Goal: Contribute content: Contribute content

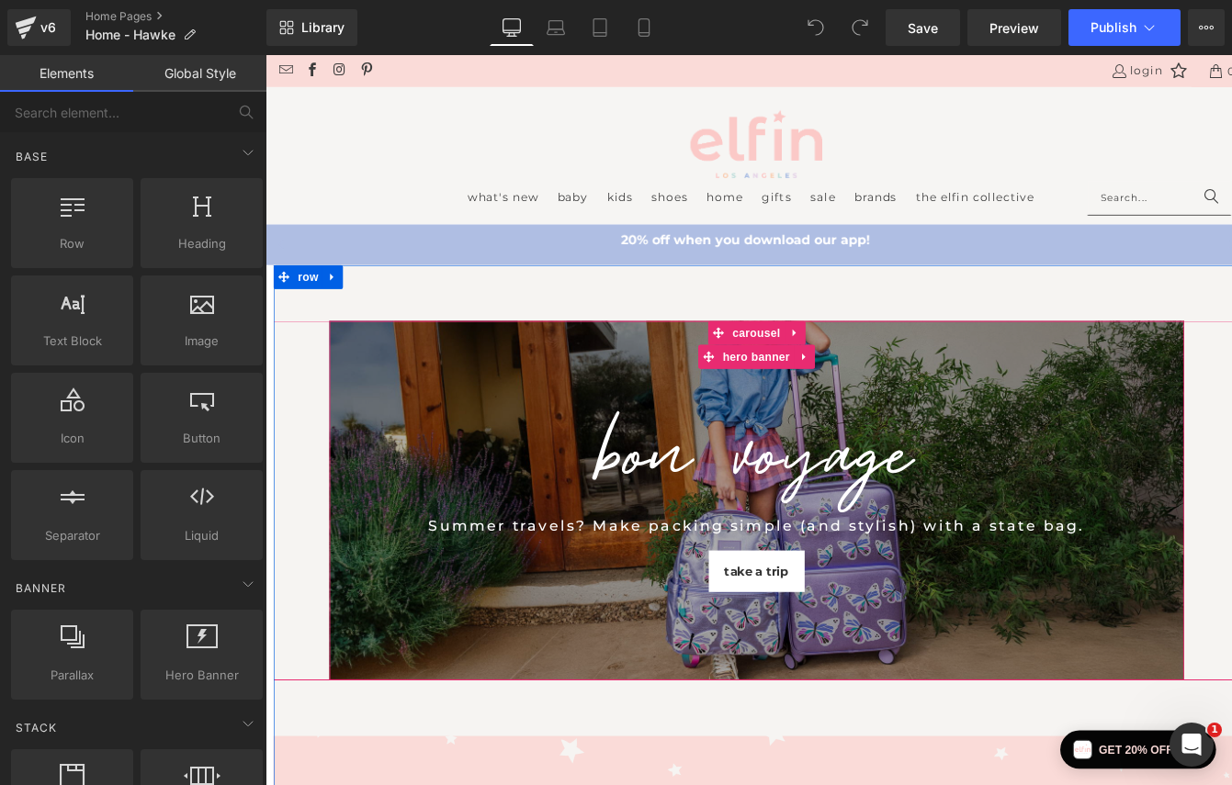
click at [483, 430] on div "BON VOYAGE Heading Summer travels? Make packing simple (and stylish) with a sta…" at bounding box center [830, 568] width 983 height 414
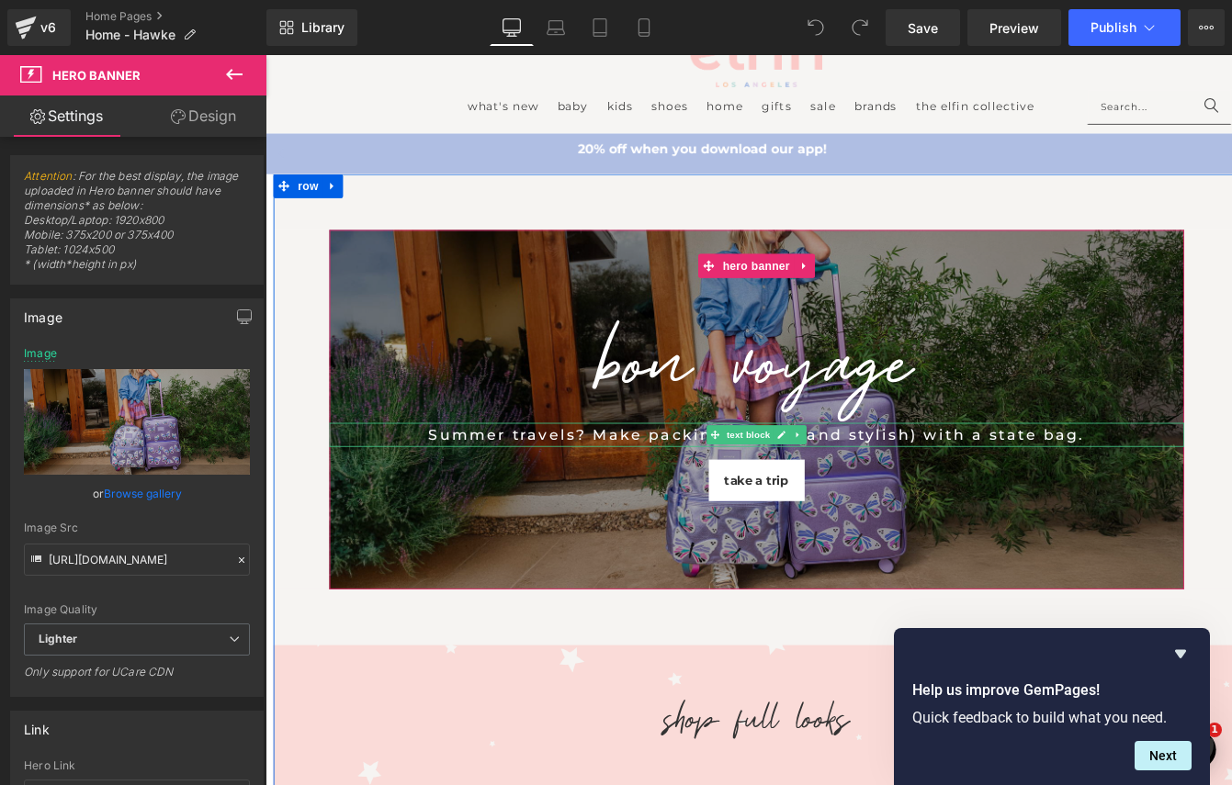
scroll to position [106, 0]
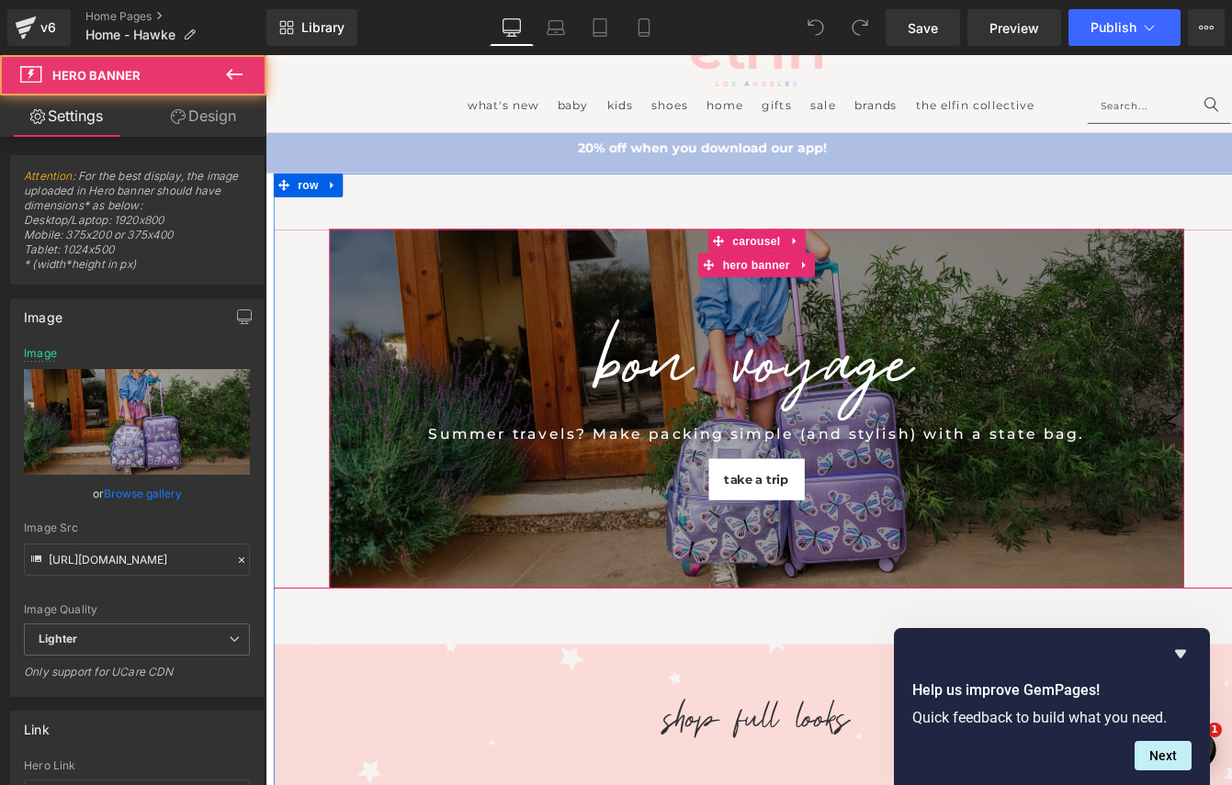
click at [392, 609] on div "BON VOYAGE Heading Summer travels? Make packing simple (and stylish) with a sta…" at bounding box center [830, 462] width 983 height 414
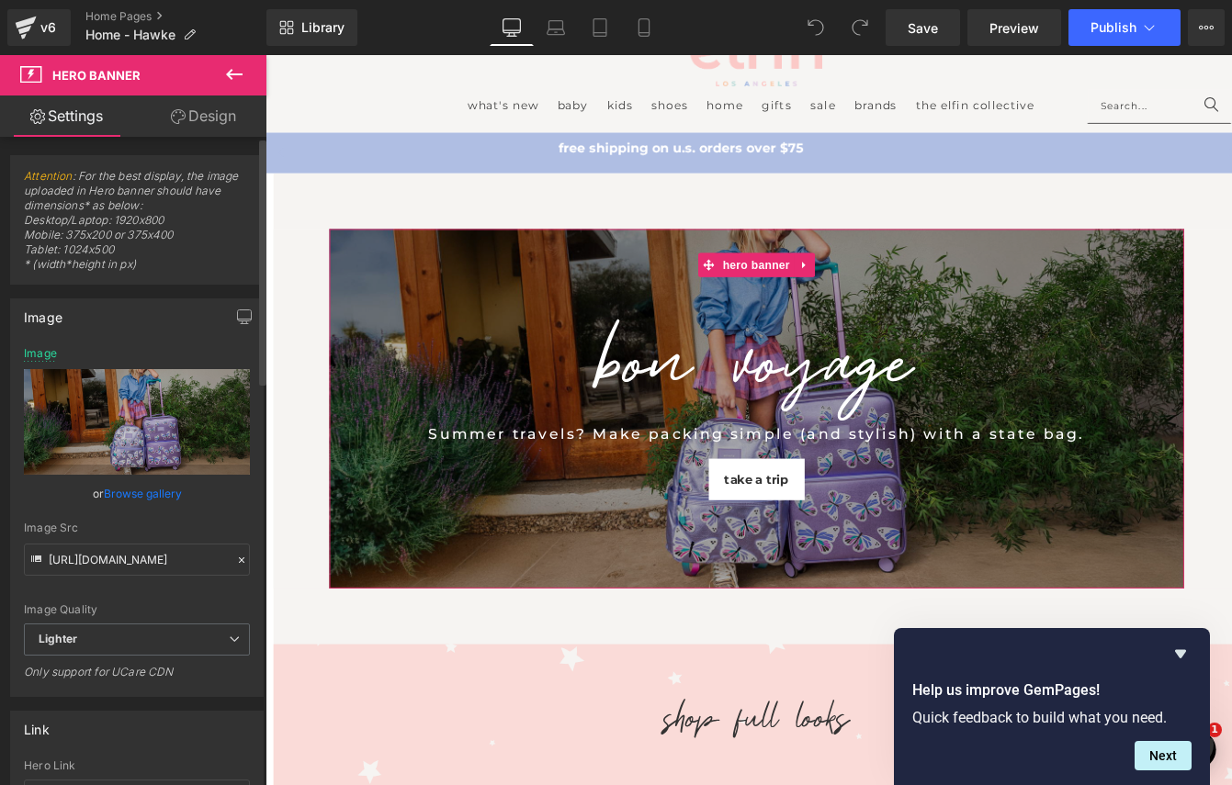
click at [134, 494] on link "Browse gallery" at bounding box center [143, 494] width 78 height 32
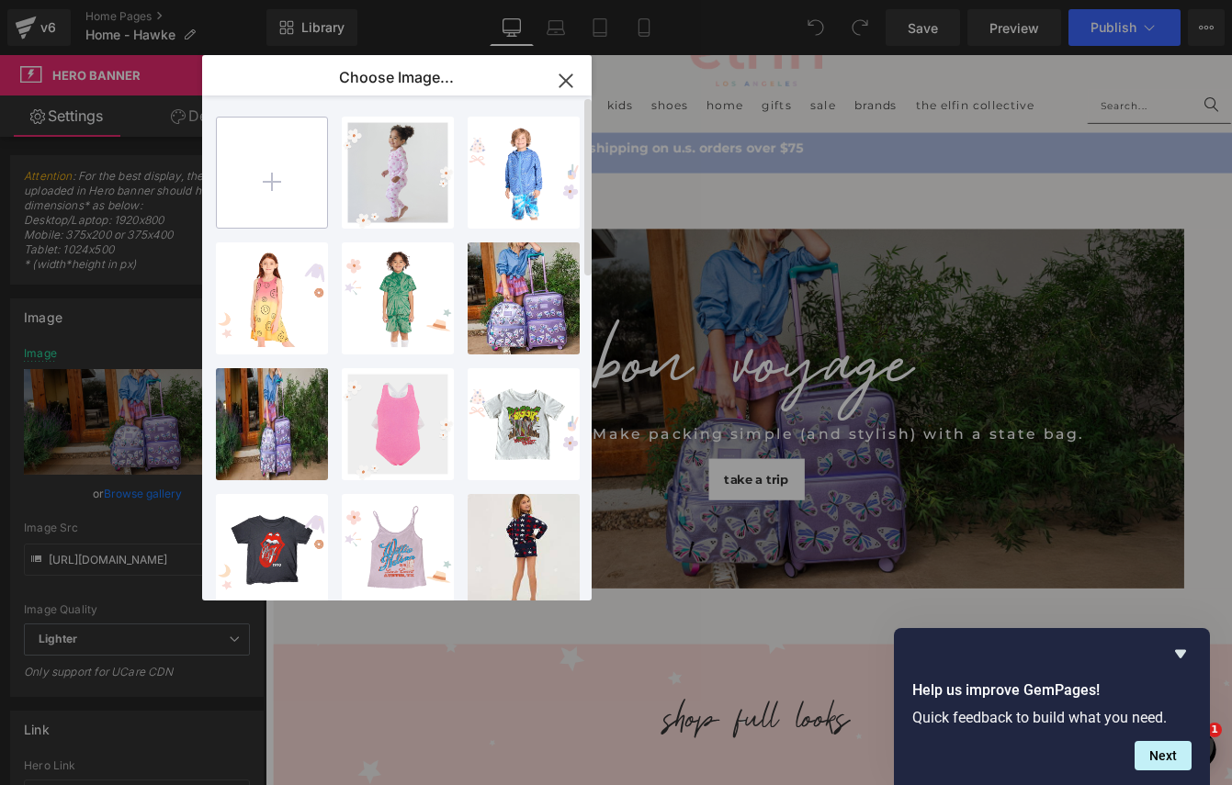
click at [275, 169] on input "file" at bounding box center [272, 173] width 110 height 110
type input "C:\fakepath\Copy of Warehouse Sale Promotion (1200 x 628 px).jpg"
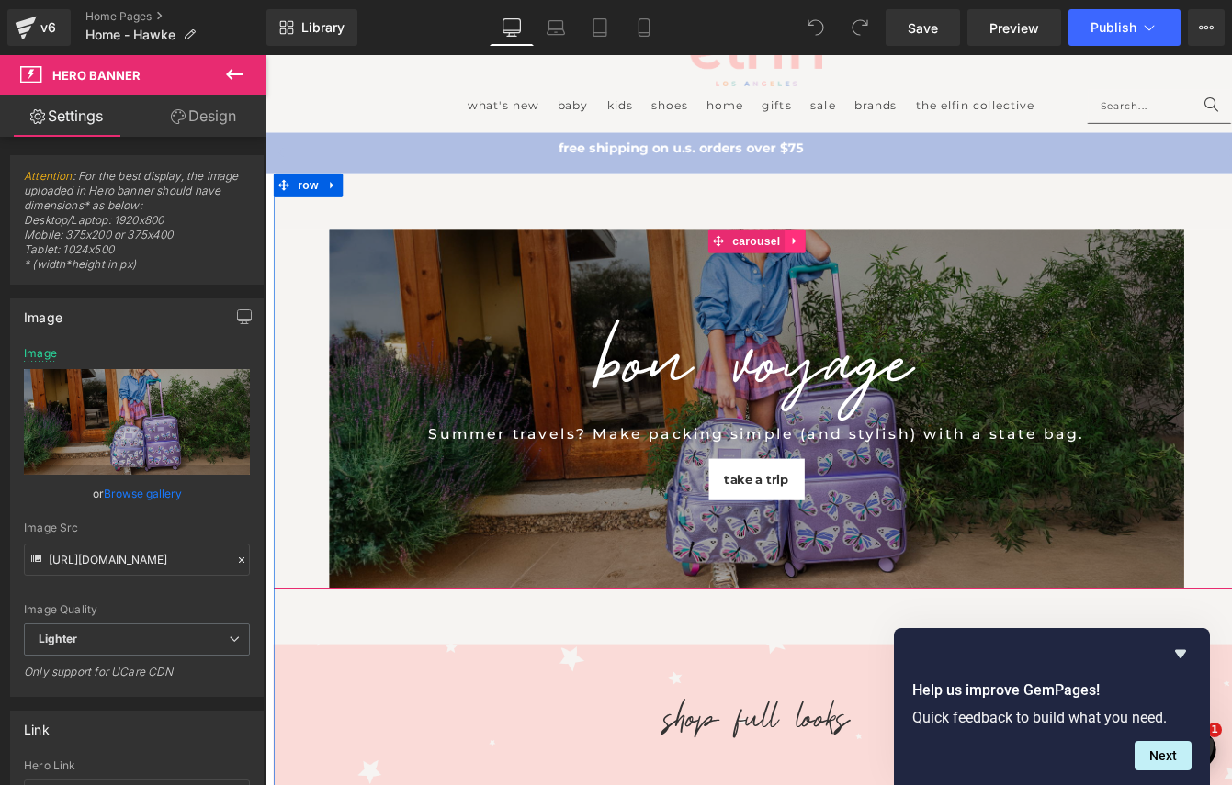
click at [872, 273] on icon at bounding box center [874, 269] width 13 height 14
click at [860, 267] on icon at bounding box center [862, 269] width 13 height 13
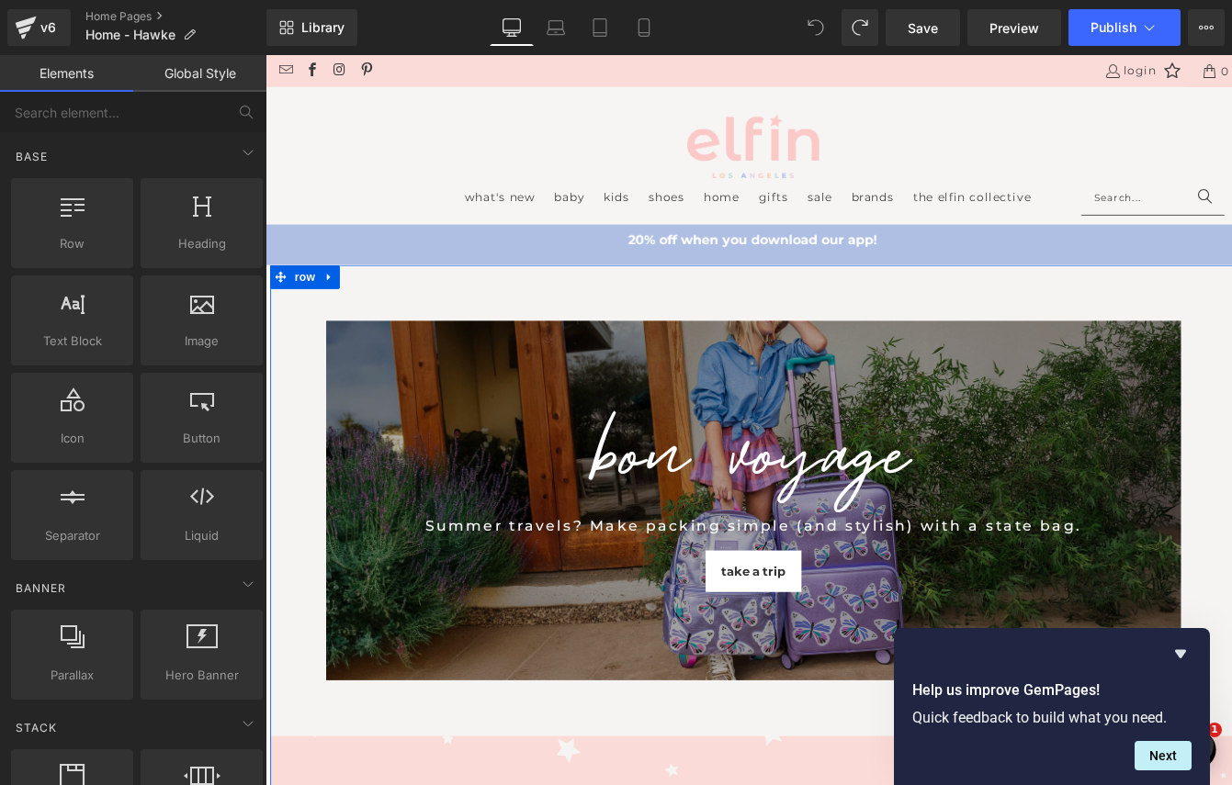
scroll to position [0, 0]
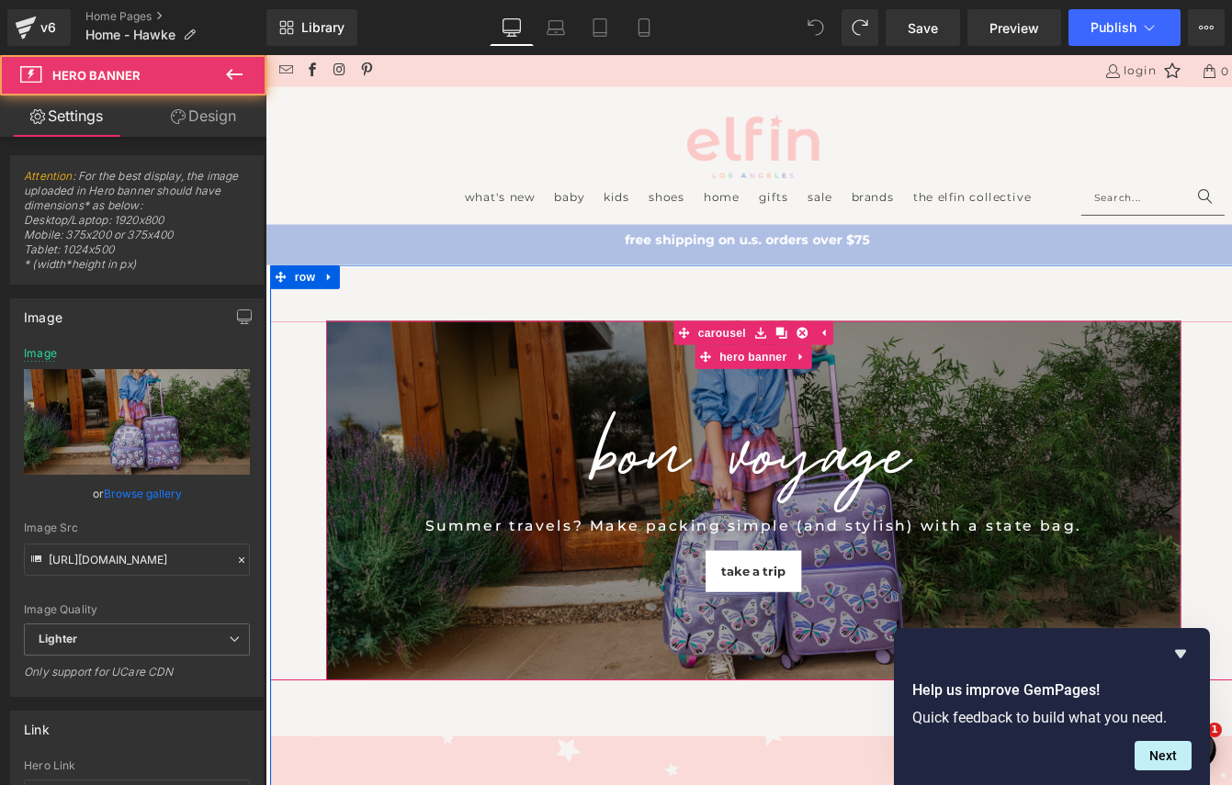
click at [644, 703] on div "BON VOYAGE Heading Summer travels? Make packing simple (and stylish) with a sta…" at bounding box center [826, 568] width 983 height 414
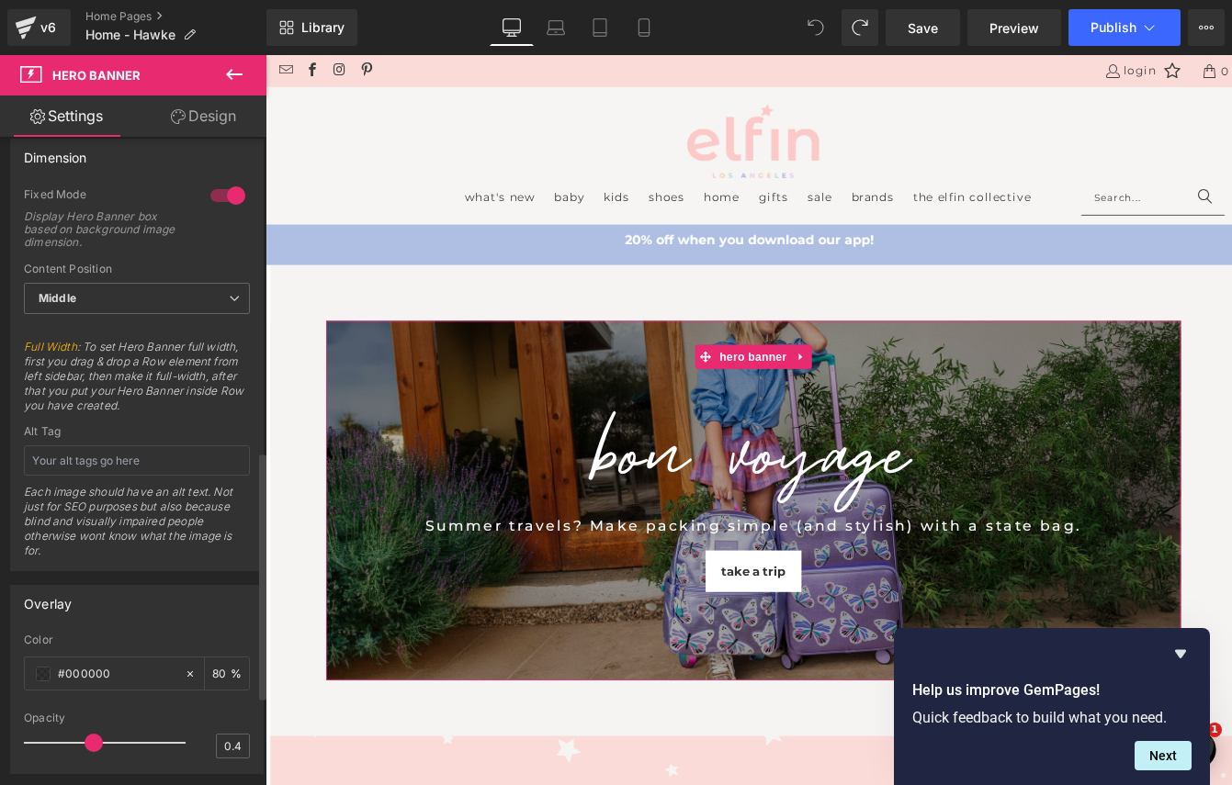
scroll to position [827, 0]
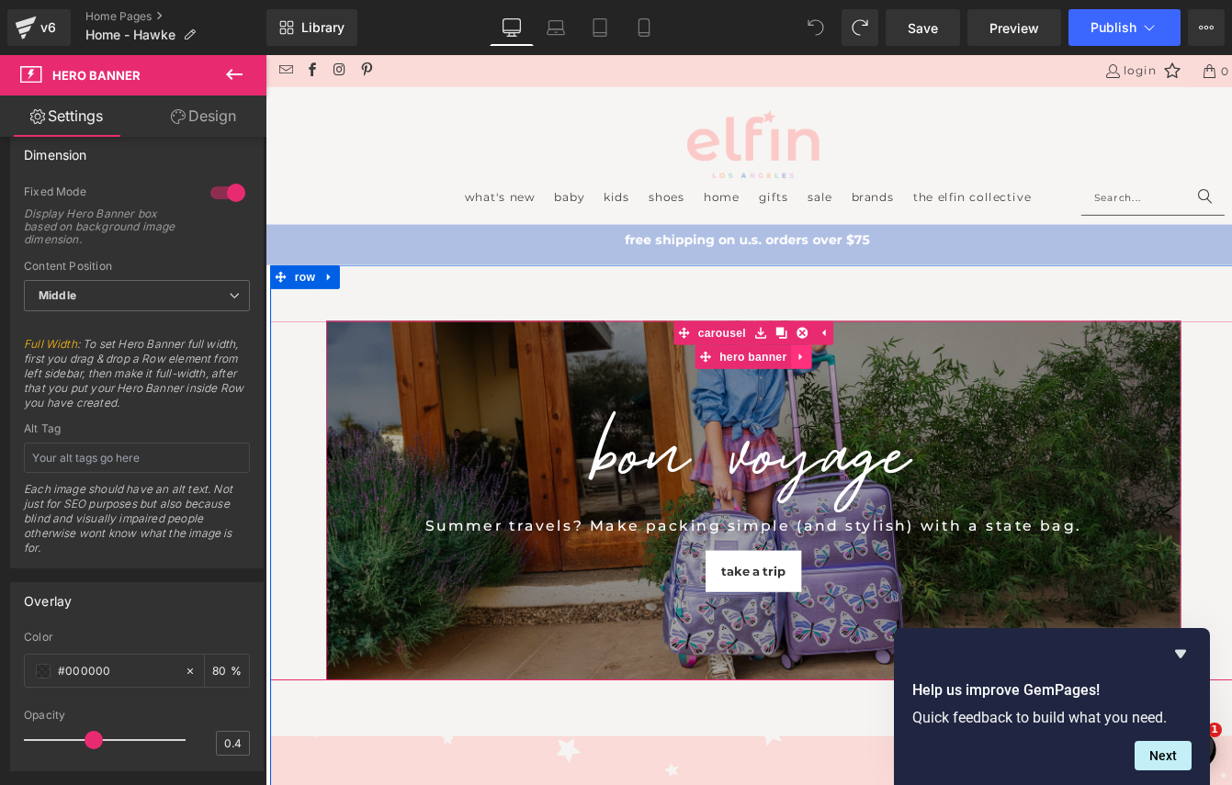
click at [884, 399] on icon at bounding box center [881, 402] width 13 height 14
click at [868, 400] on icon at bounding box center [869, 402] width 13 height 13
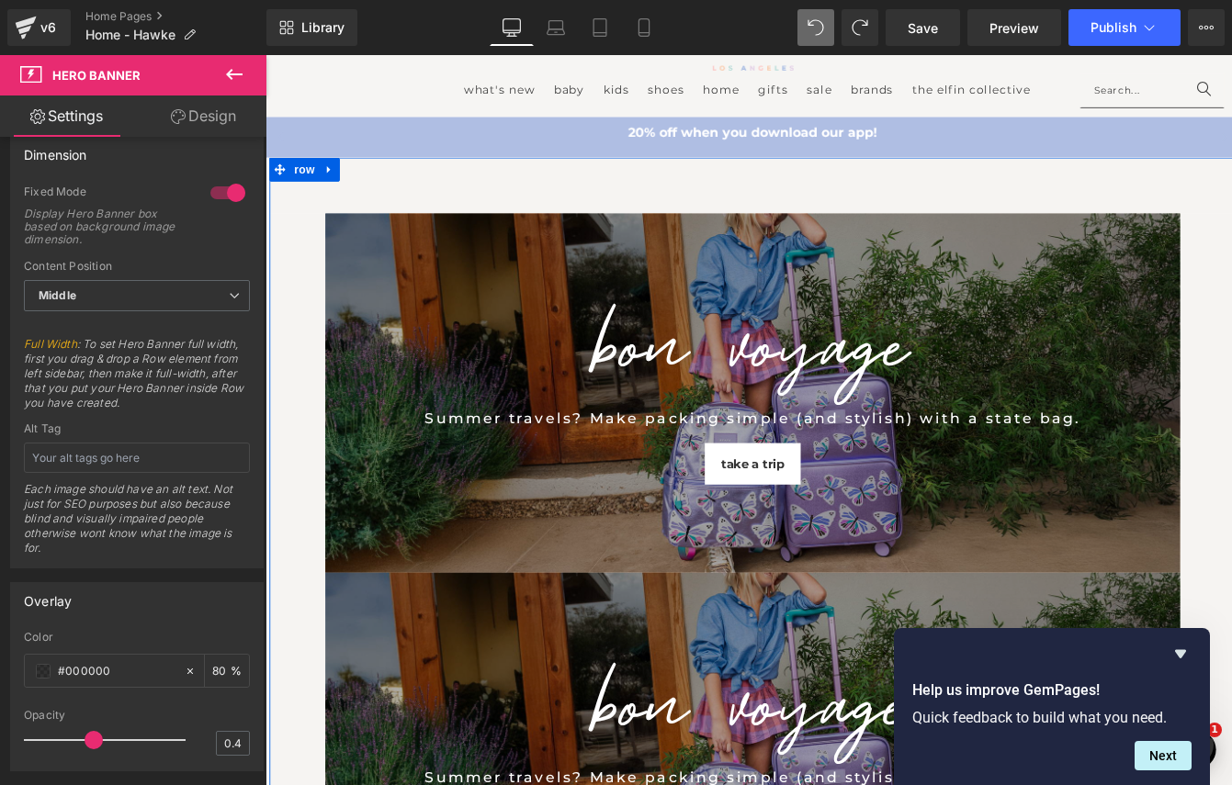
scroll to position [114, 0]
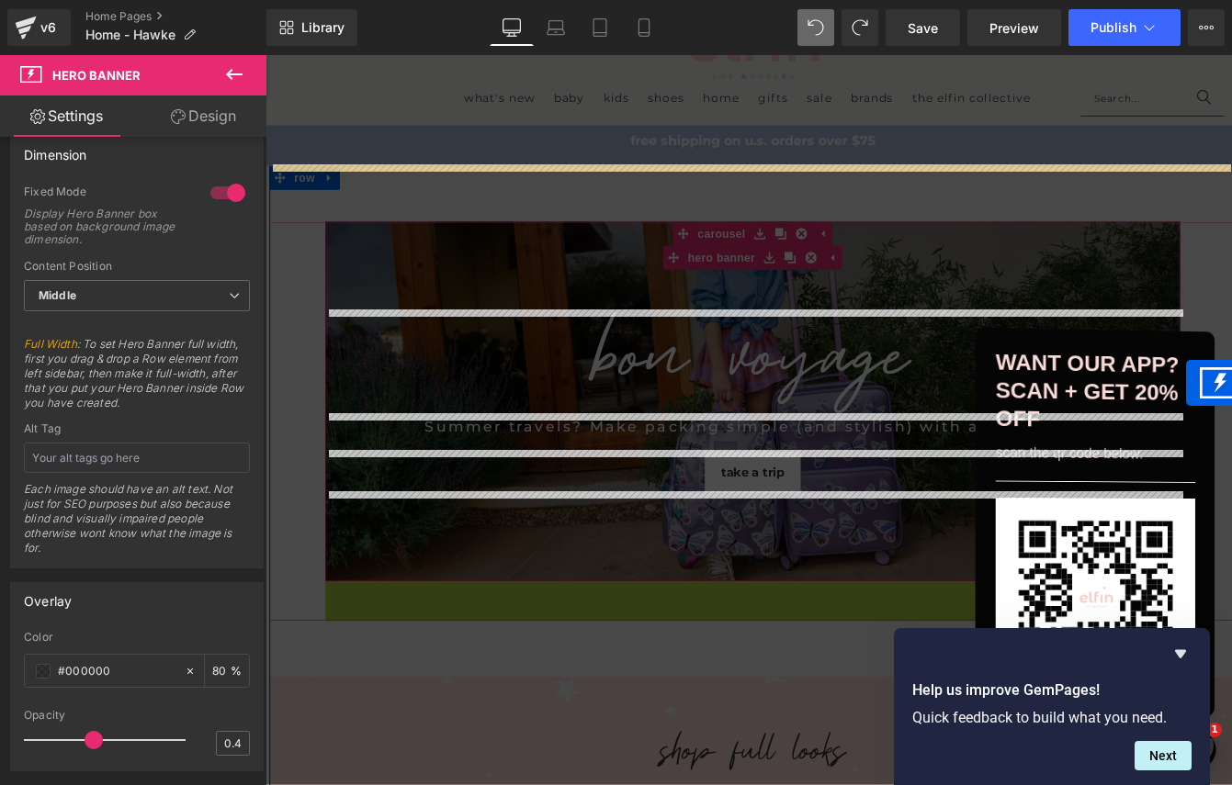
drag, startPoint x: 768, startPoint y: 702, endPoint x: 1323, endPoint y: 433, distance: 617.3
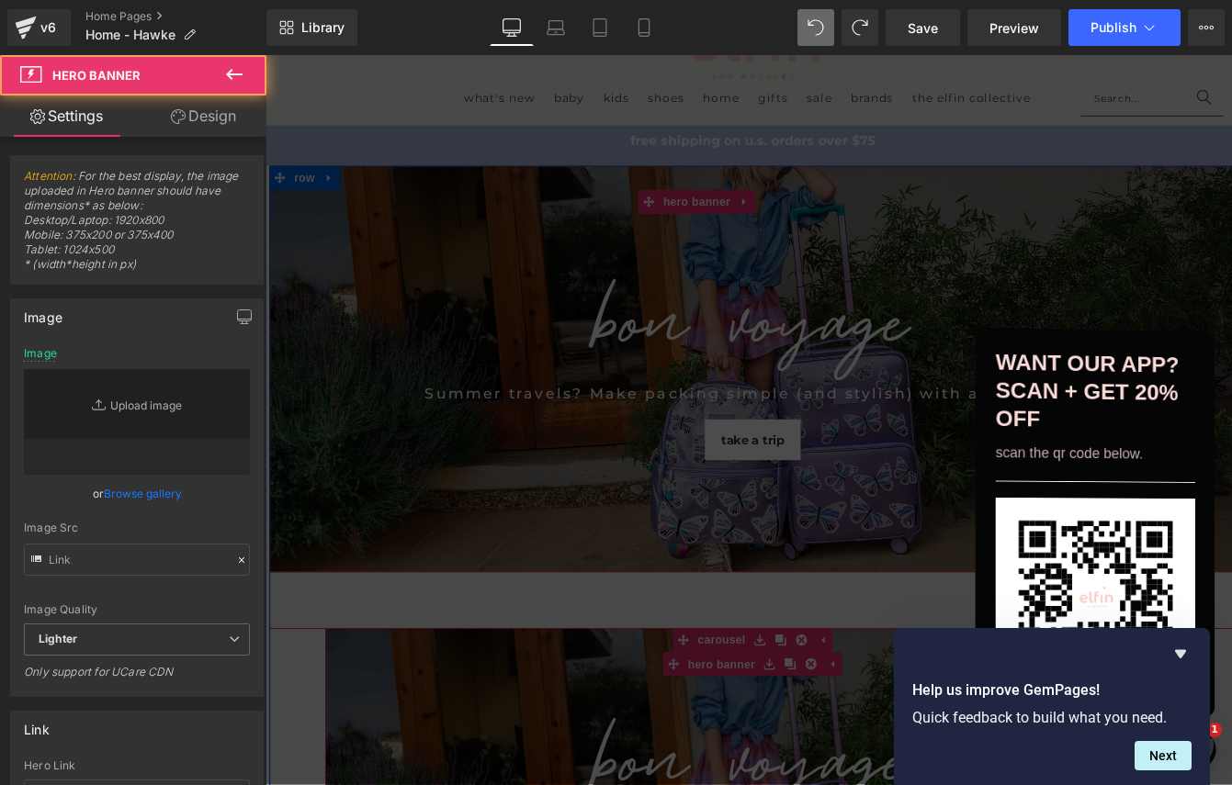
type input "[URL][DOMAIN_NAME]"
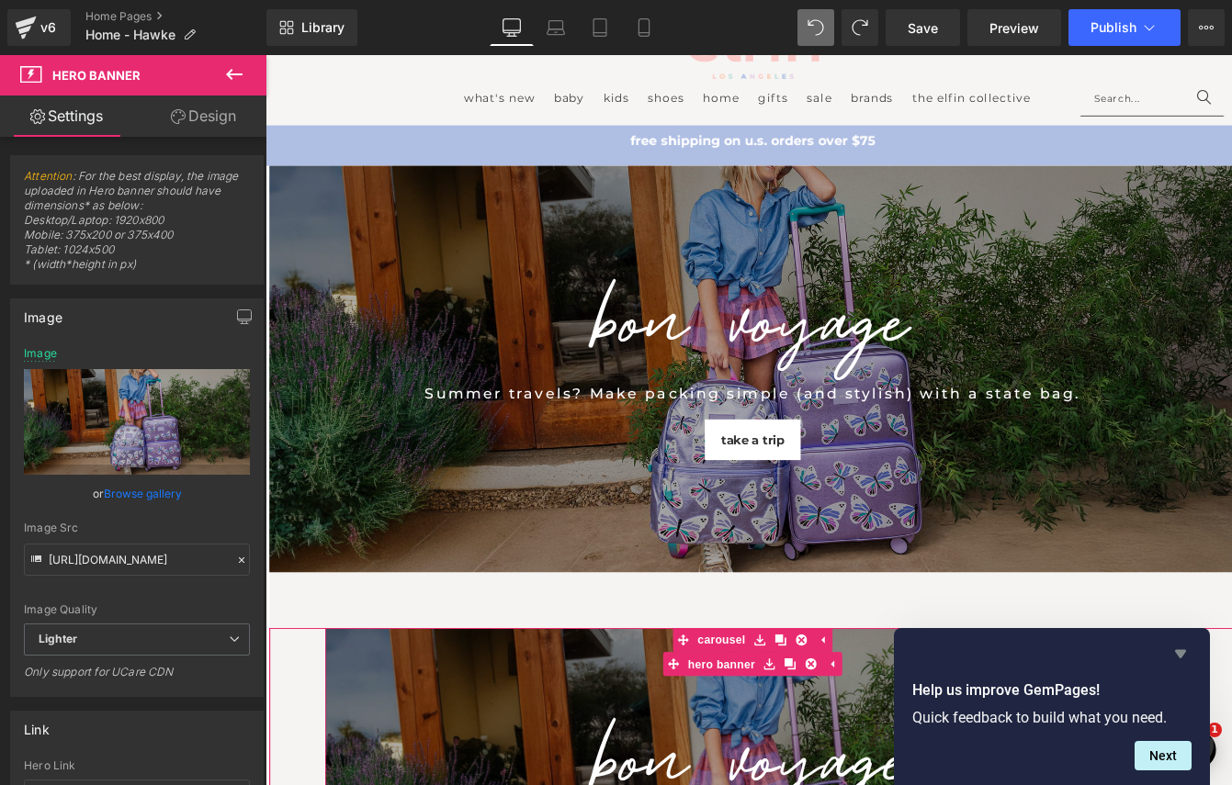
click at [1178, 655] on icon "Hide survey" at bounding box center [1180, 654] width 11 height 8
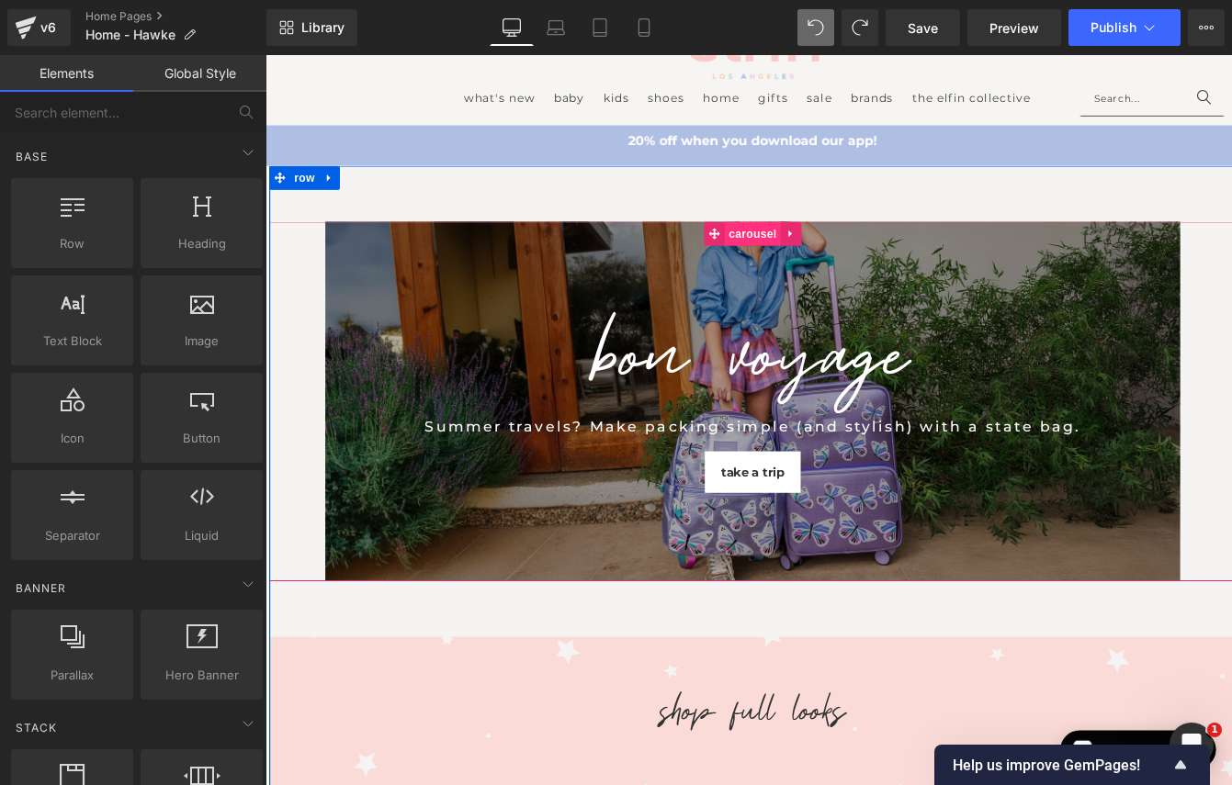
click at [805, 258] on span "Carousel" at bounding box center [825, 261] width 64 height 28
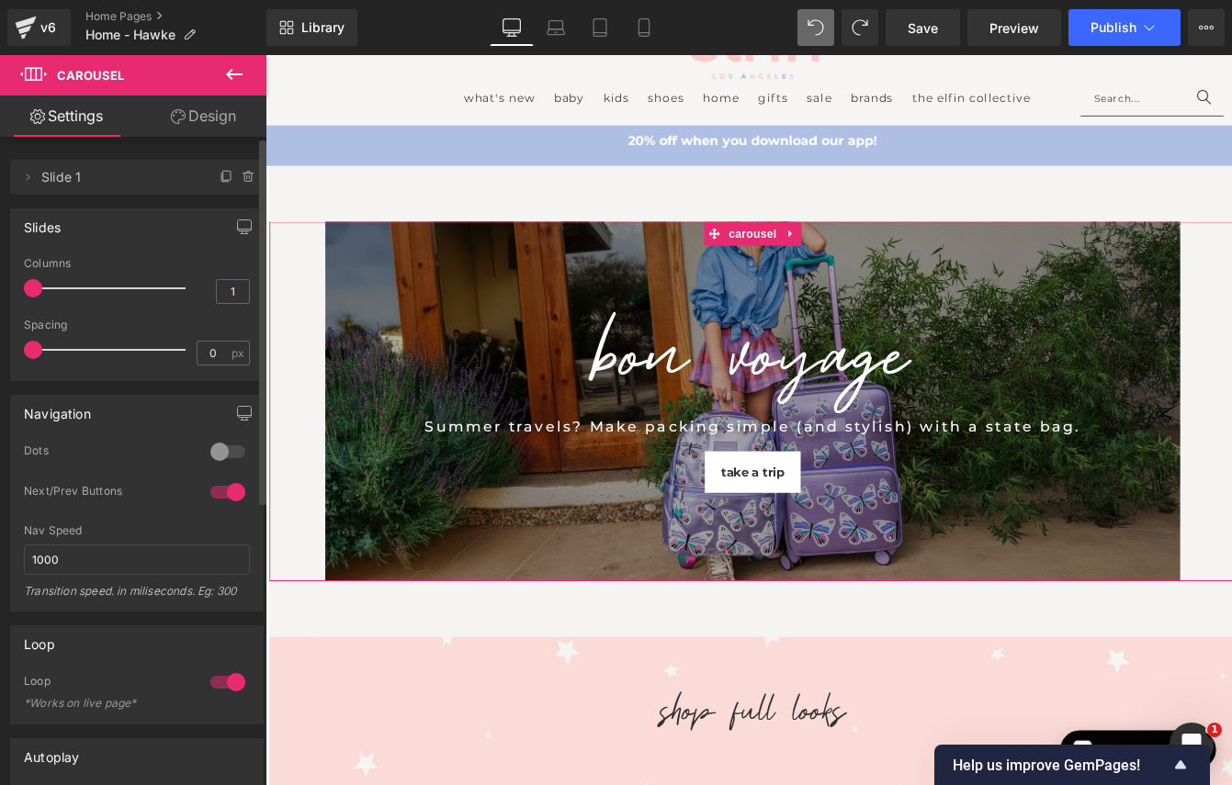
scroll to position [0, 0]
click at [29, 176] on icon at bounding box center [27, 177] width 15 height 15
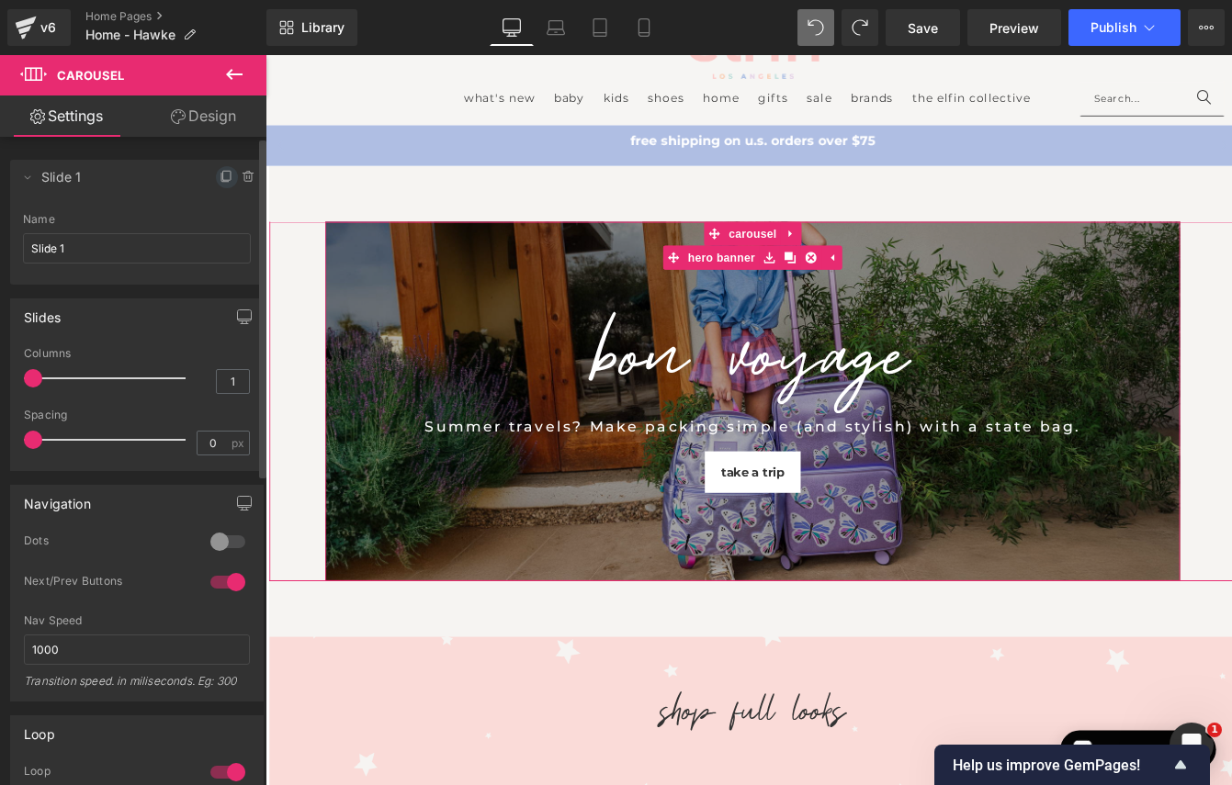
click at [219, 175] on icon at bounding box center [226, 177] width 15 height 15
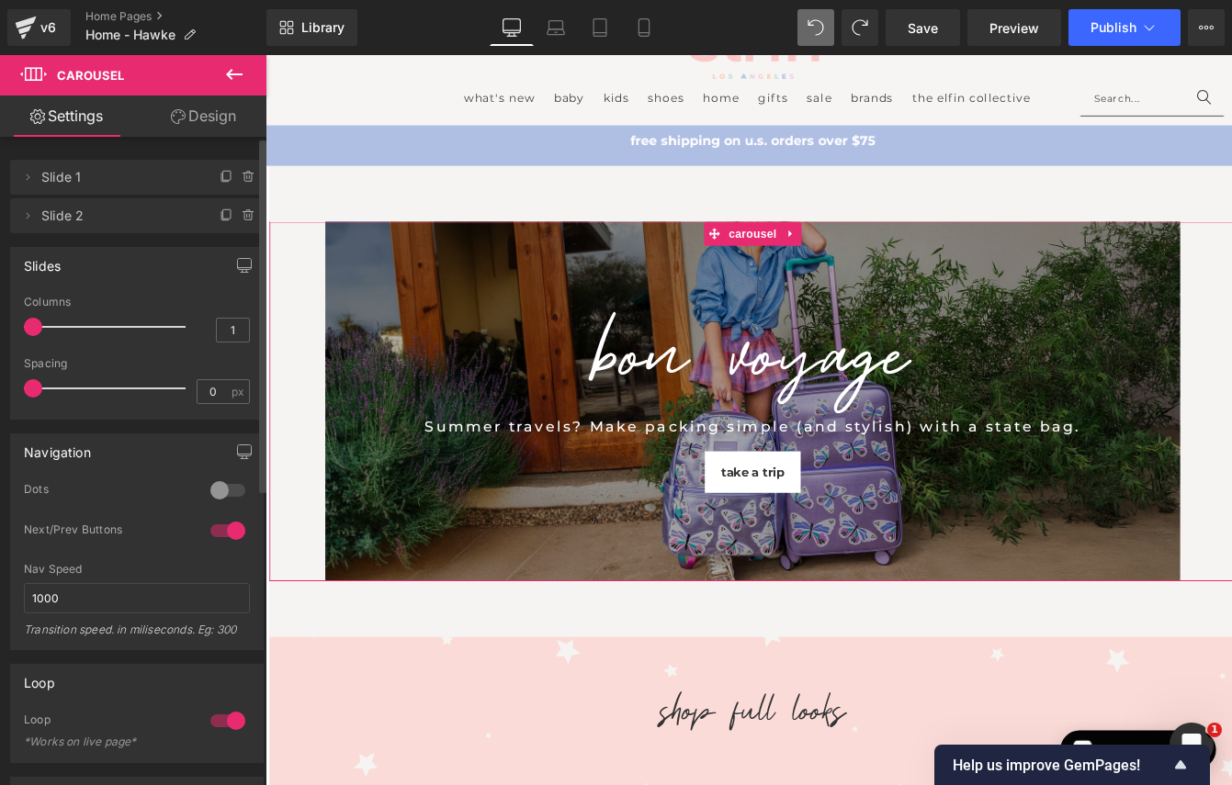
click at [62, 225] on span "Slide 2" at bounding box center [118, 215] width 154 height 35
click at [26, 220] on icon at bounding box center [27, 215] width 15 height 15
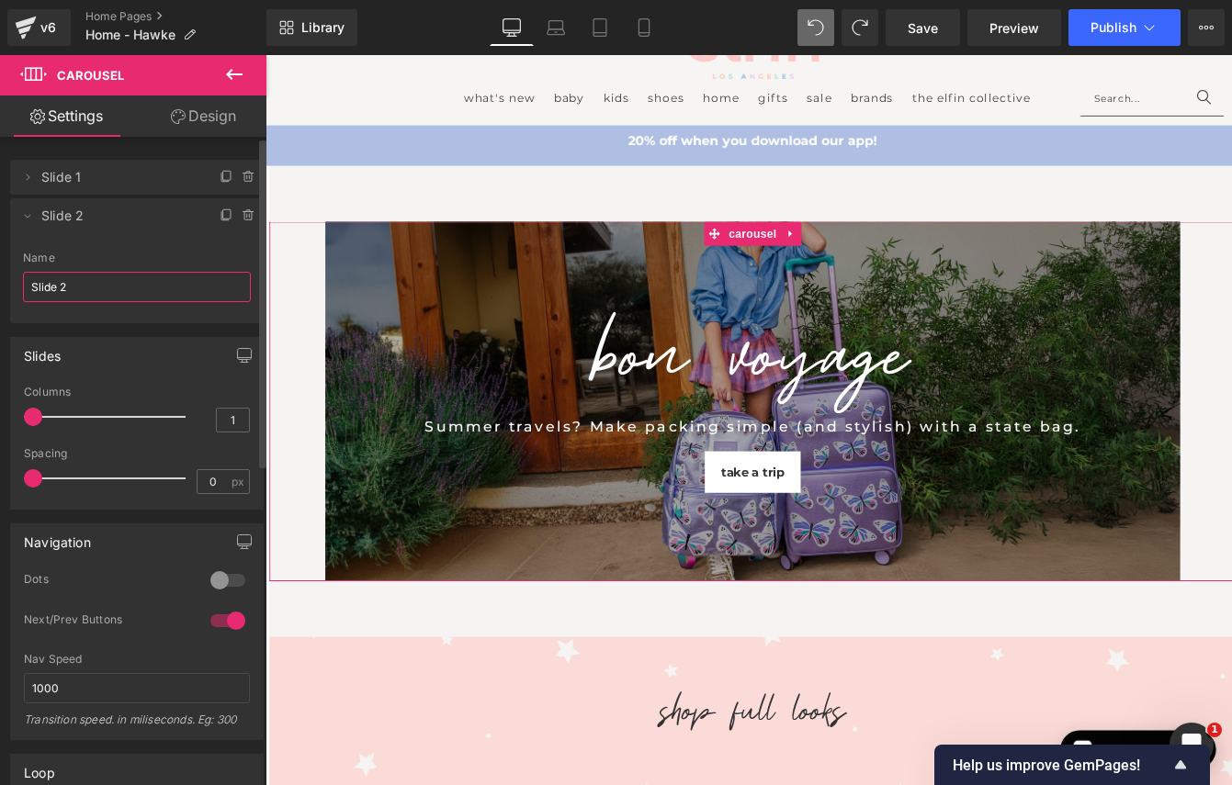
click at [79, 292] on input "Slide 2" at bounding box center [137, 287] width 228 height 30
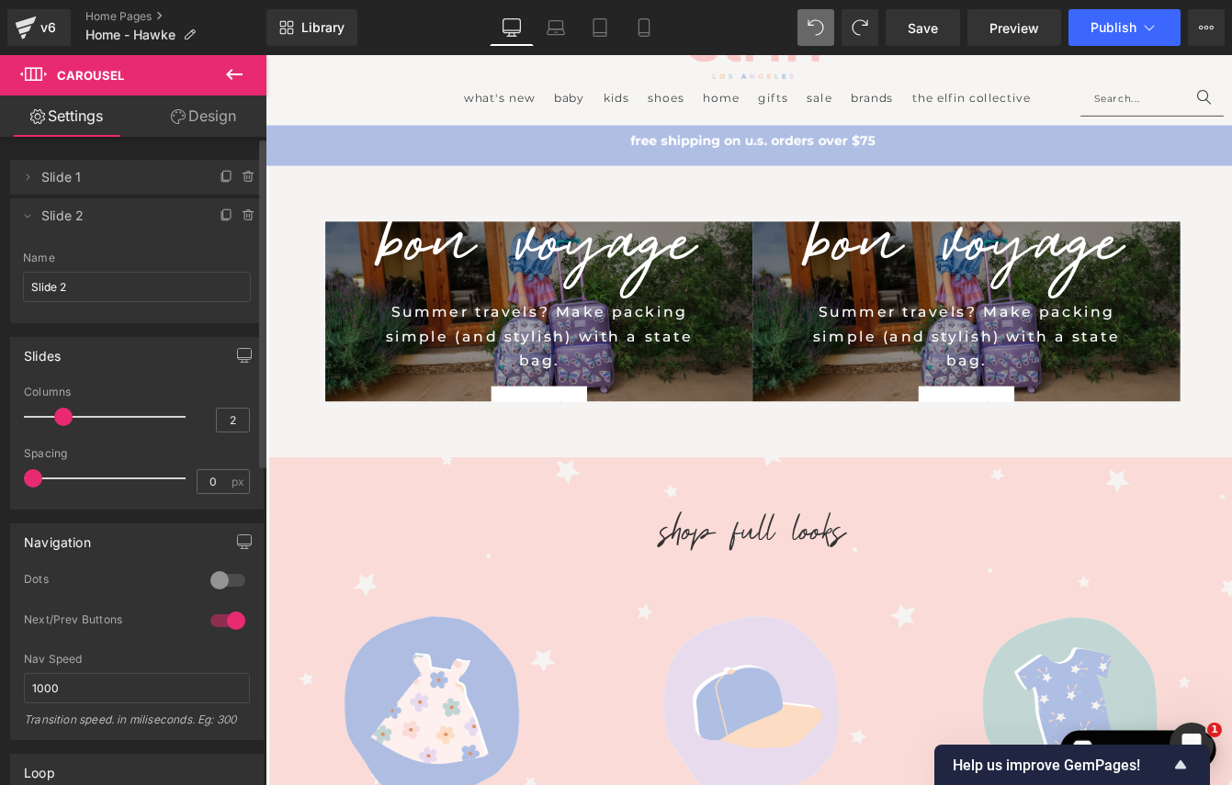
drag, startPoint x: 35, startPoint y: 419, endPoint x: 68, endPoint y: 416, distance: 33.2
click at [68, 416] on span at bounding box center [63, 417] width 18 height 18
type input "1"
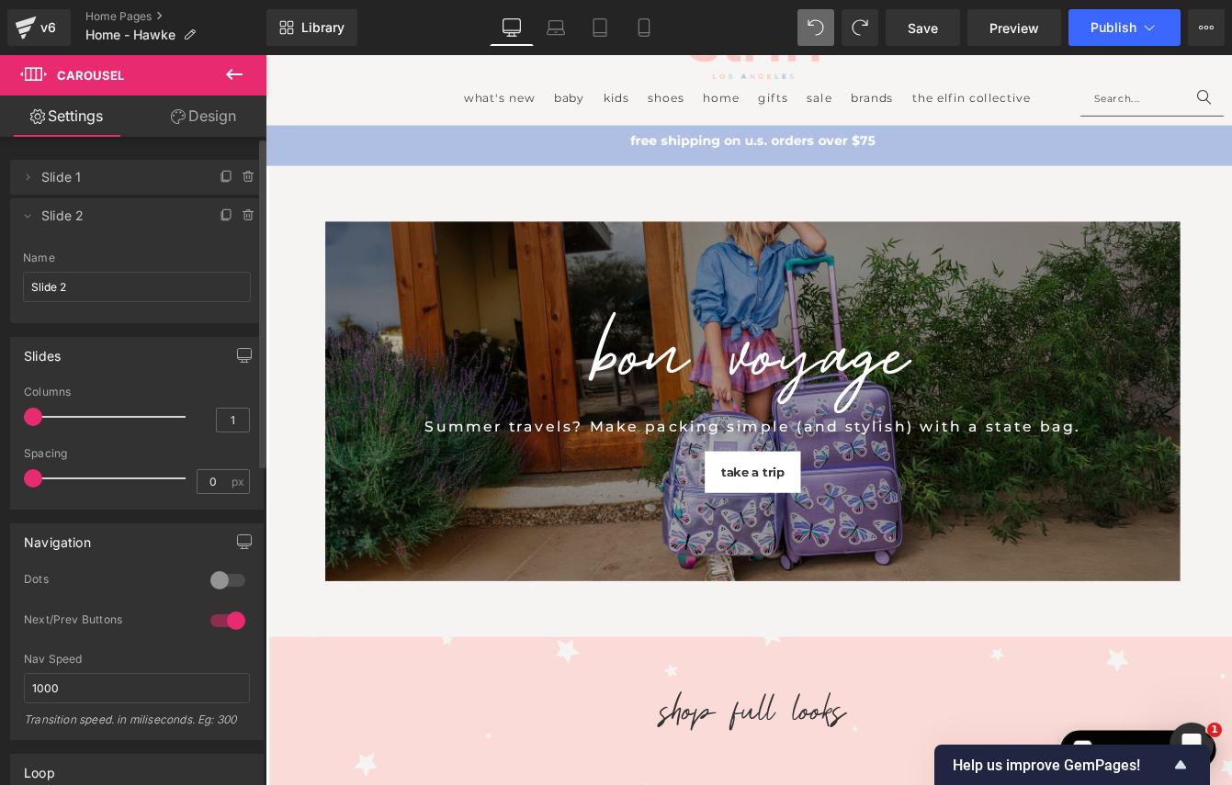
drag, startPoint x: 63, startPoint y: 416, endPoint x: 2, endPoint y: 409, distance: 62.0
click at [2, 409] on div "Slides 1 Columns 1 1 Columns 1 1 Columns 1 1 Columns 1 0px Spacing 0 px 0px Spa…" at bounding box center [137, 416] width 275 height 186
click at [82, 180] on span "Slide 1" at bounding box center [118, 177] width 154 height 35
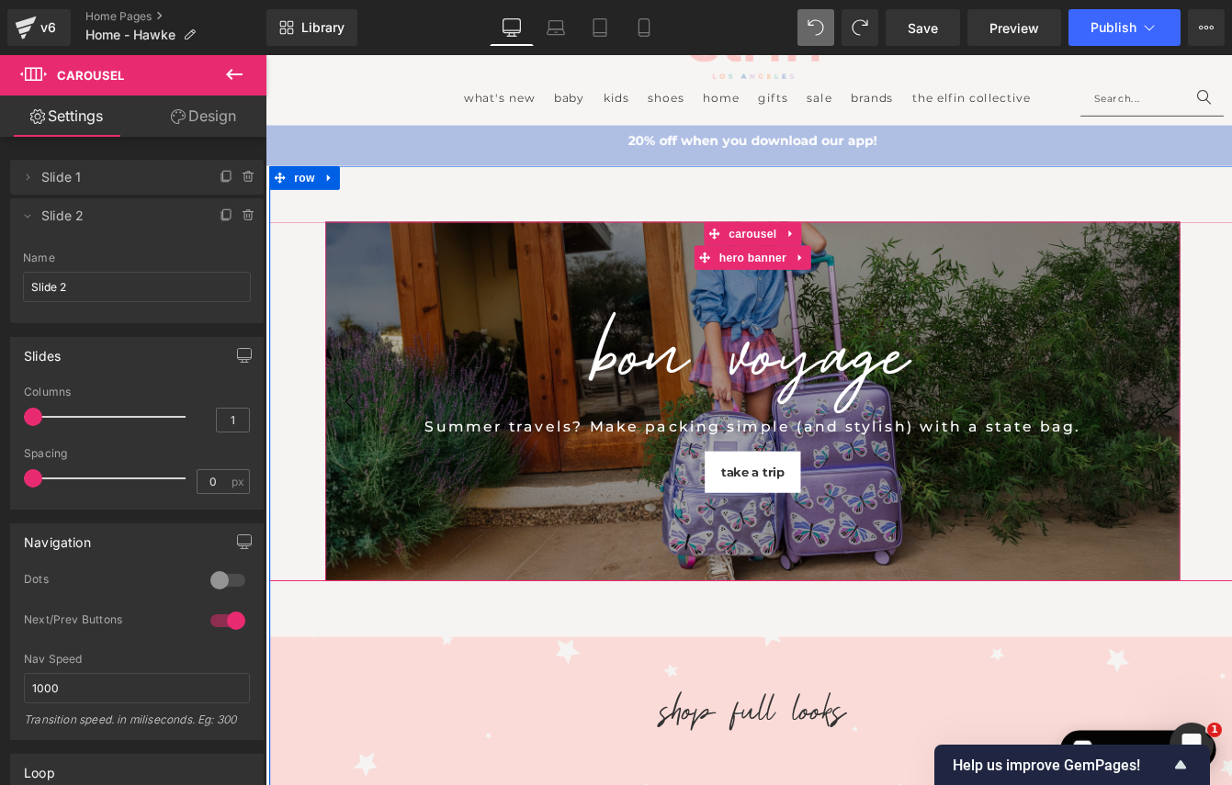
click at [491, 285] on div "BON VOYAGE Heading Summer travels? Make packing simple (and stylish) with a sta…" at bounding box center [825, 454] width 983 height 414
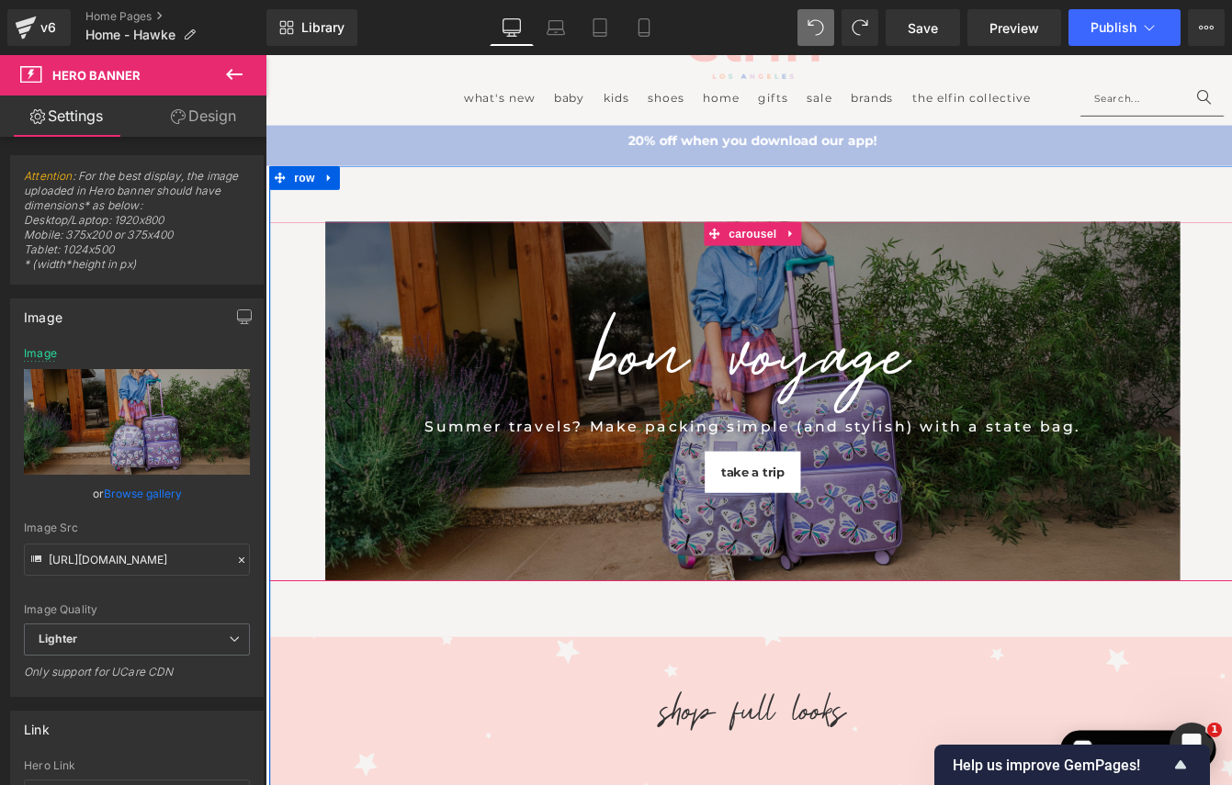
click at [309, 493] on div "BON VOYAGE Heading Summer travels? Make packing simple (and stylish) with a sta…" at bounding box center [825, 454] width 1111 height 414
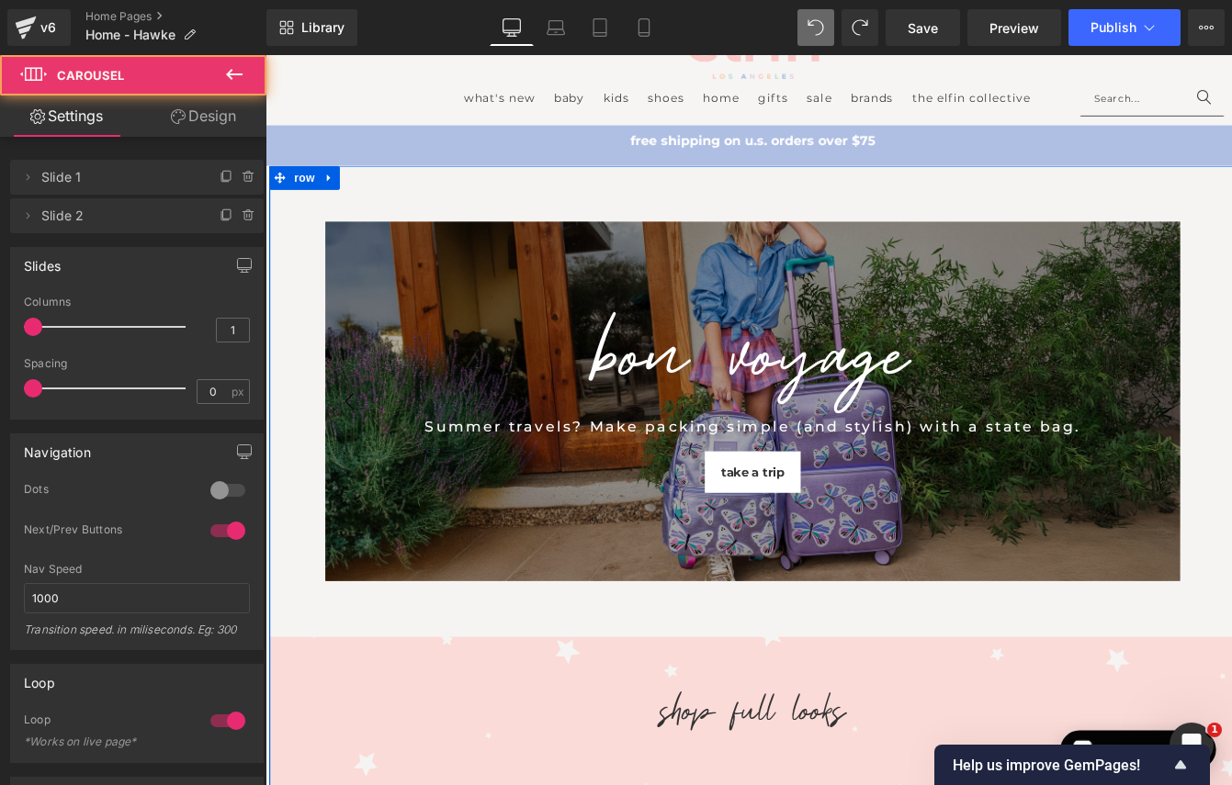
click at [309, 493] on div "BON VOYAGE Heading Summer travels? Make packing simple (and stylish) with a sta…" at bounding box center [825, 454] width 1111 height 414
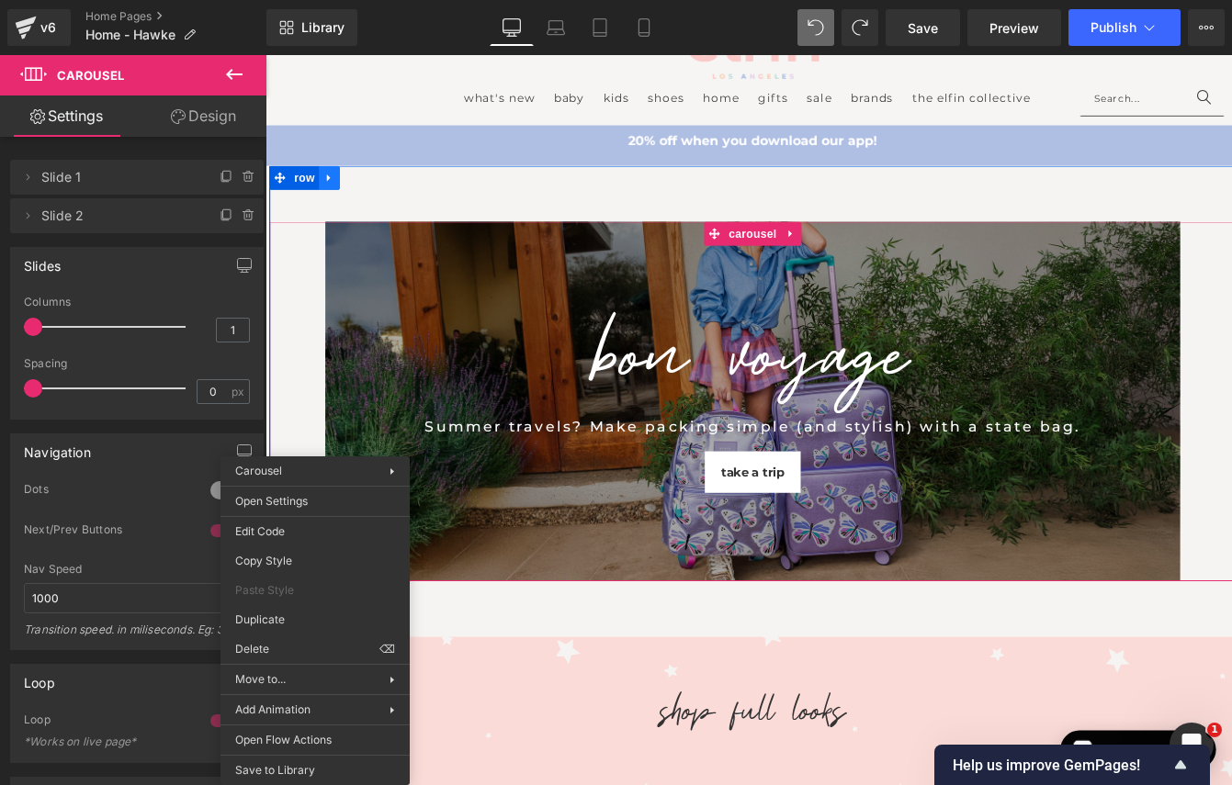
click at [333, 206] on link at bounding box center [339, 197] width 24 height 28
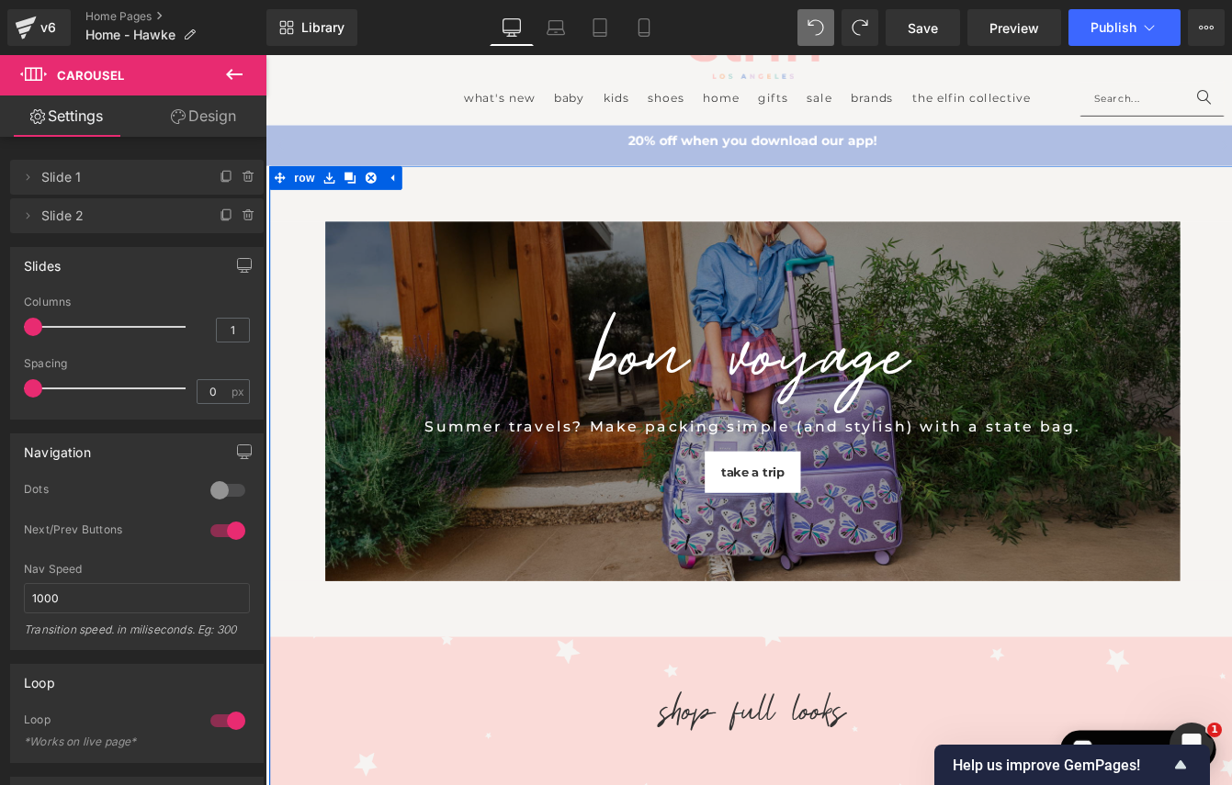
click at [330, 224] on div "BON VOYAGE Heading Summer travels? Make packing simple (and stylish) with a sta…" at bounding box center [825, 714] width 1111 height 1063
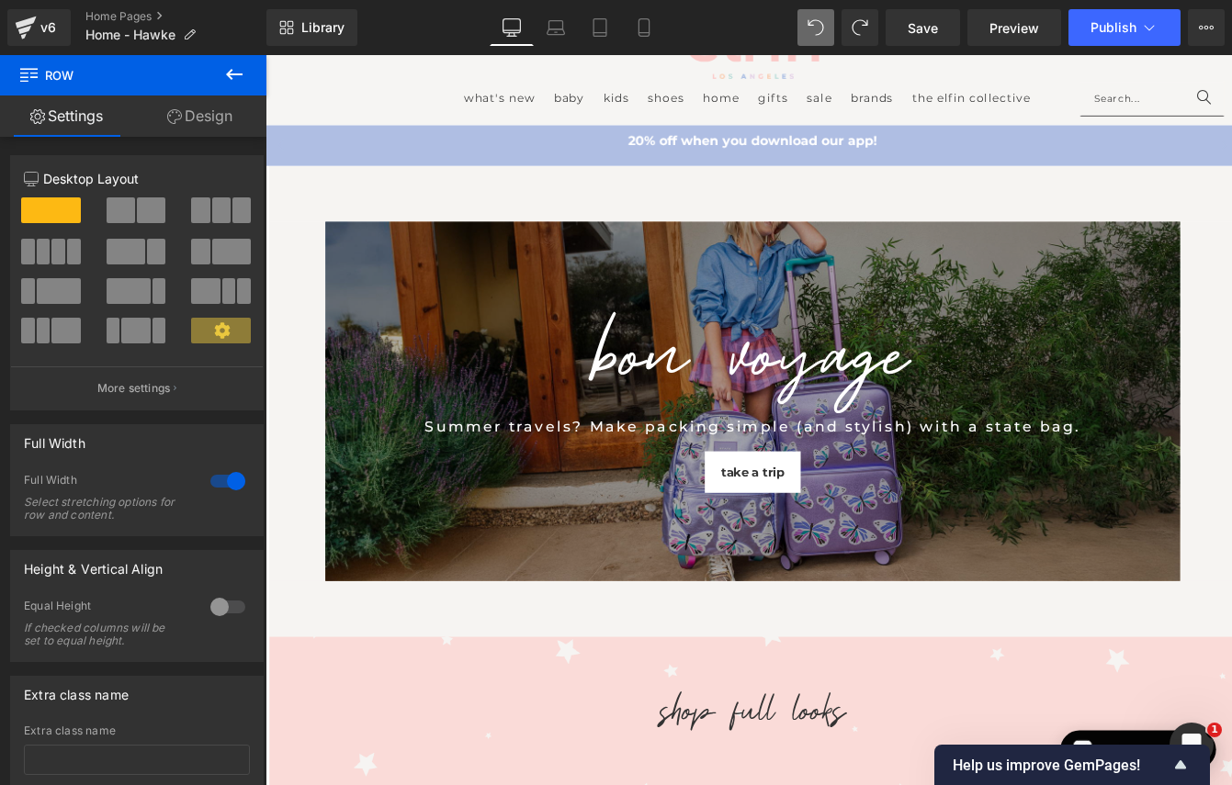
click at [242, 73] on icon at bounding box center [234, 74] width 17 height 11
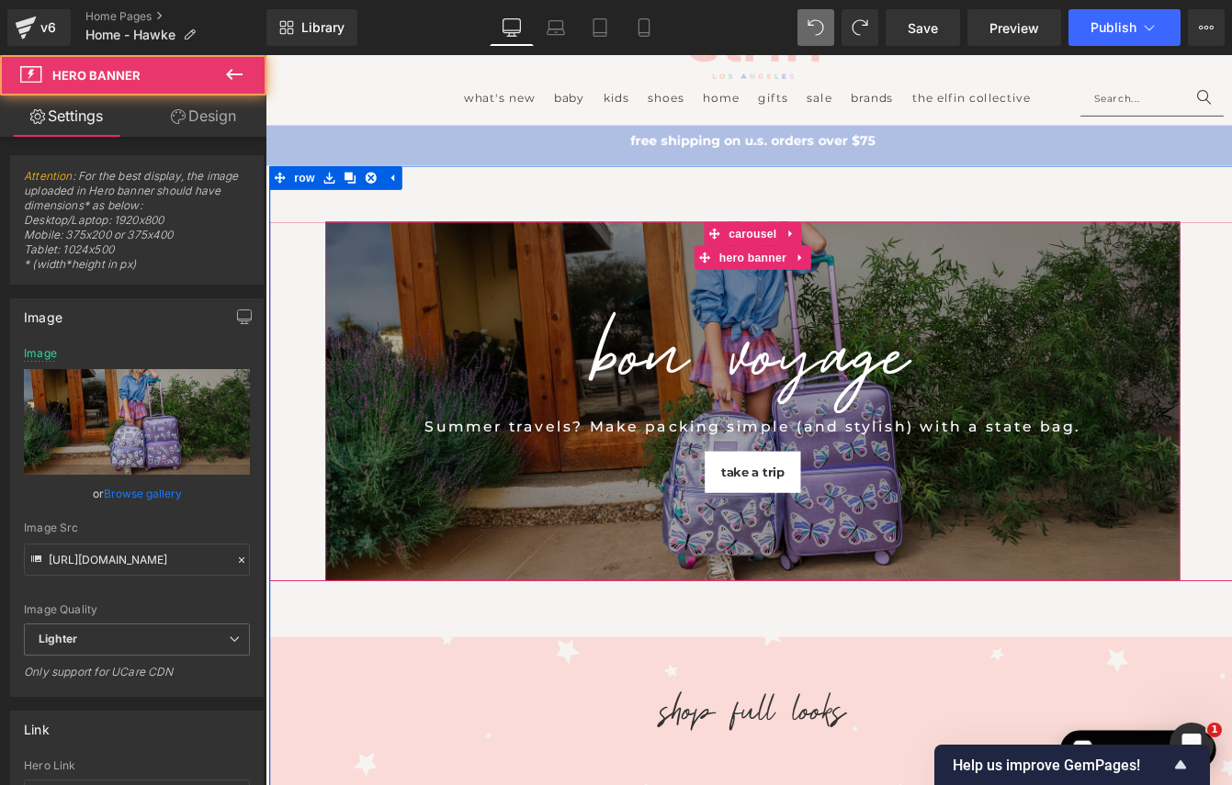
click at [359, 260] on div "BON VOYAGE Heading Summer travels? Make packing simple (and stylish) with a sta…" at bounding box center [825, 454] width 983 height 414
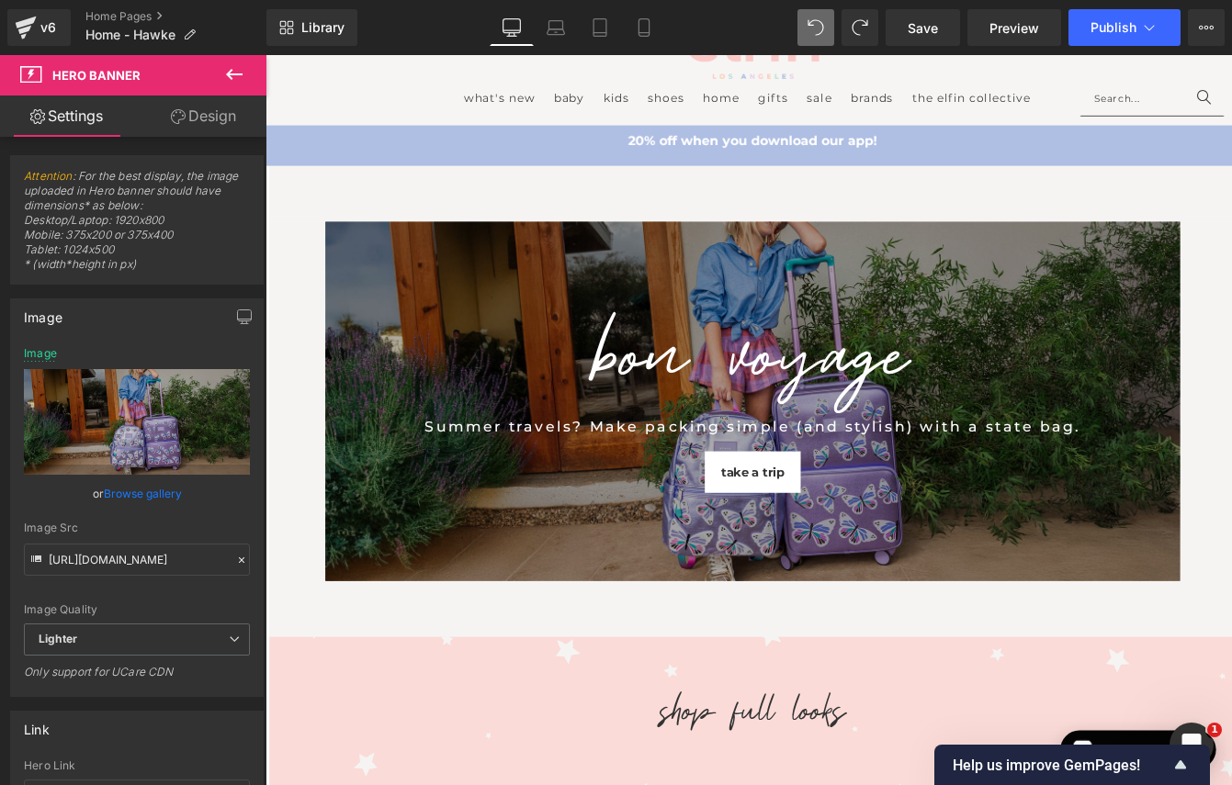
click at [237, 69] on icon at bounding box center [234, 74] width 22 height 22
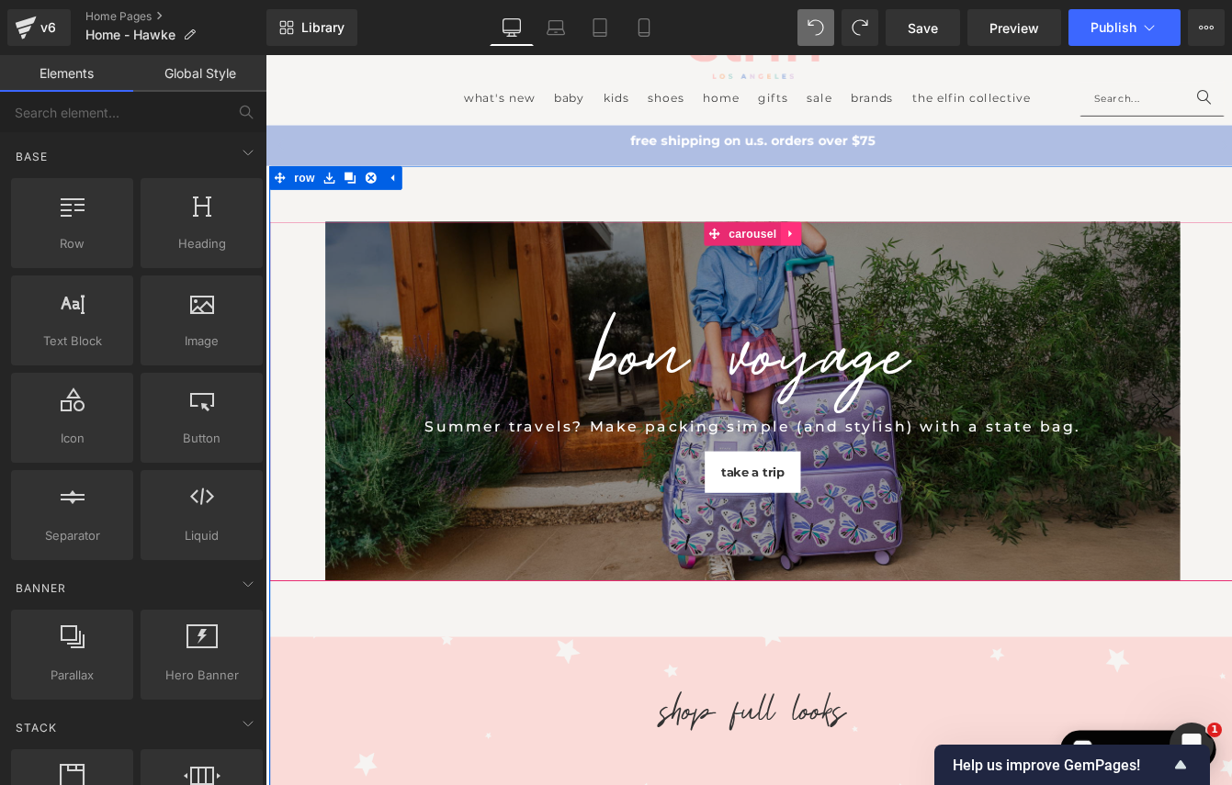
click at [872, 259] on icon at bounding box center [869, 260] width 13 height 14
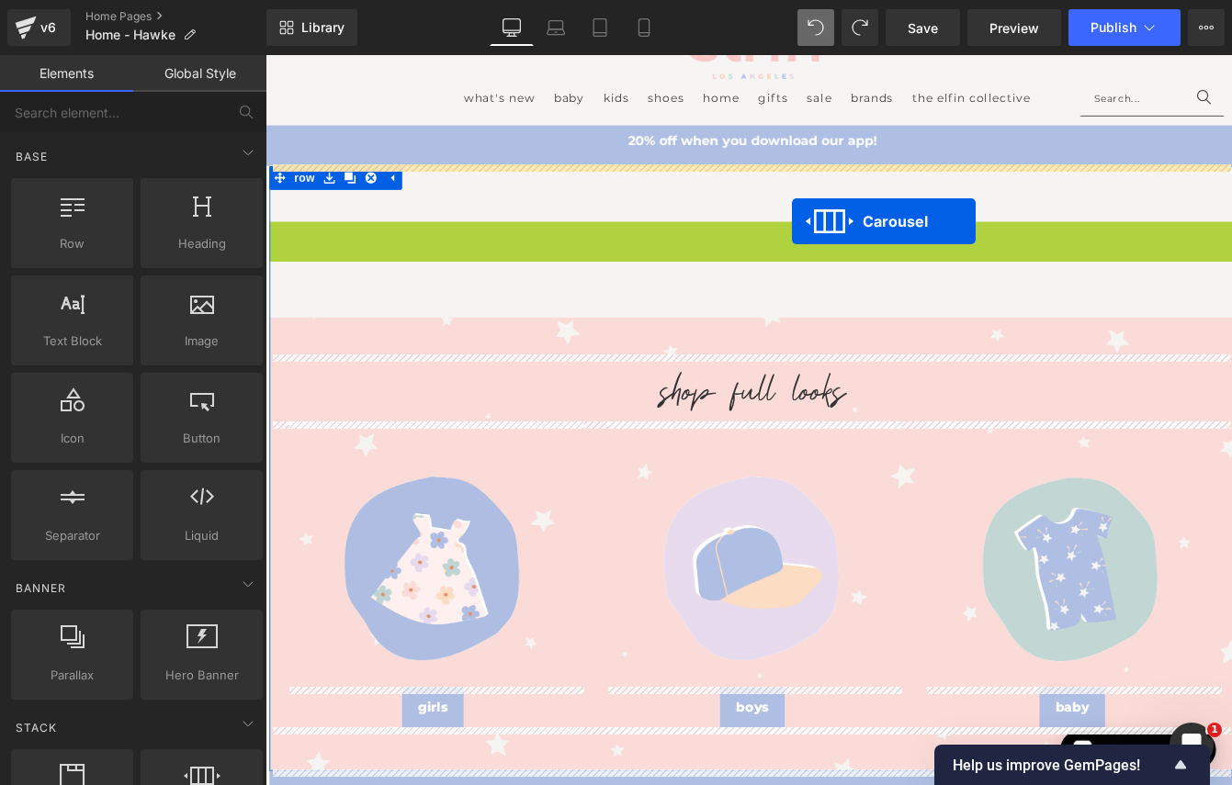
drag, startPoint x: 743, startPoint y: 262, endPoint x: 871, endPoint y: 246, distance: 128.6
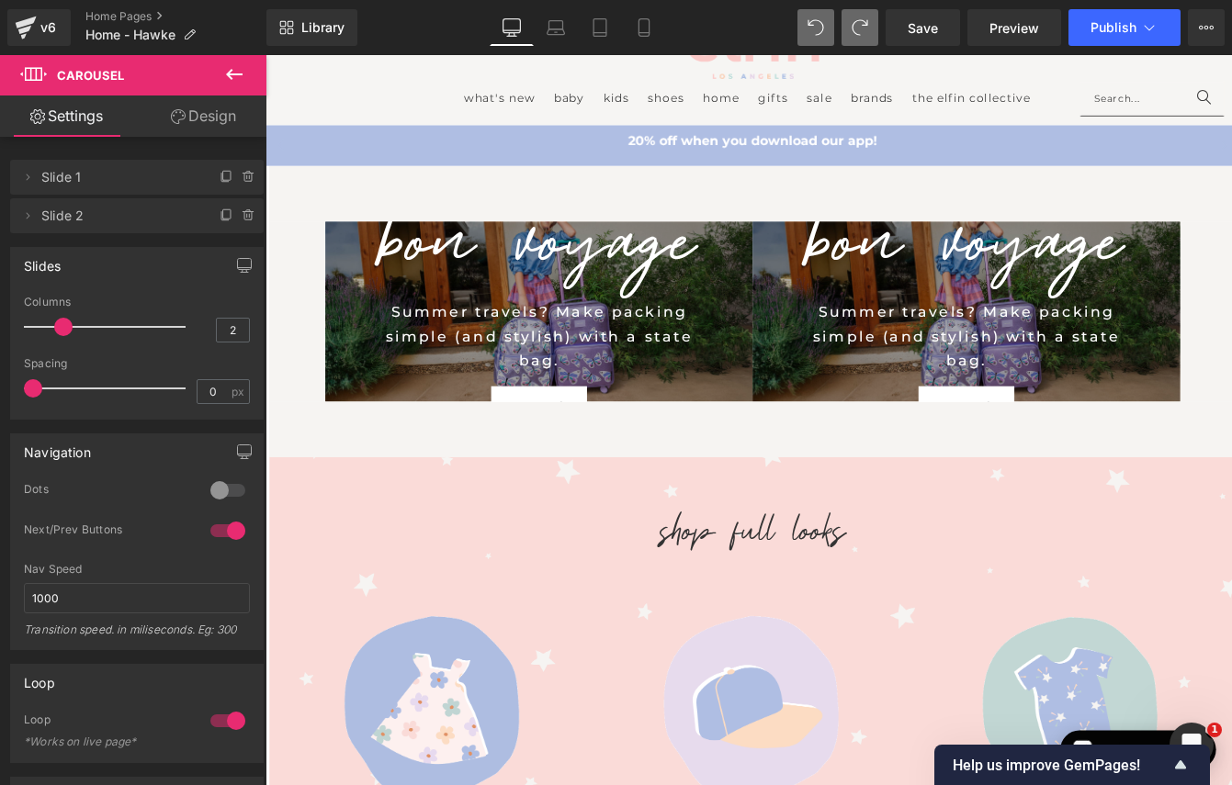
type input "1"
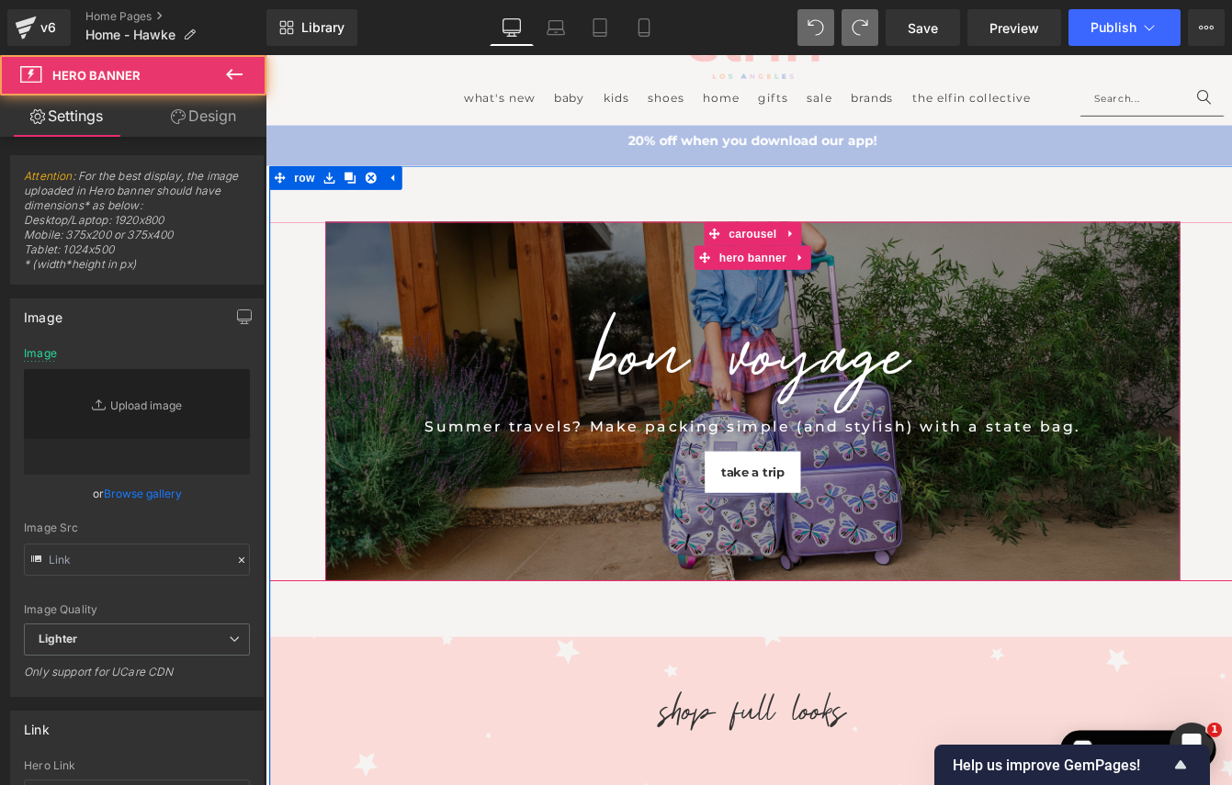
type input "[URL][DOMAIN_NAME]"
click at [1019, 321] on div "BON VOYAGE Heading Summer travels? Make packing simple (and stylish) with a sta…" at bounding box center [825, 454] width 983 height 414
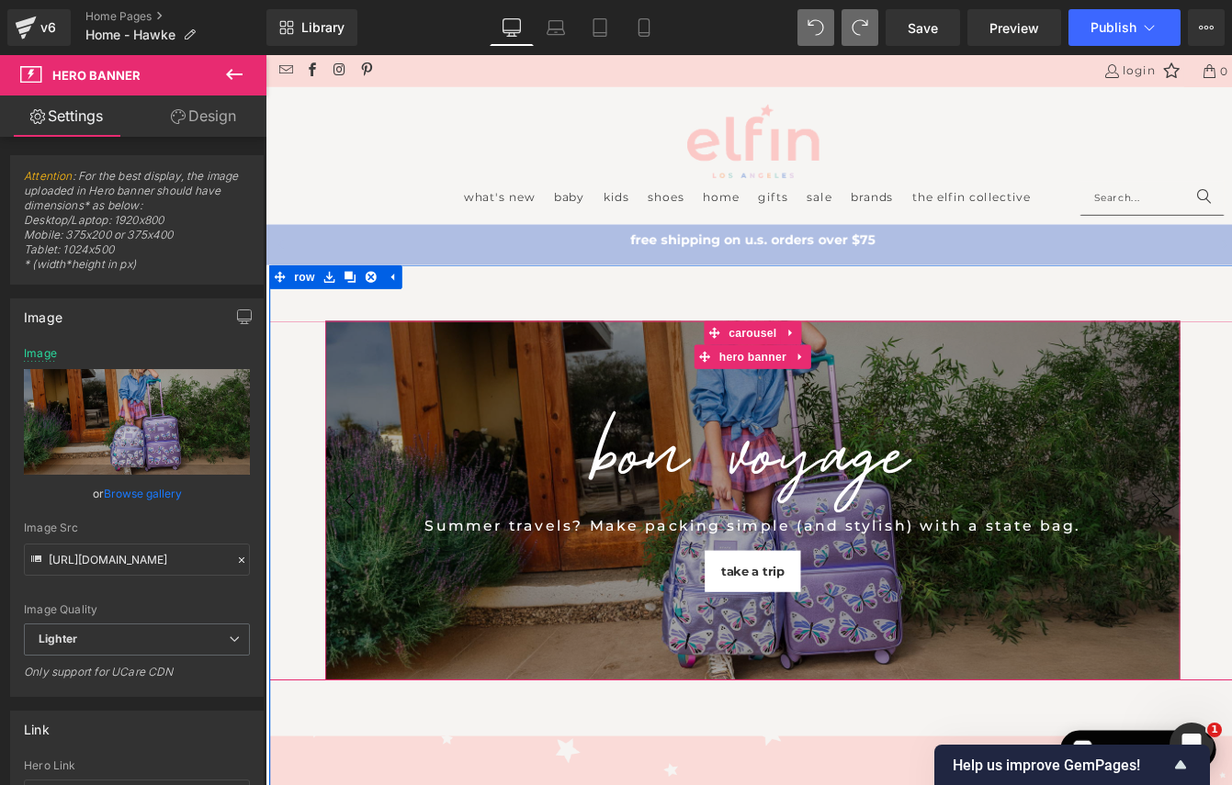
click at [1072, 390] on div "BON VOYAGE Heading Summer travels? Make packing simple (and stylish) with a sta…" at bounding box center [825, 568] width 983 height 414
click at [875, 401] on icon at bounding box center [880, 402] width 13 height 14
click at [872, 373] on icon at bounding box center [869, 374] width 13 height 14
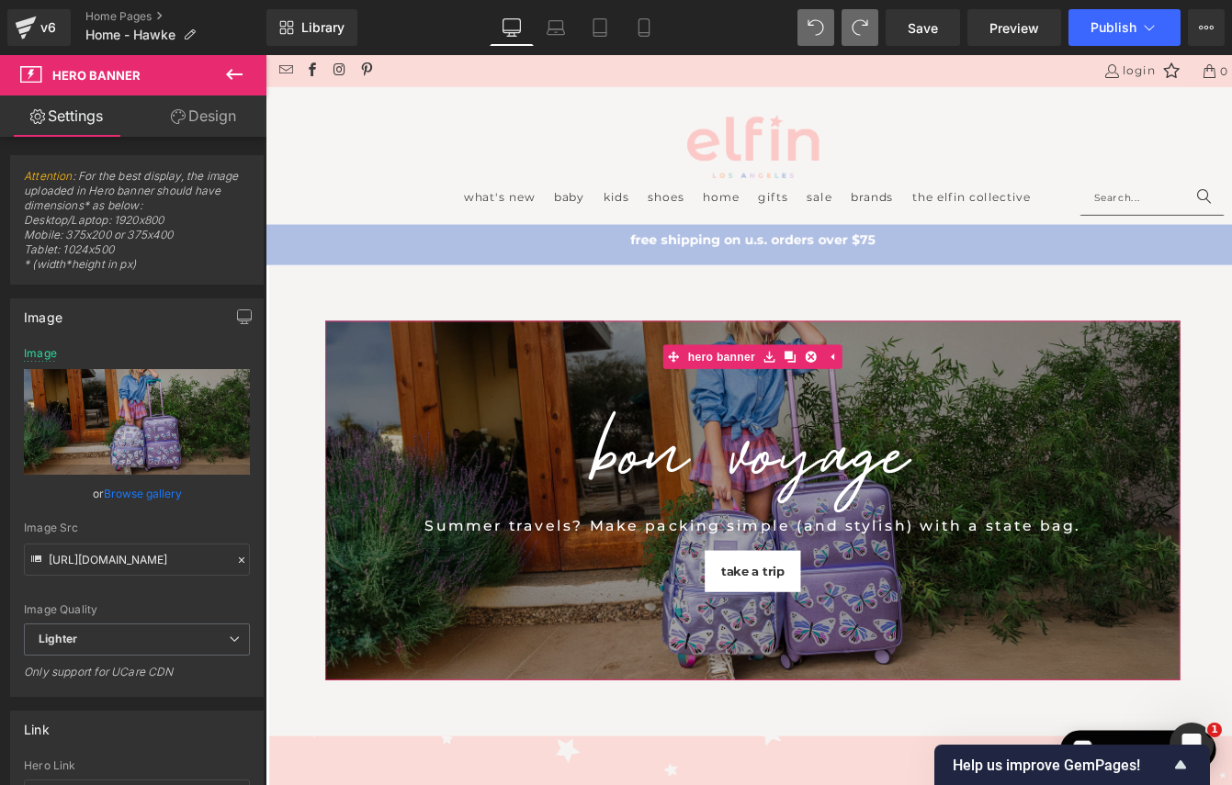
click at [210, 114] on link "Design" at bounding box center [203, 116] width 133 height 41
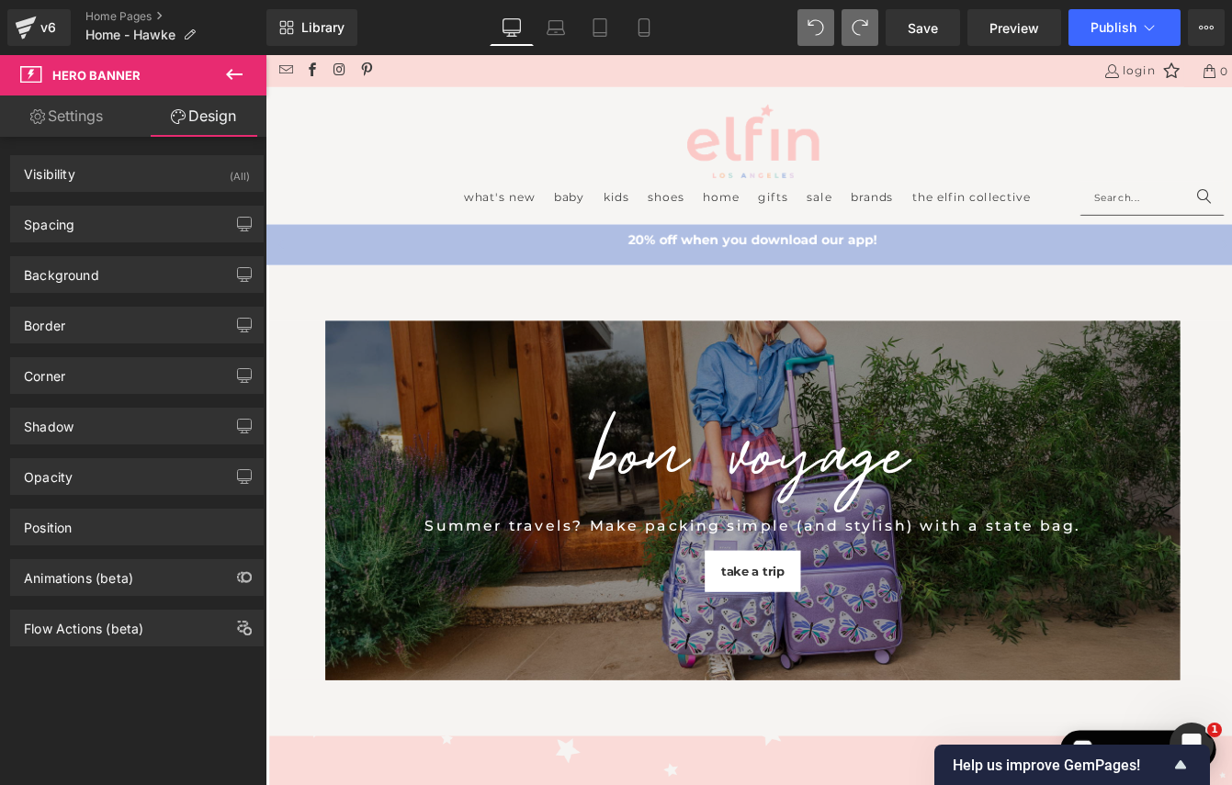
click at [238, 67] on icon at bounding box center [234, 74] width 22 height 22
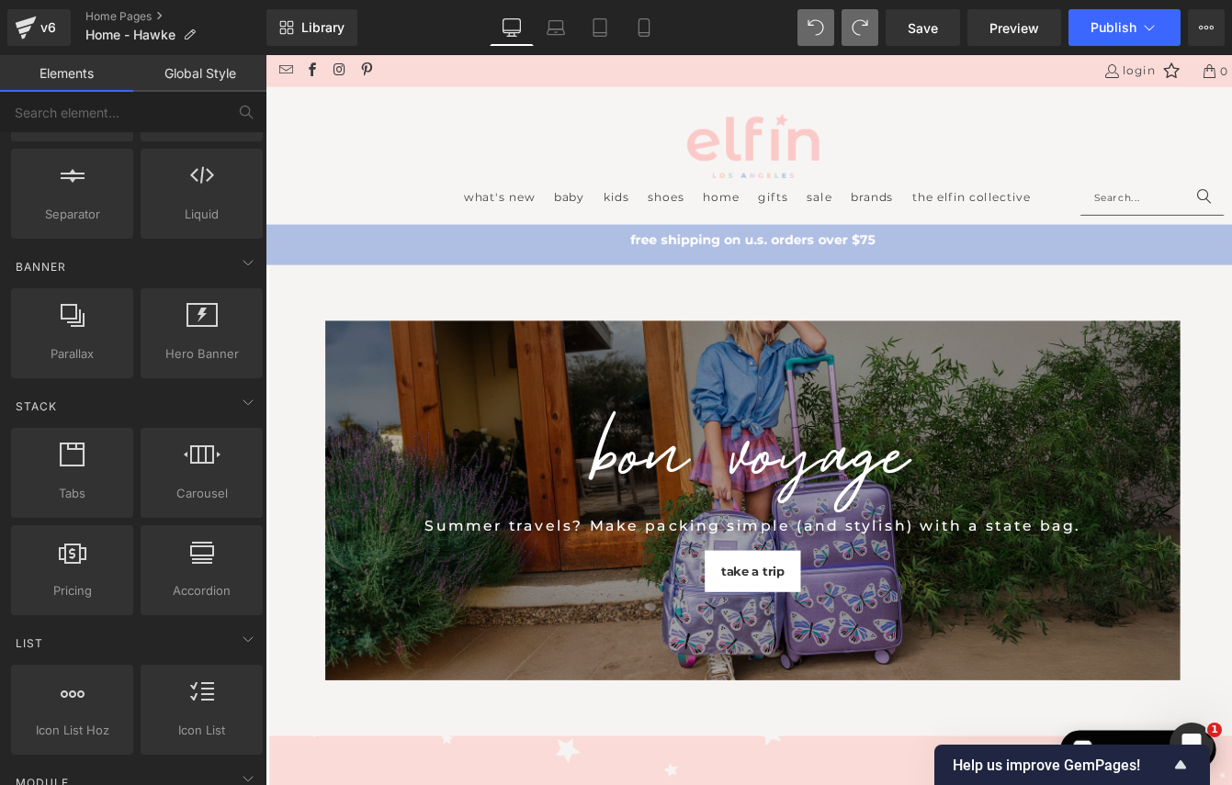
scroll to position [326, 0]
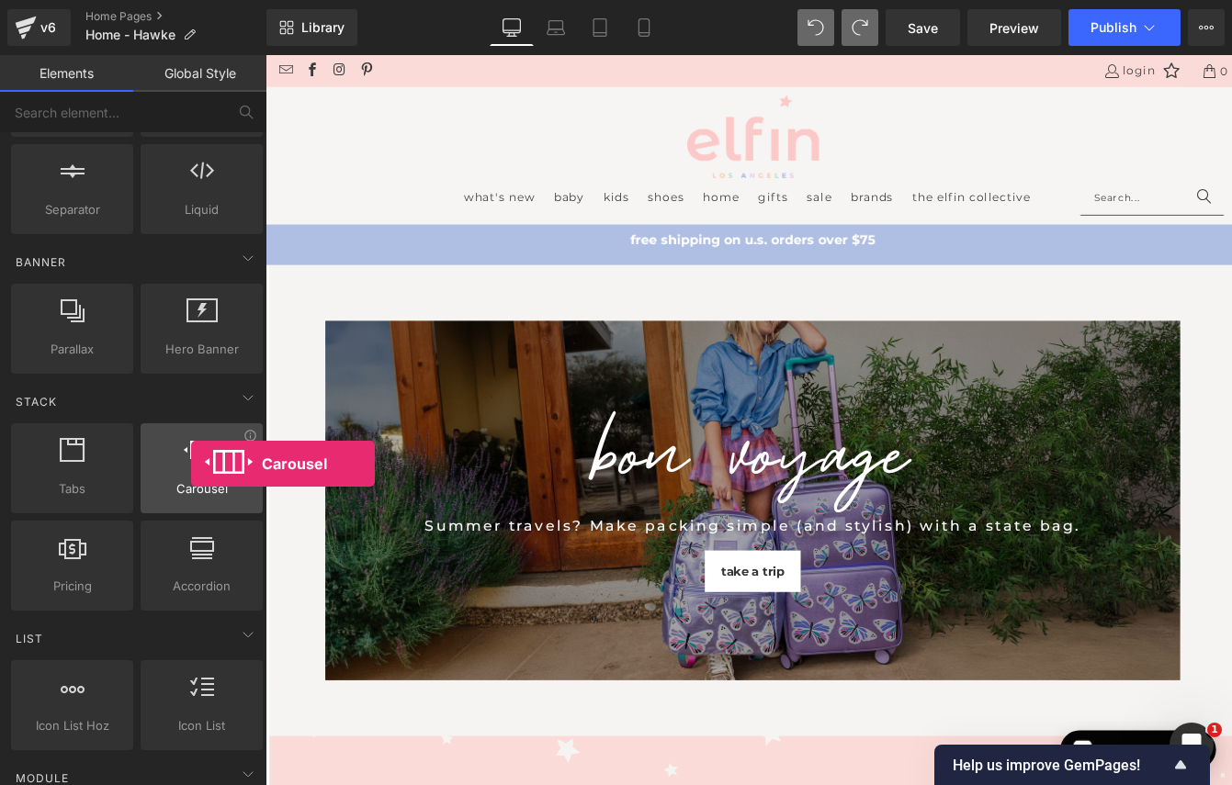
click at [191, 464] on div at bounding box center [201, 458] width 111 height 41
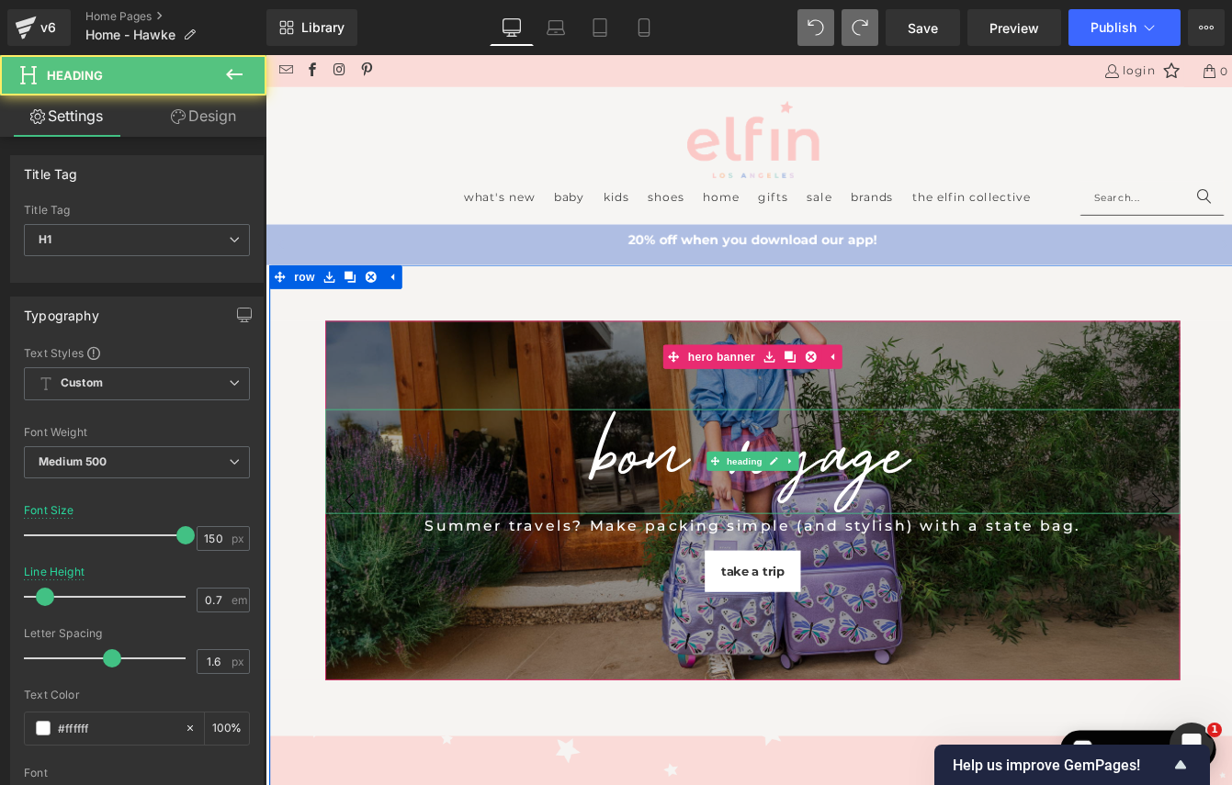
click at [363, 568] on div at bounding box center [825, 571] width 983 height 24
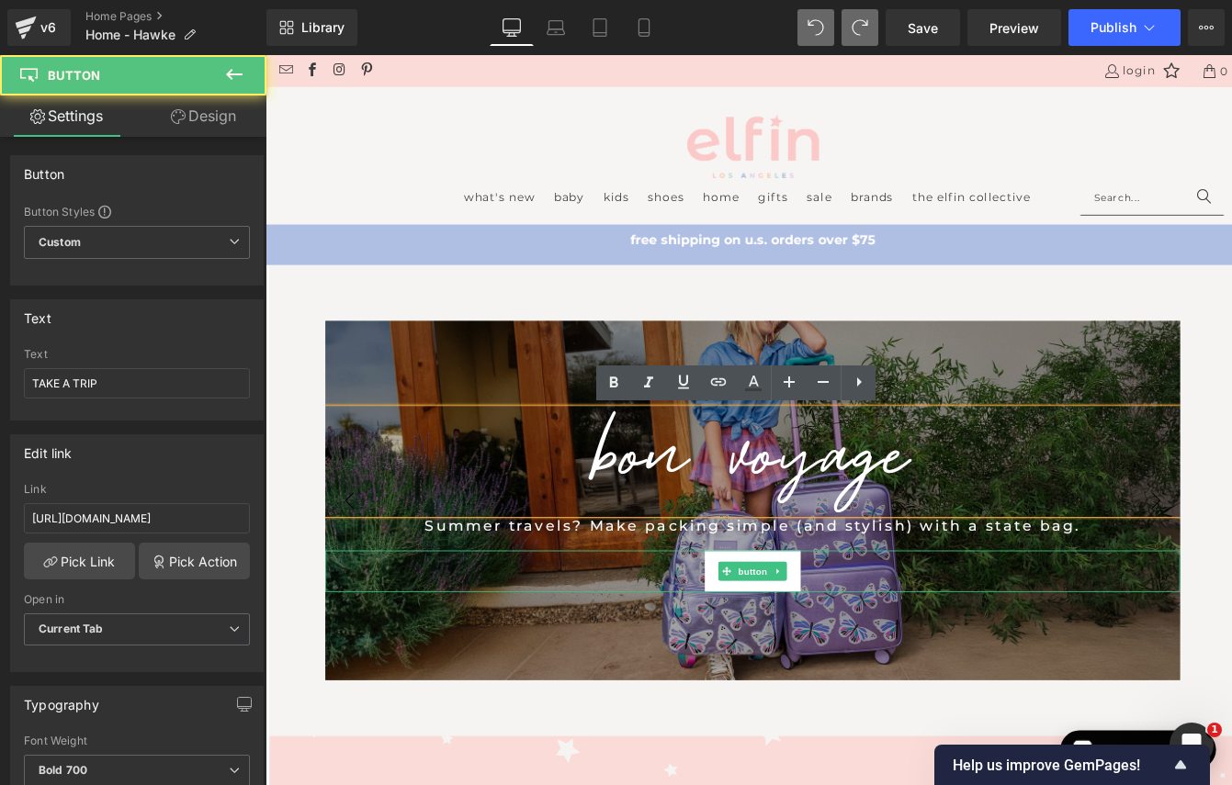
click at [359, 635] on div "TAKE A TRIP" at bounding box center [825, 649] width 983 height 48
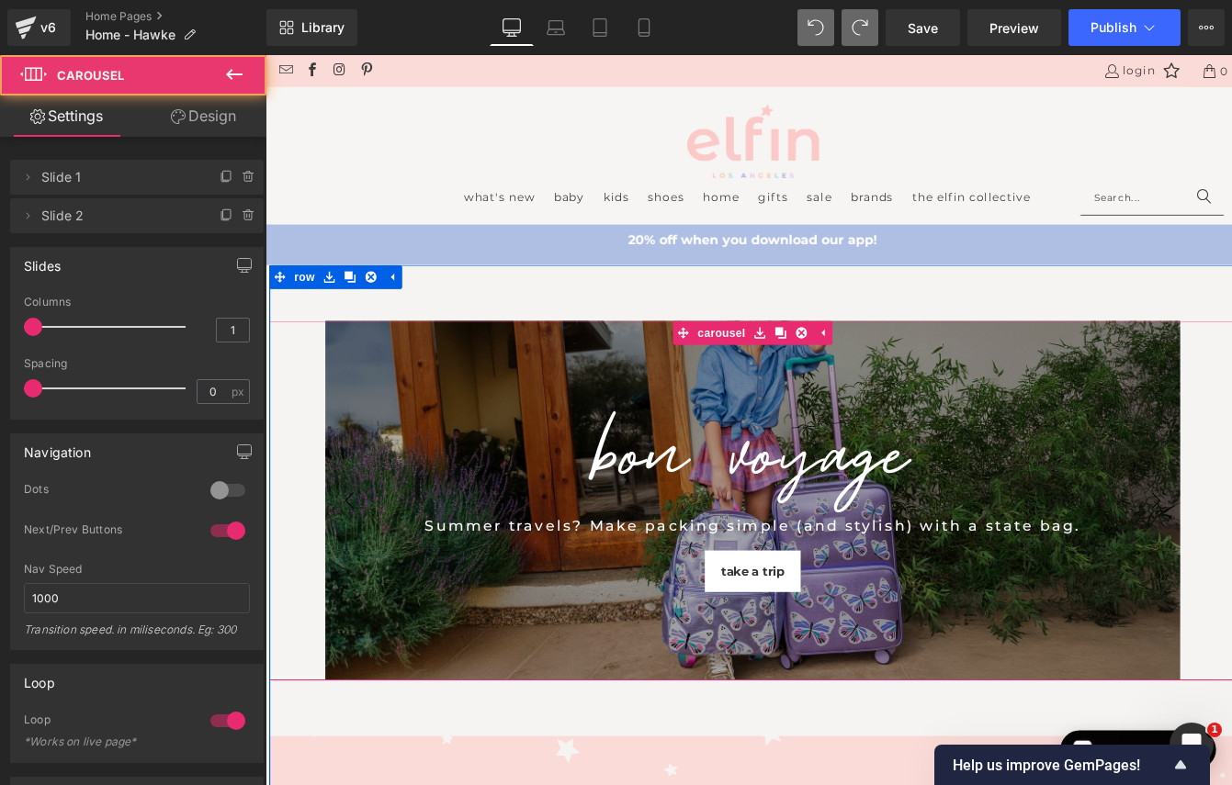
click at [323, 566] on div "BON VOYAGE Heading Summer travels? Make packing simple (and stylish) with a sta…" at bounding box center [825, 568] width 1111 height 414
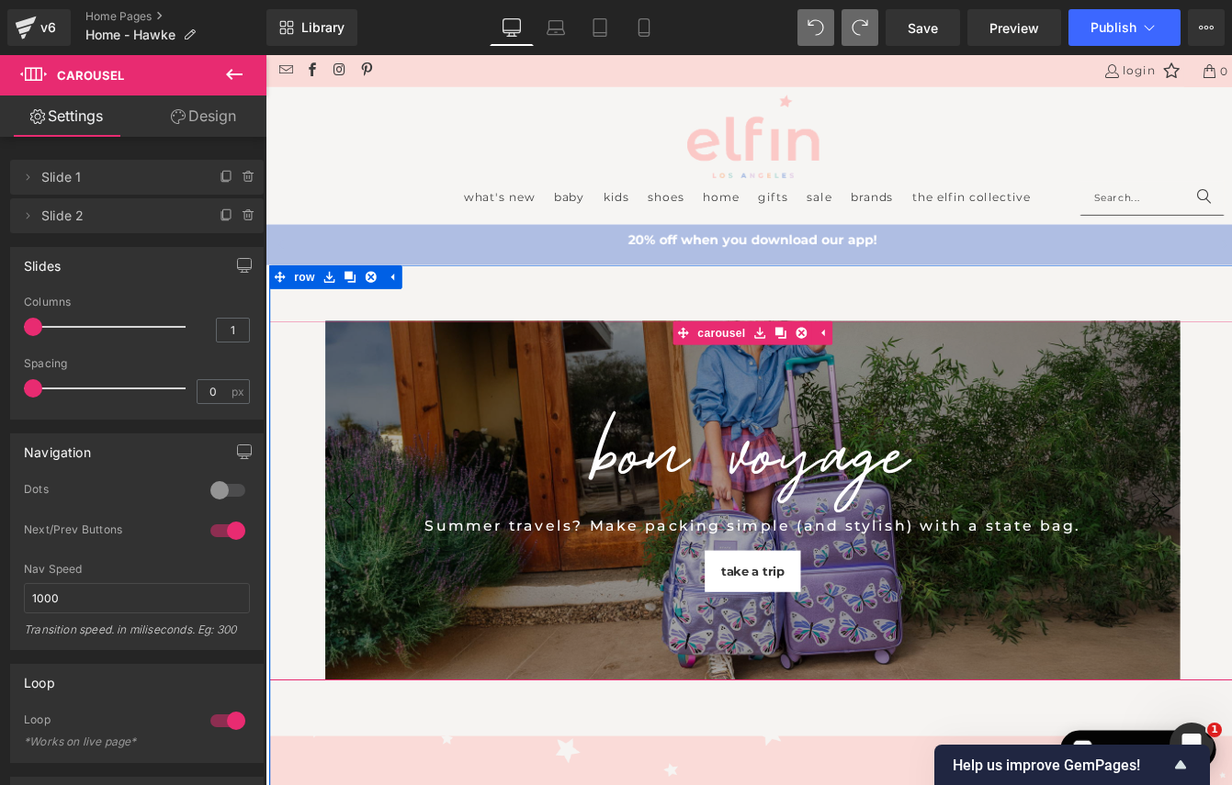
click at [306, 511] on div "BON VOYAGE Heading Summer travels? Make packing simple (and stylish) with a sta…" at bounding box center [825, 568] width 1111 height 414
click at [237, 264] on icon "button" at bounding box center [244, 265] width 15 height 15
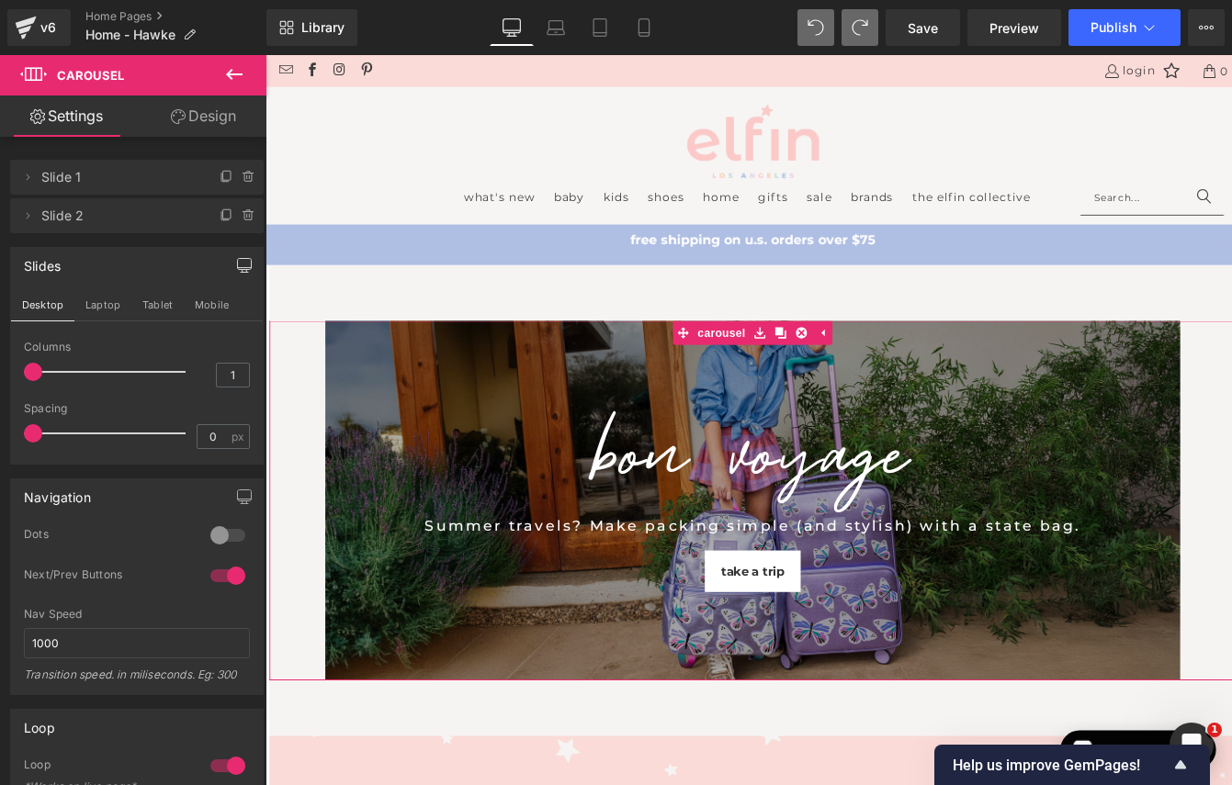
click at [237, 264] on icon "button" at bounding box center [244, 265] width 15 height 15
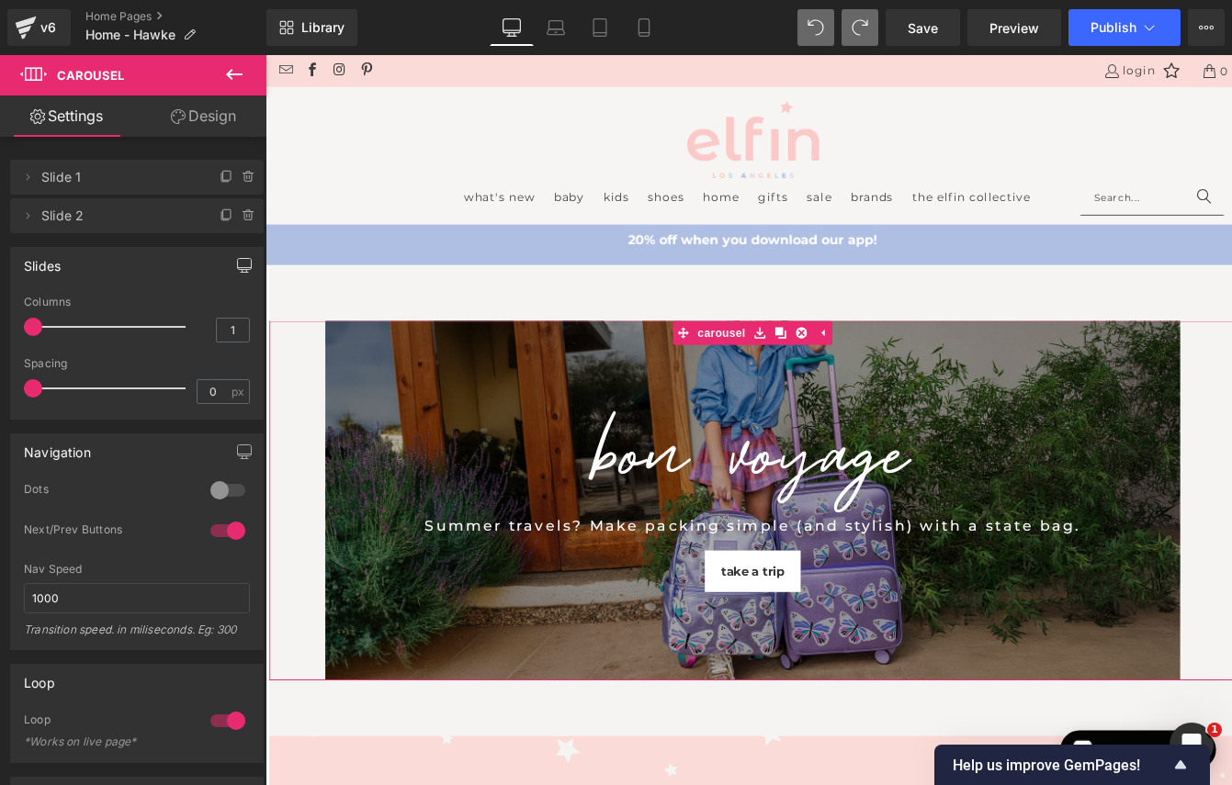
click at [237, 264] on icon "button" at bounding box center [244, 265] width 15 height 15
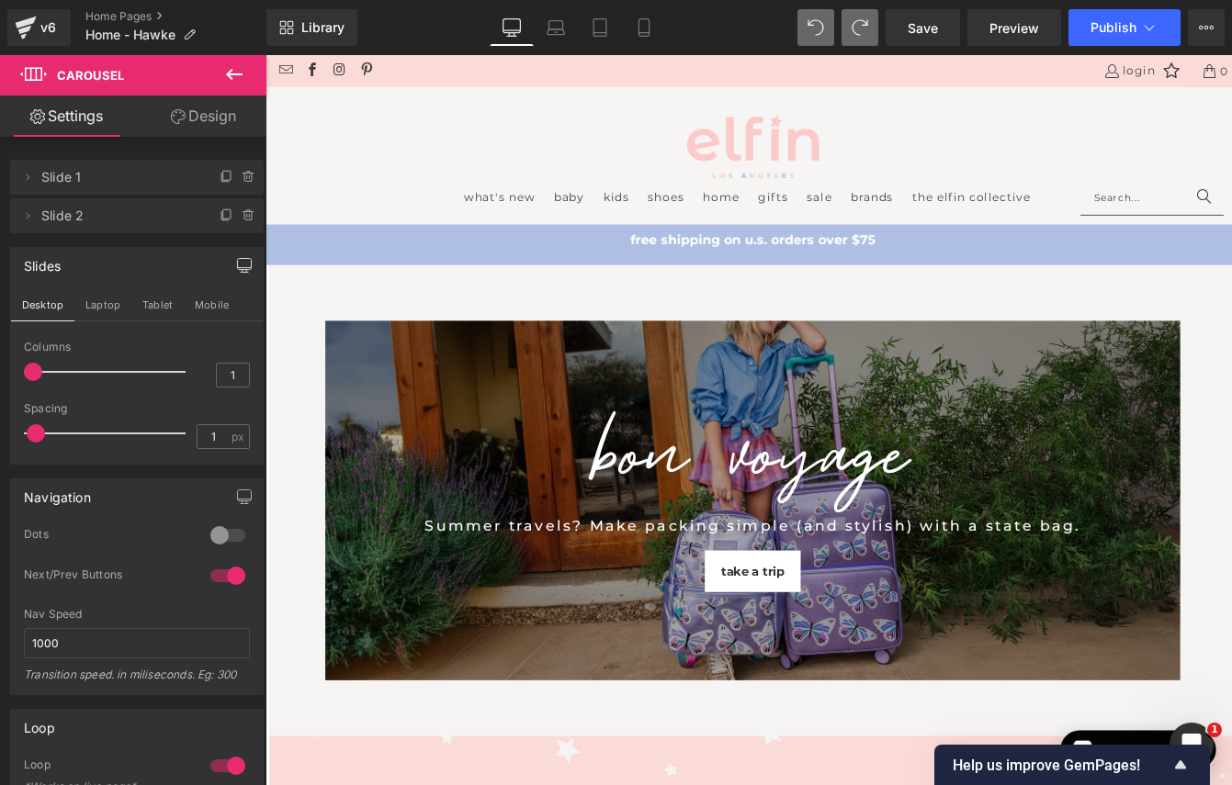
type input "0"
click at [37, 427] on span at bounding box center [33, 433] width 18 height 18
click at [39, 433] on span at bounding box center [36, 433] width 18 height 18
drag, startPoint x: 39, startPoint y: 433, endPoint x: 26, endPoint y: 433, distance: 13.8
click at [26, 433] on span at bounding box center [33, 433] width 18 height 18
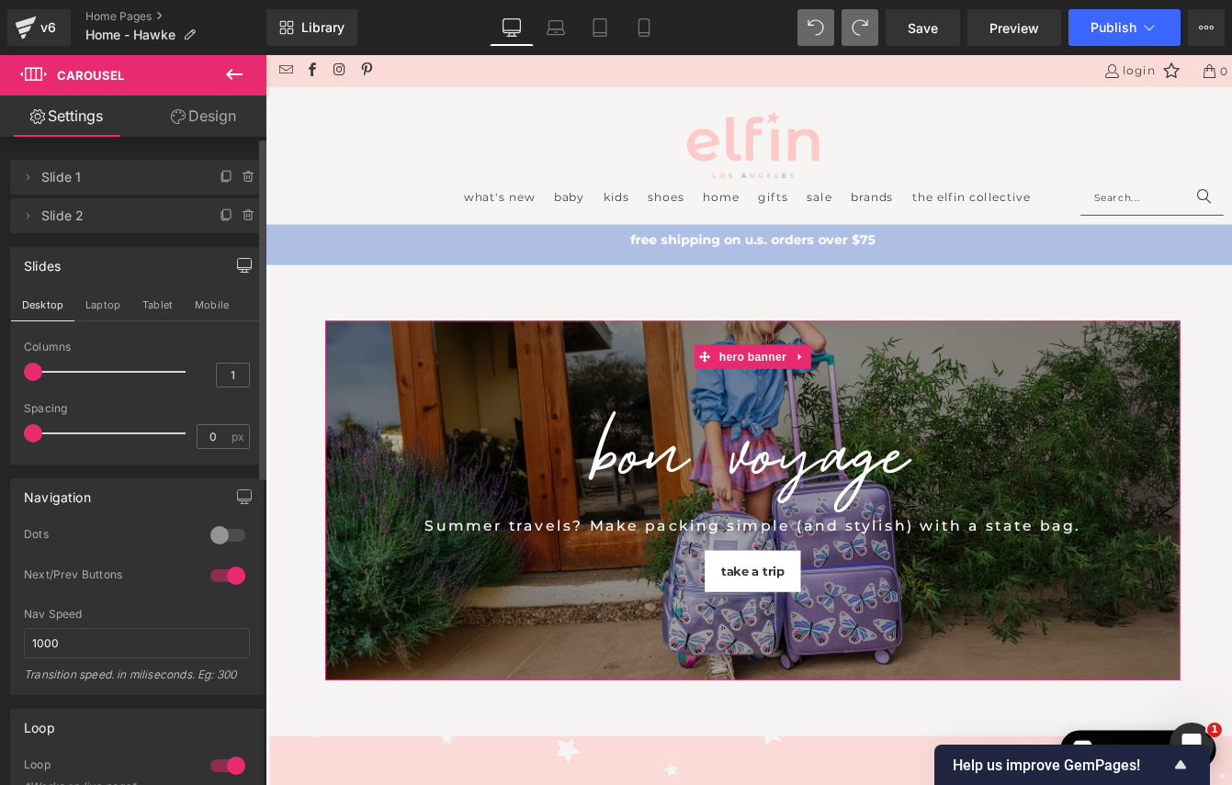
scroll to position [0, 0]
click at [69, 180] on span "Slide 1" at bounding box center [118, 177] width 154 height 35
click at [29, 176] on icon at bounding box center [27, 177] width 15 height 15
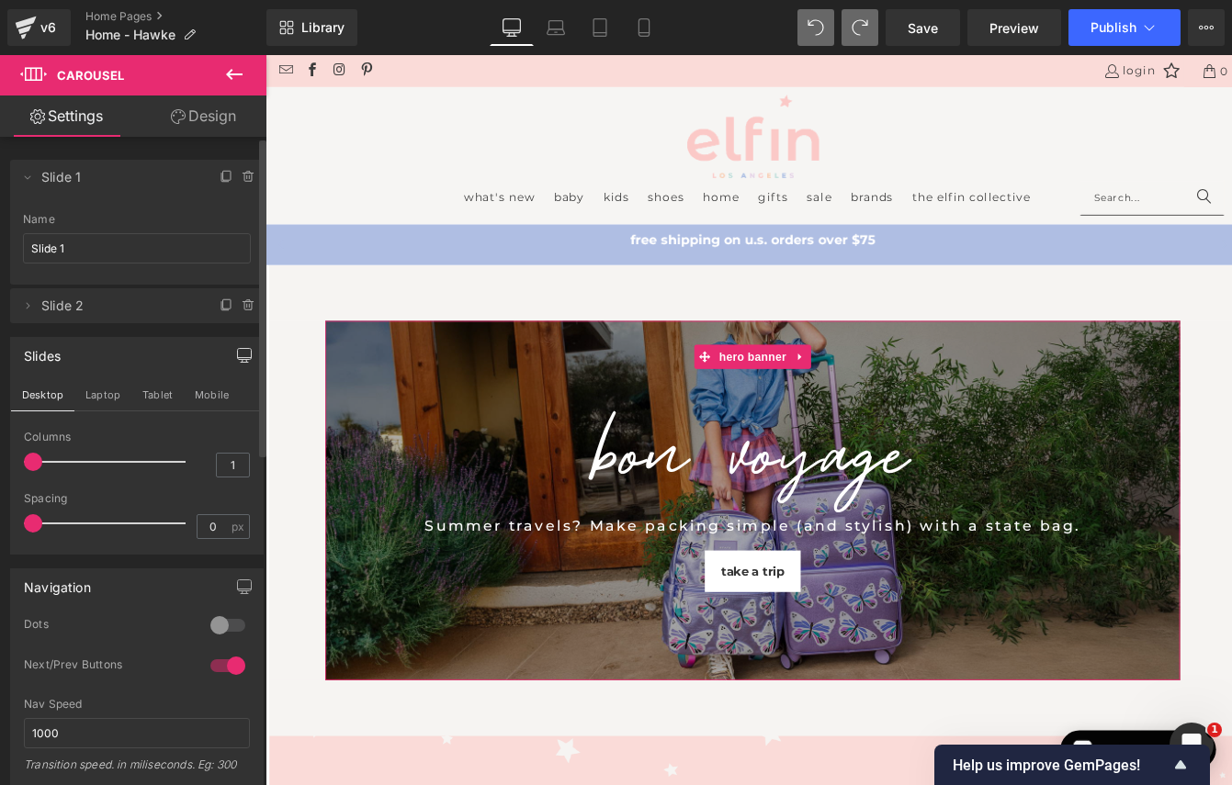
click at [73, 176] on span "Slide 1" at bounding box center [118, 177] width 154 height 35
click at [28, 303] on icon at bounding box center [27, 305] width 15 height 15
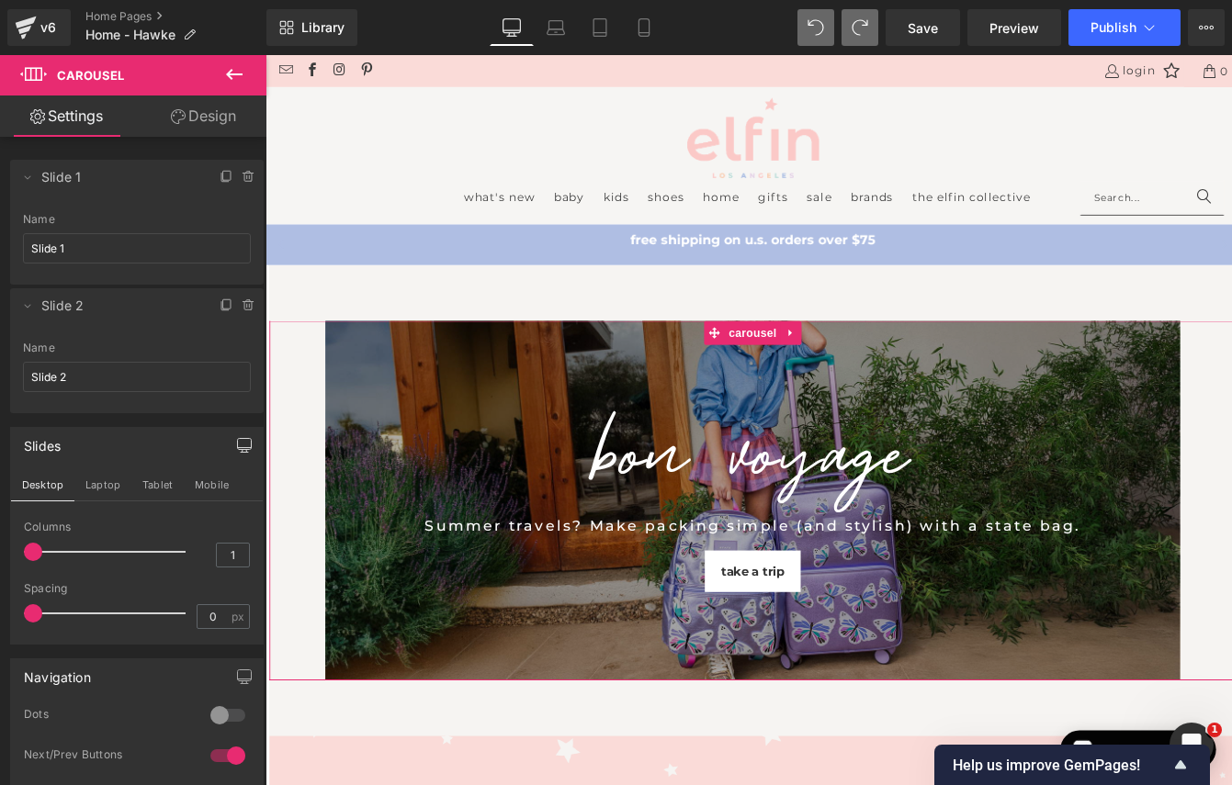
click at [213, 118] on link "Design" at bounding box center [203, 116] width 133 height 41
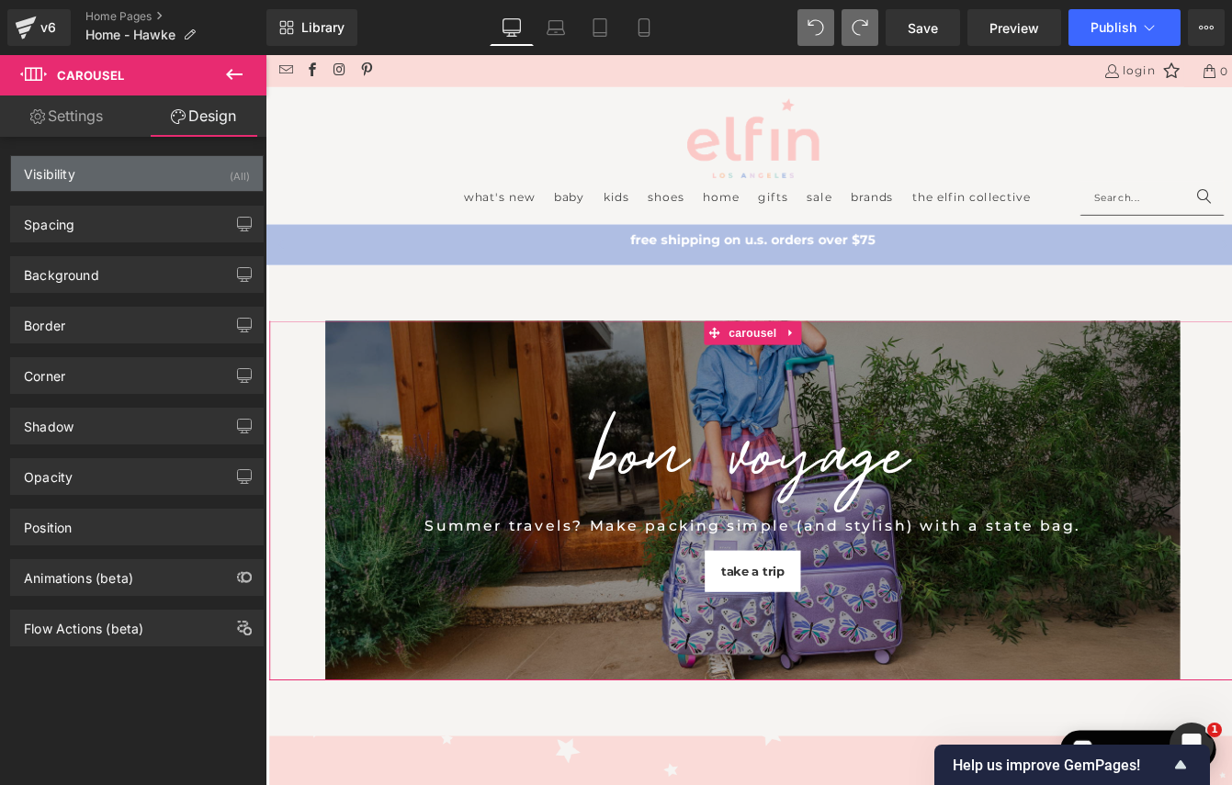
click at [105, 170] on div "Visibility (All)" at bounding box center [137, 173] width 252 height 35
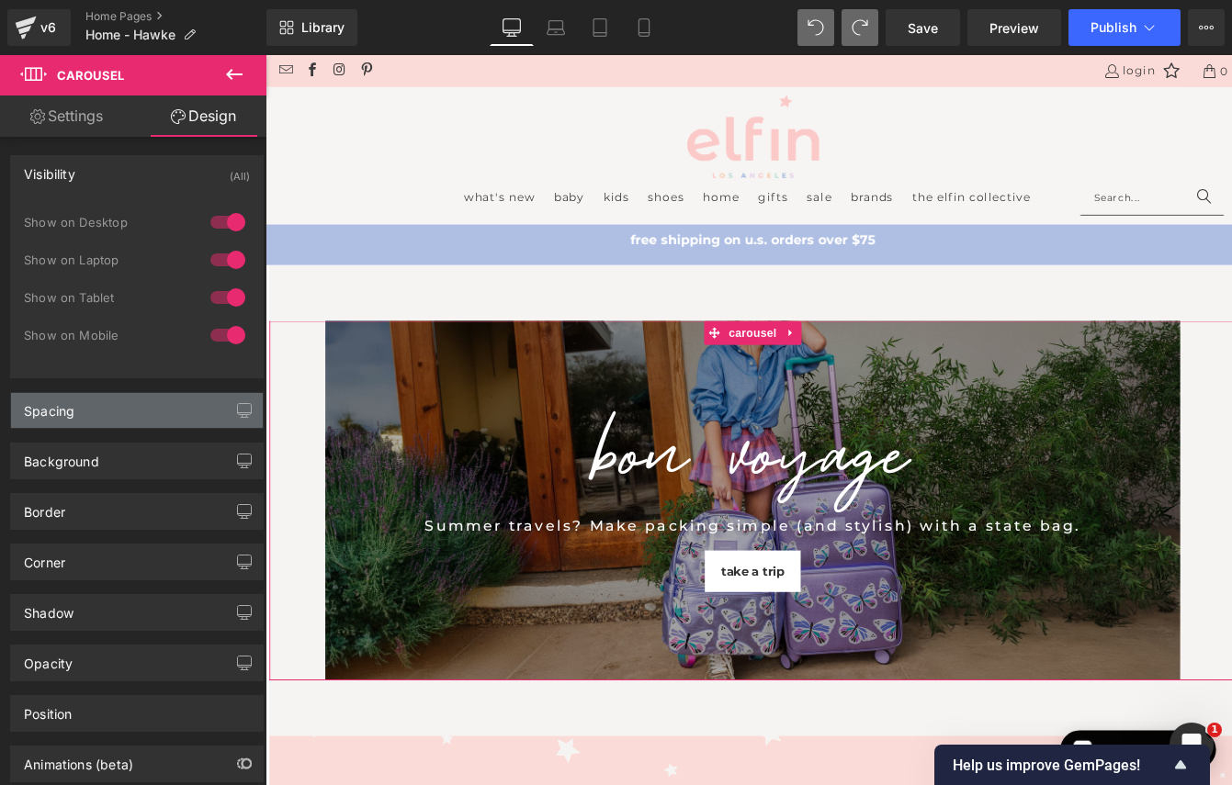
click at [53, 423] on div "Spacing" at bounding box center [137, 410] width 252 height 35
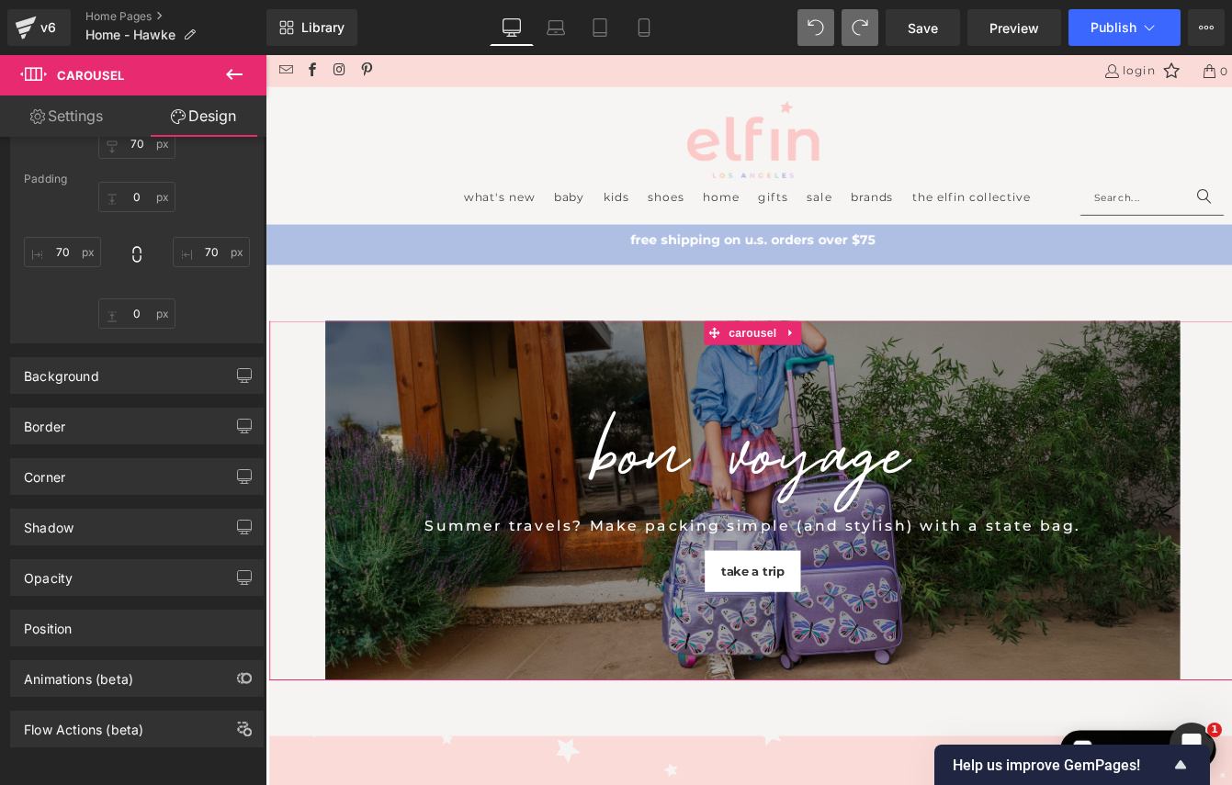
scroll to position [453, 0]
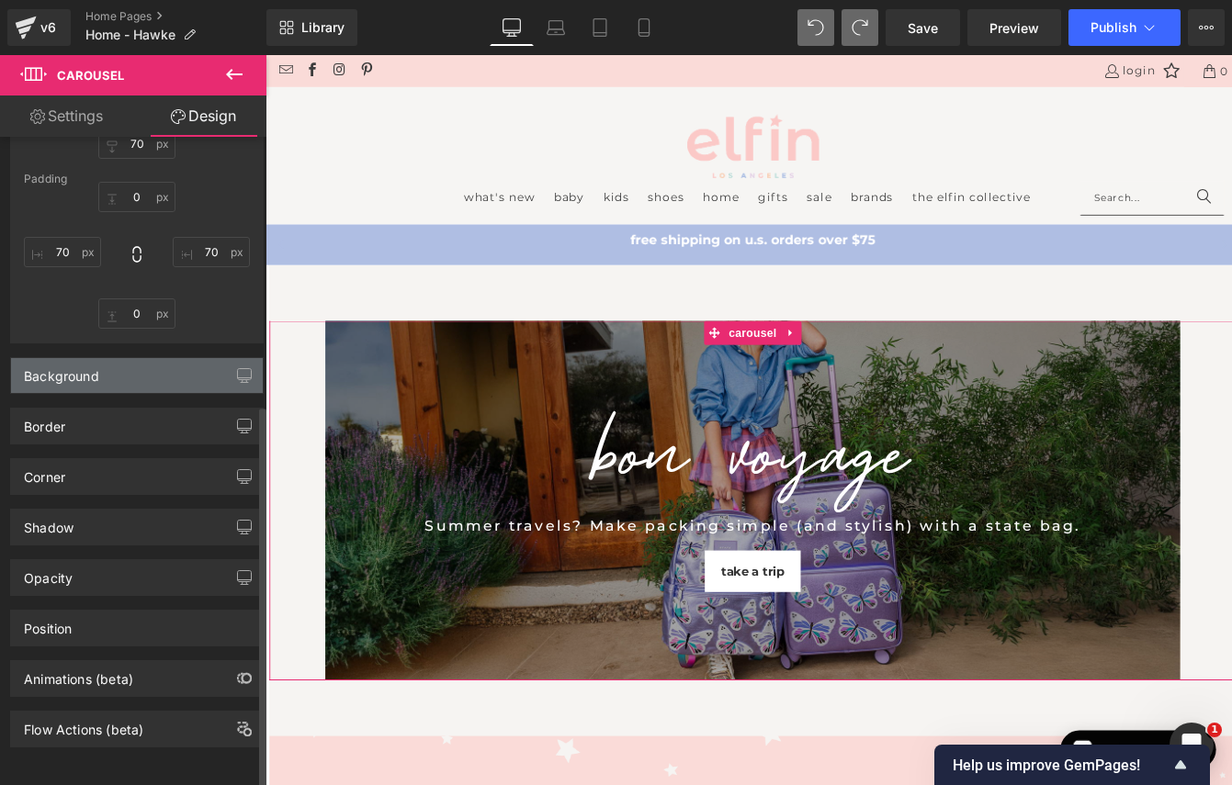
click at [97, 359] on div "Background" at bounding box center [61, 371] width 75 height 26
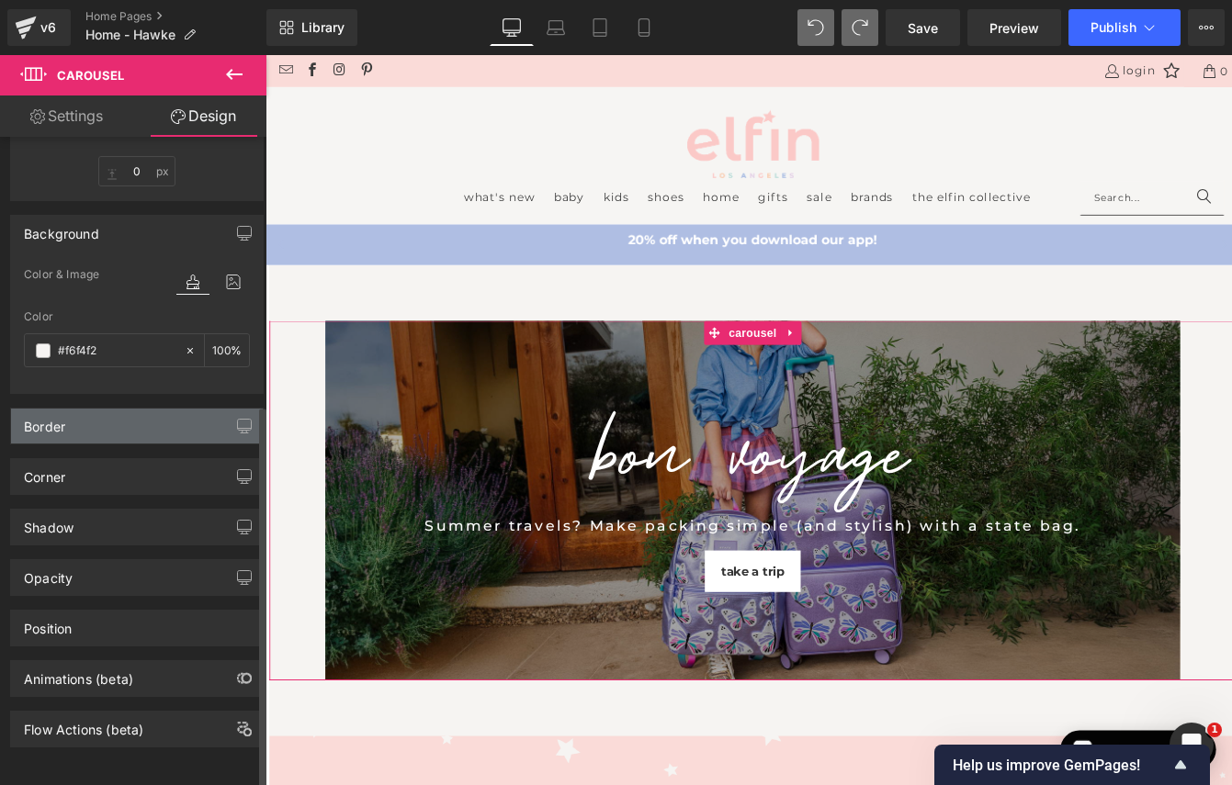
click at [86, 417] on div "Border" at bounding box center [137, 426] width 252 height 35
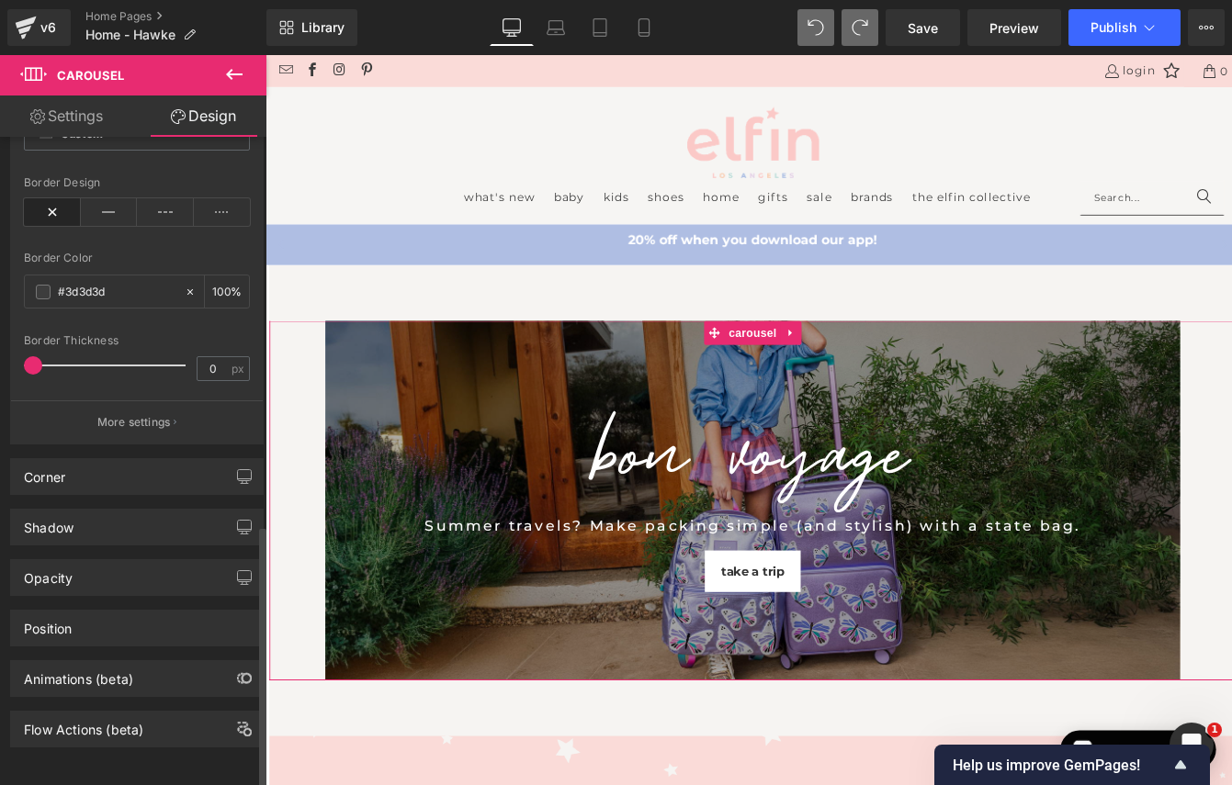
scroll to position [956, 0]
click at [79, 468] on div "Corner" at bounding box center [137, 476] width 252 height 35
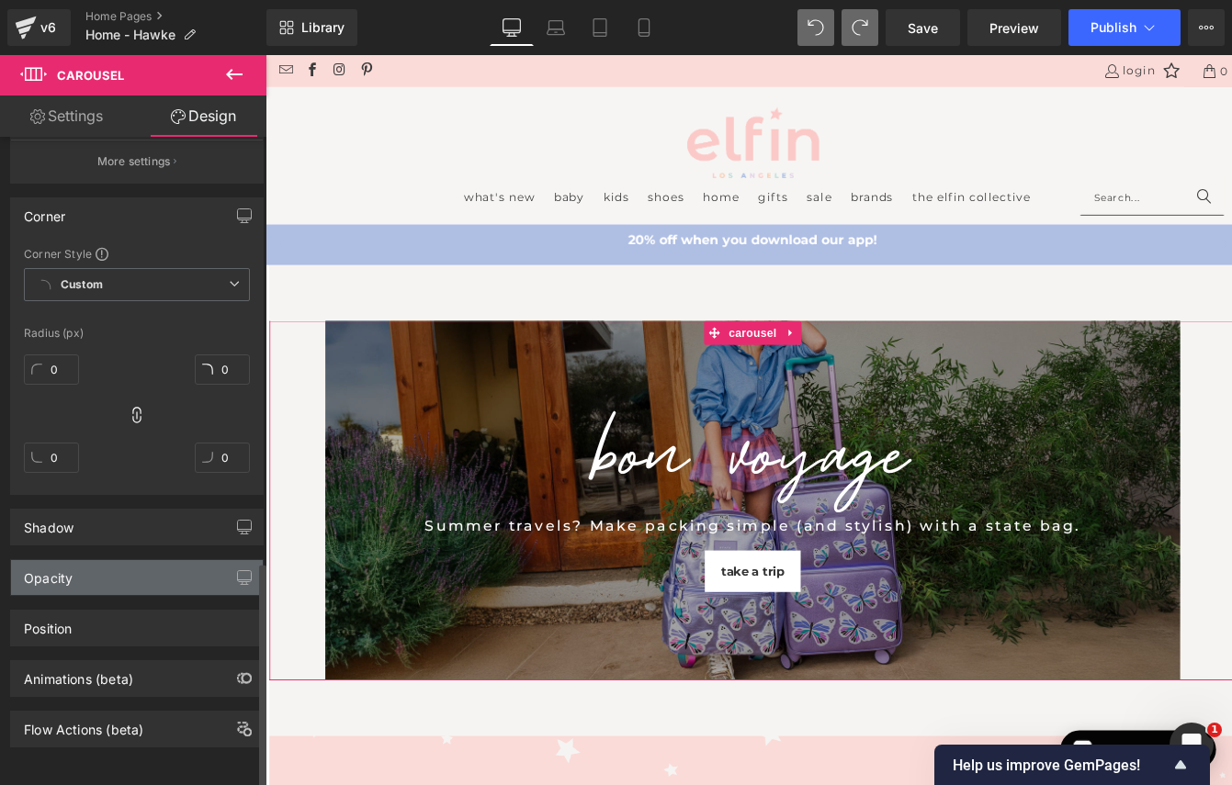
scroll to position [1217, 0]
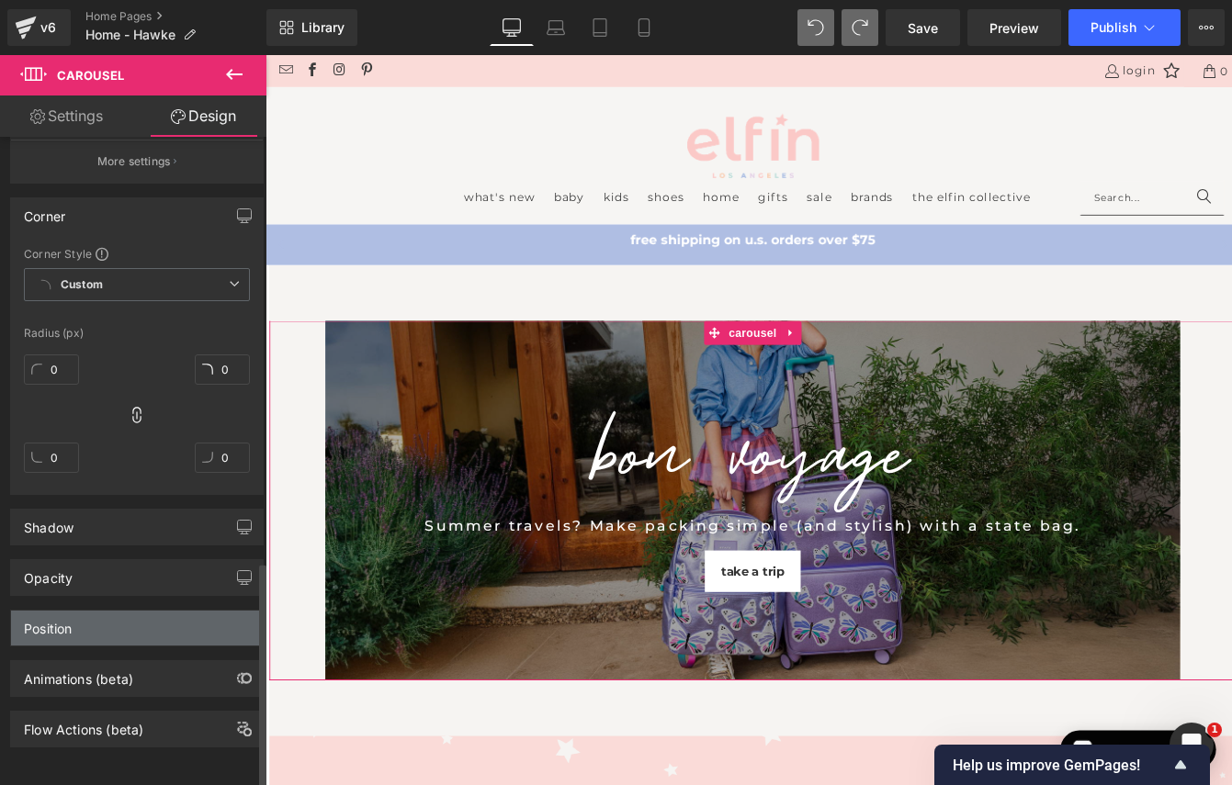
click at [94, 611] on div "Position" at bounding box center [137, 628] width 252 height 35
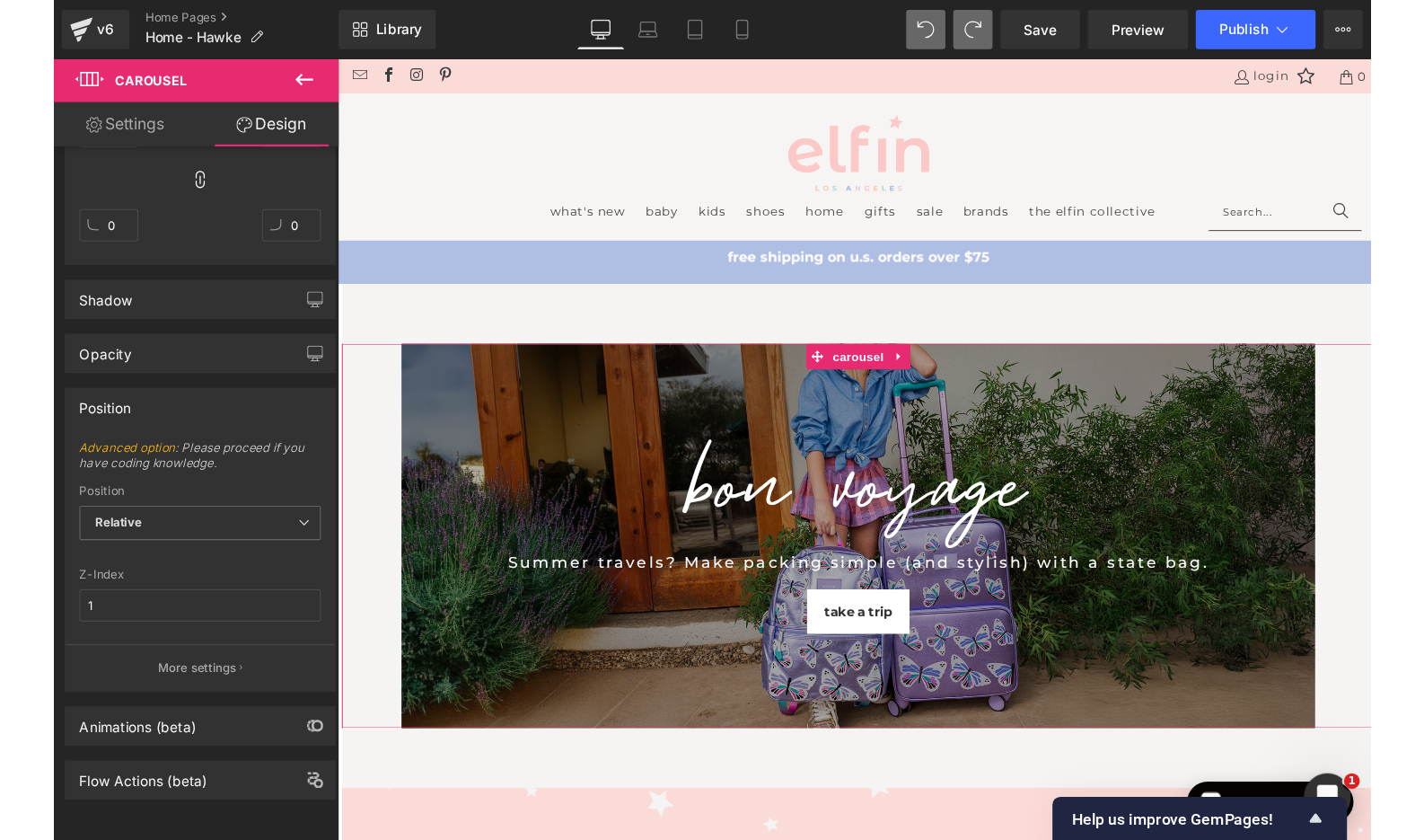
scroll to position [1431, 0]
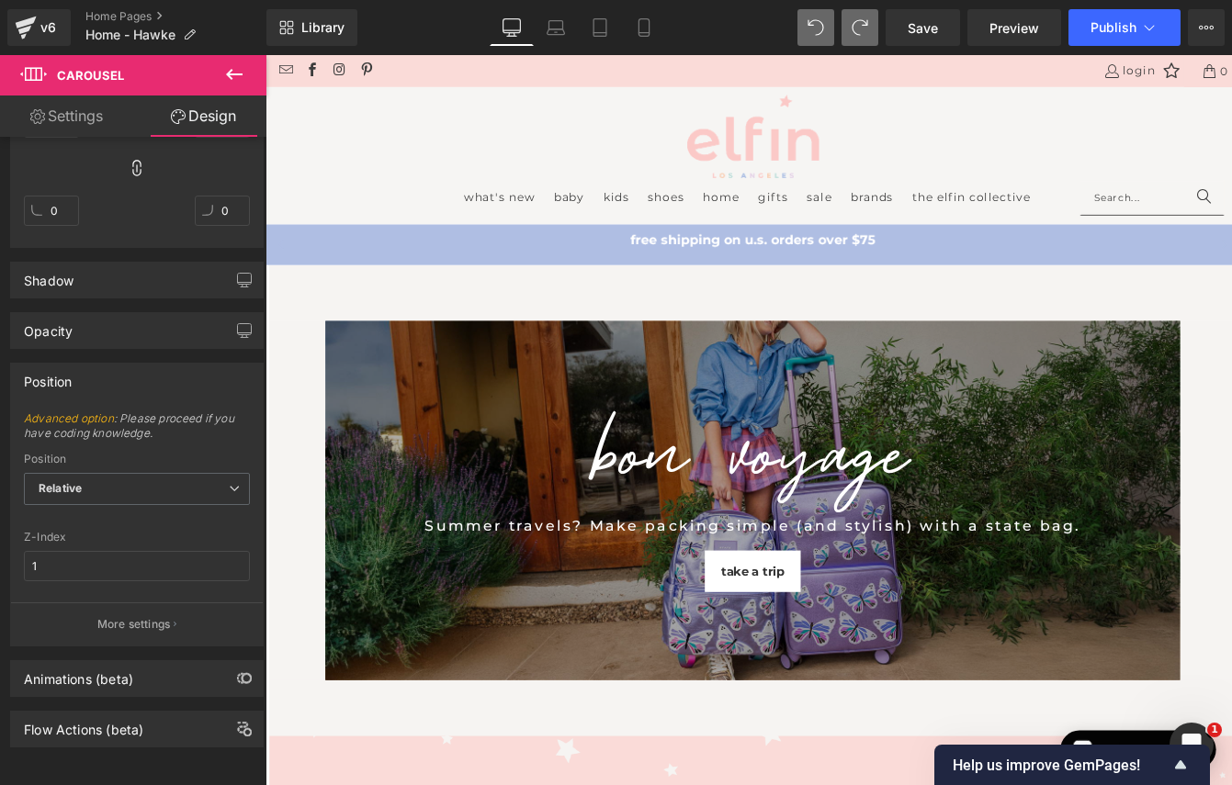
click at [229, 77] on icon at bounding box center [234, 74] width 17 height 11
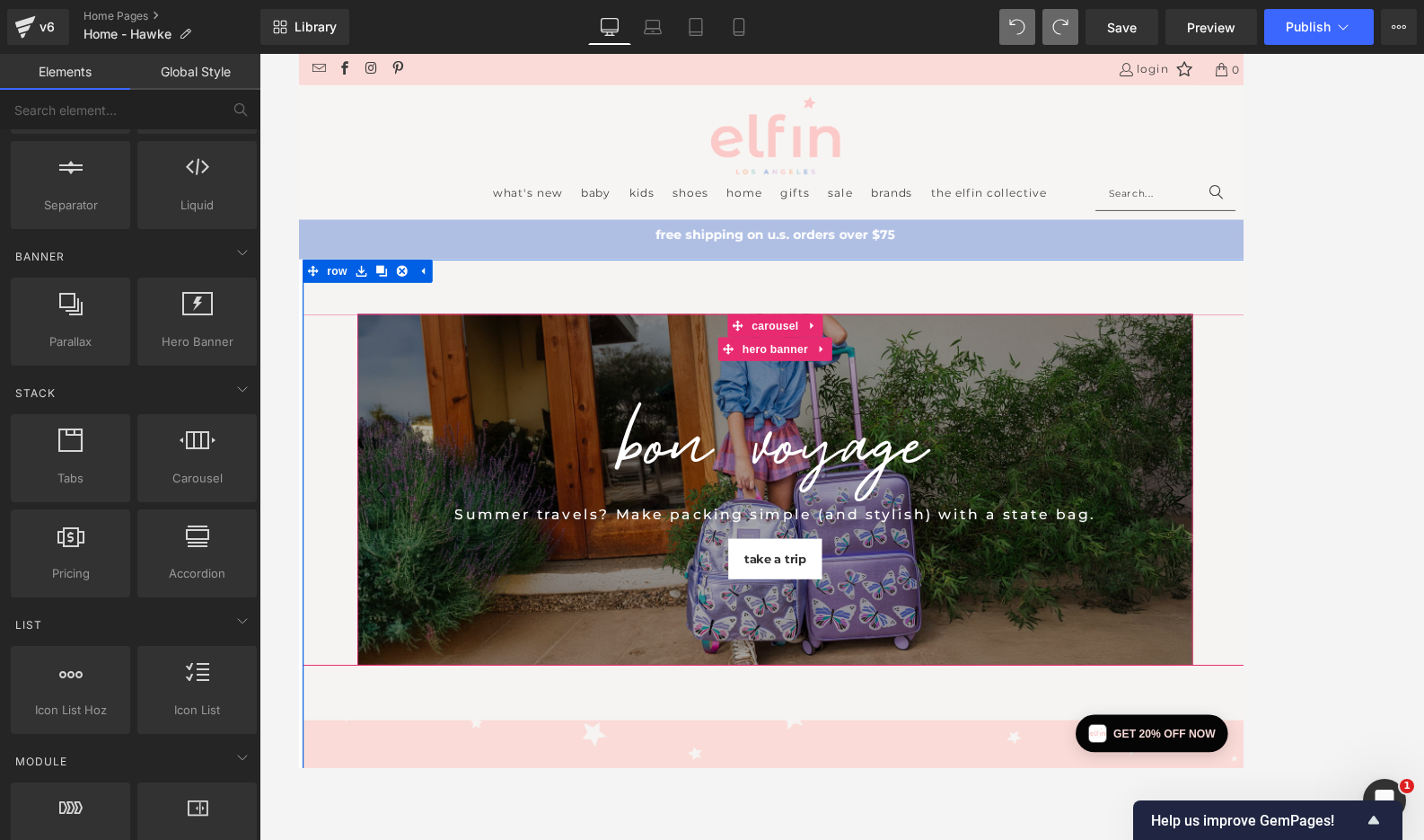
click at [1043, 694] on div "BON VOYAGE Heading Summer travels? Make packing simple (and stylish) with a sta…" at bounding box center [846, 555] width 961 height 405
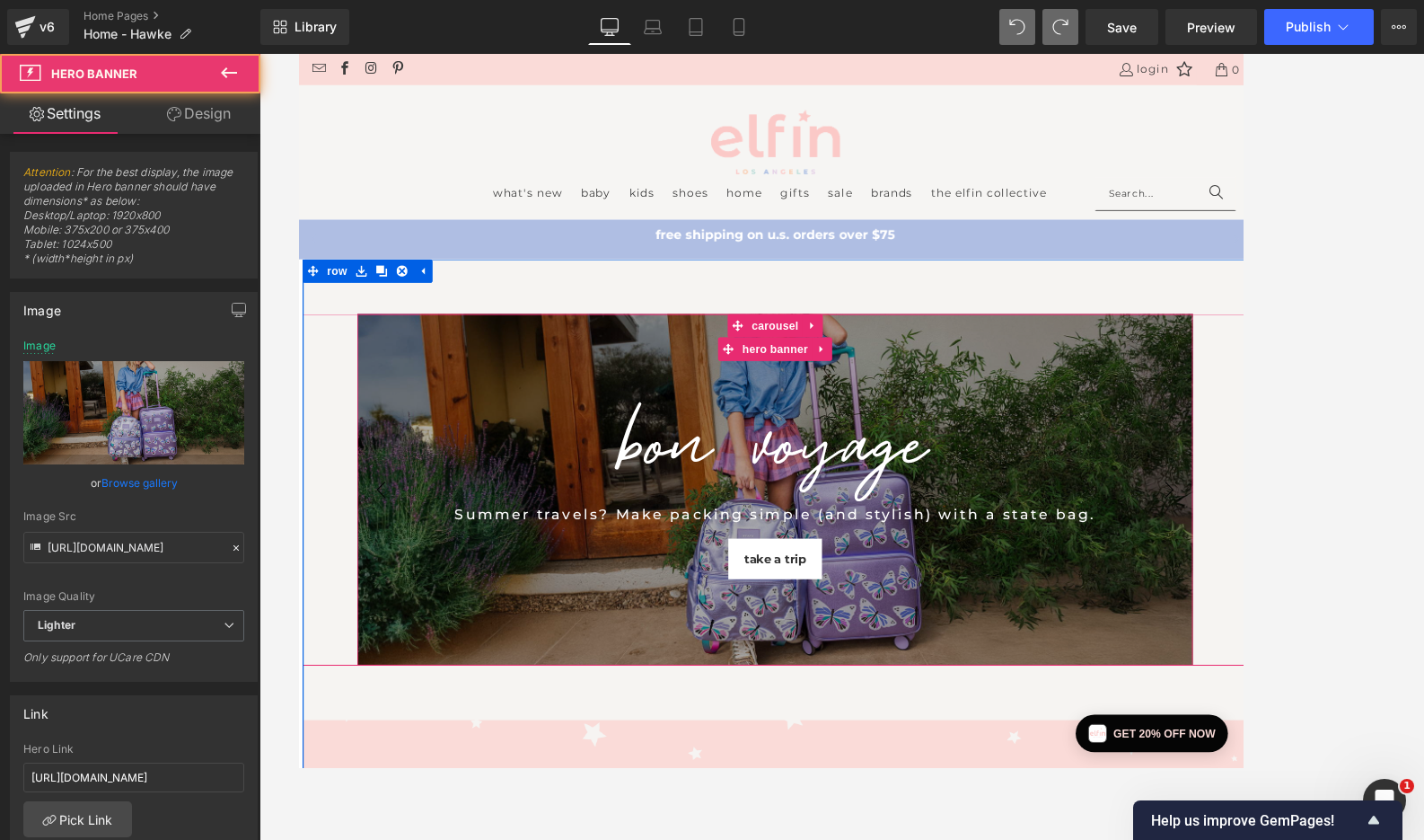
click at [1043, 694] on div "BON VOYAGE Heading Summer travels? Make packing simple (and stylish) with a sta…" at bounding box center [846, 555] width 961 height 405
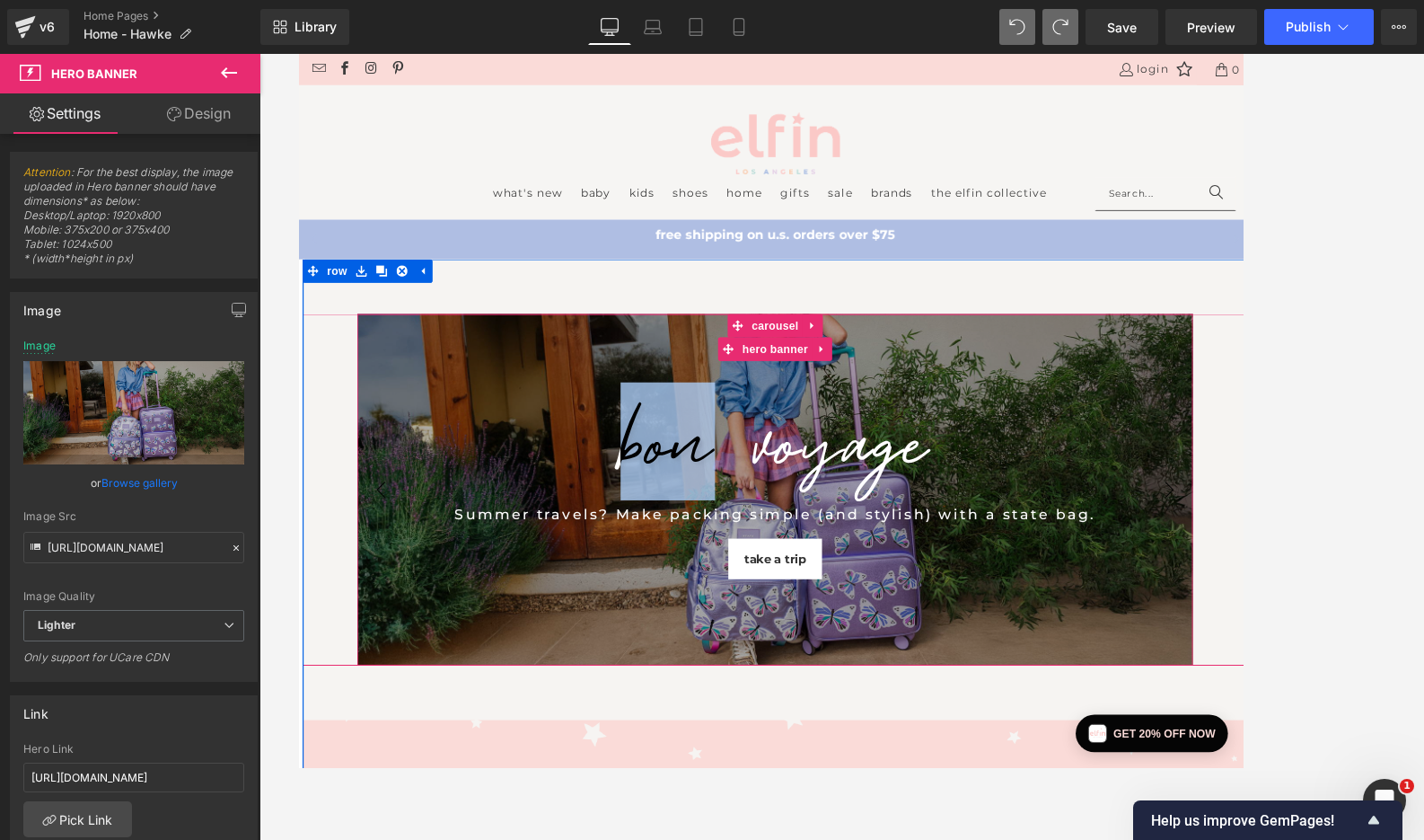
click at [1043, 694] on div "BON VOYAGE Heading Summer travels? Make packing simple (and stylish) with a sta…" at bounding box center [846, 555] width 961 height 405
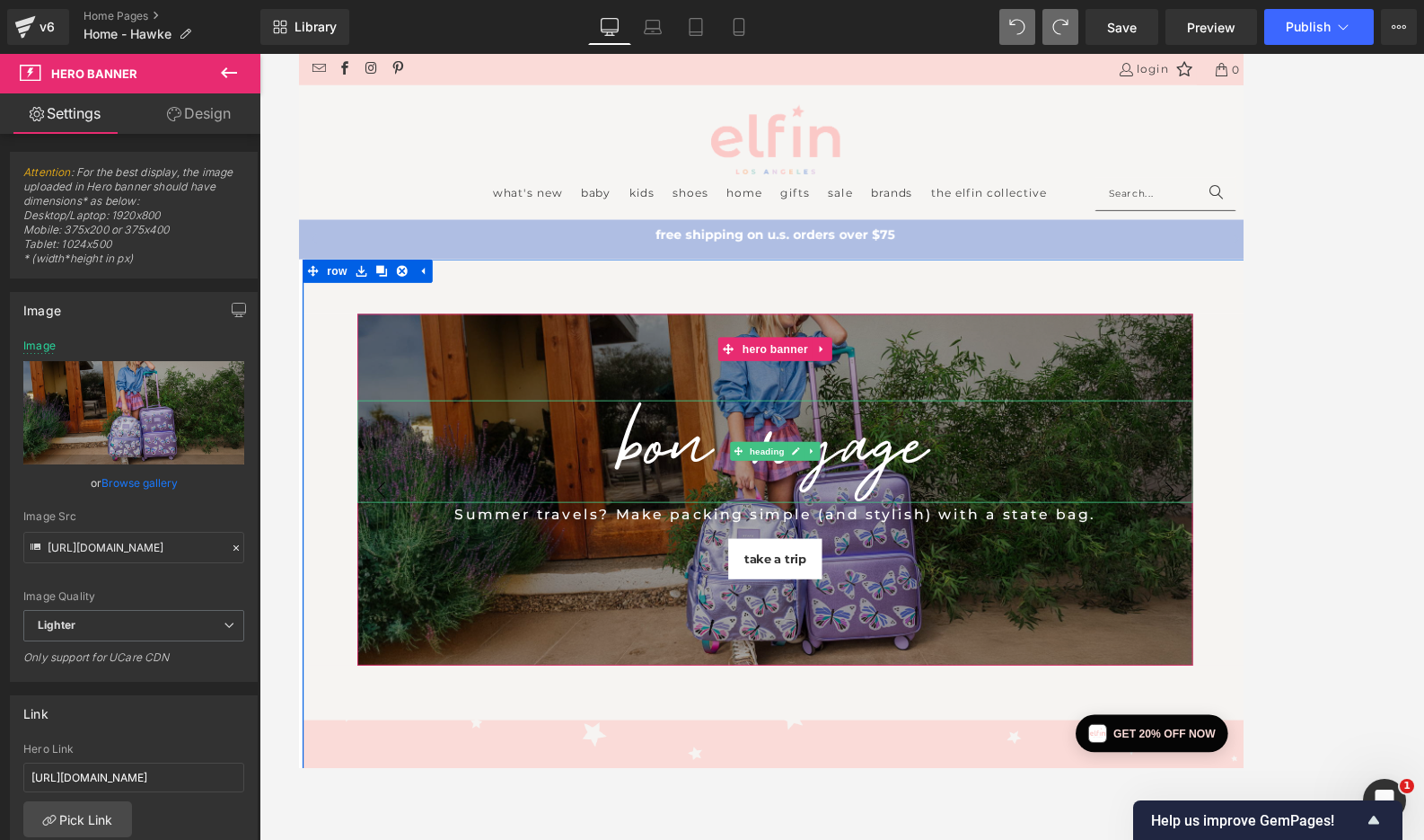
click at [390, 562] on div at bounding box center [846, 558] width 961 height 23
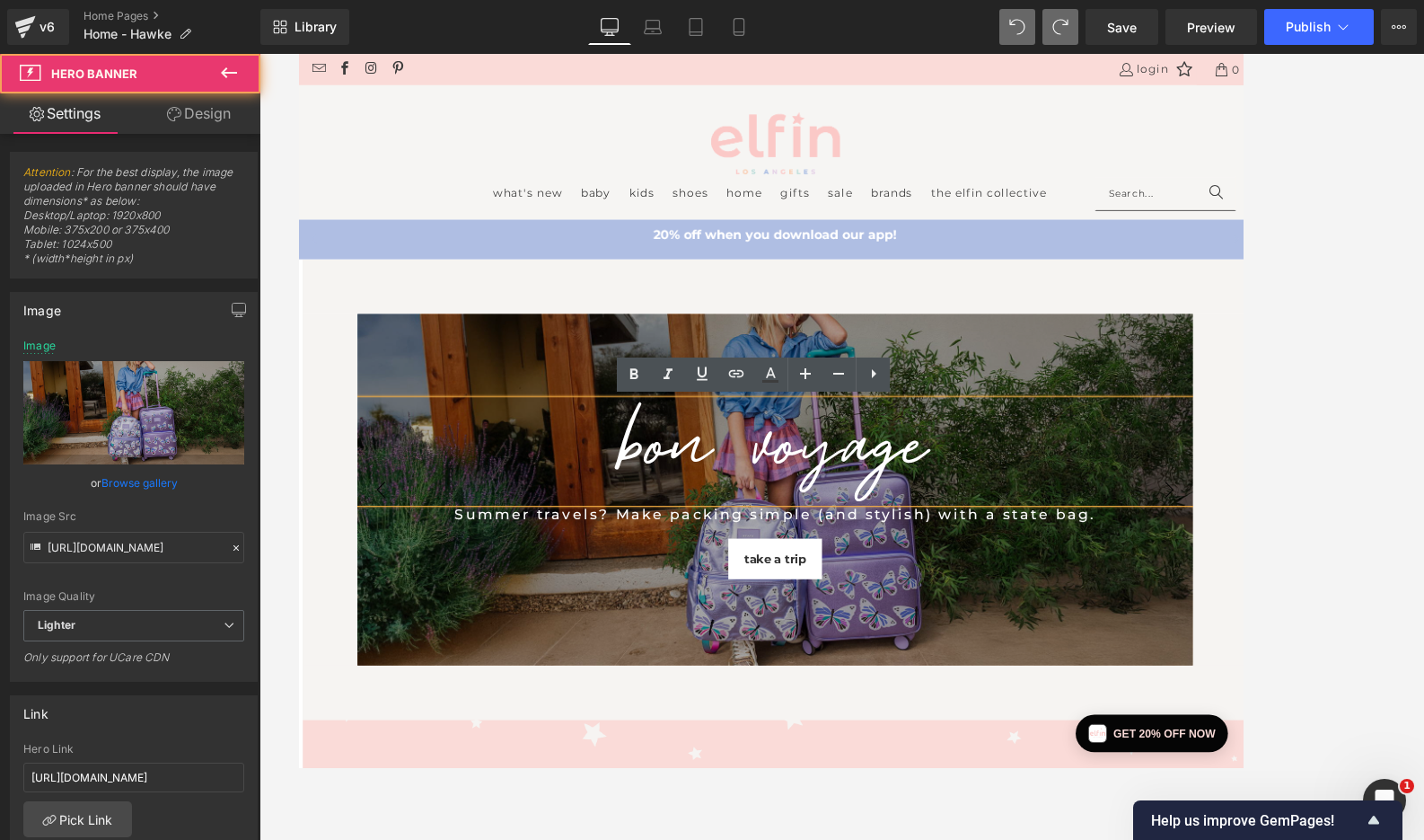
click at [412, 599] on span "BON VOYAGE Heading Summer travels? Make packing simple (and stylish) with a sta…" at bounding box center [846, 555] width 961 height 205
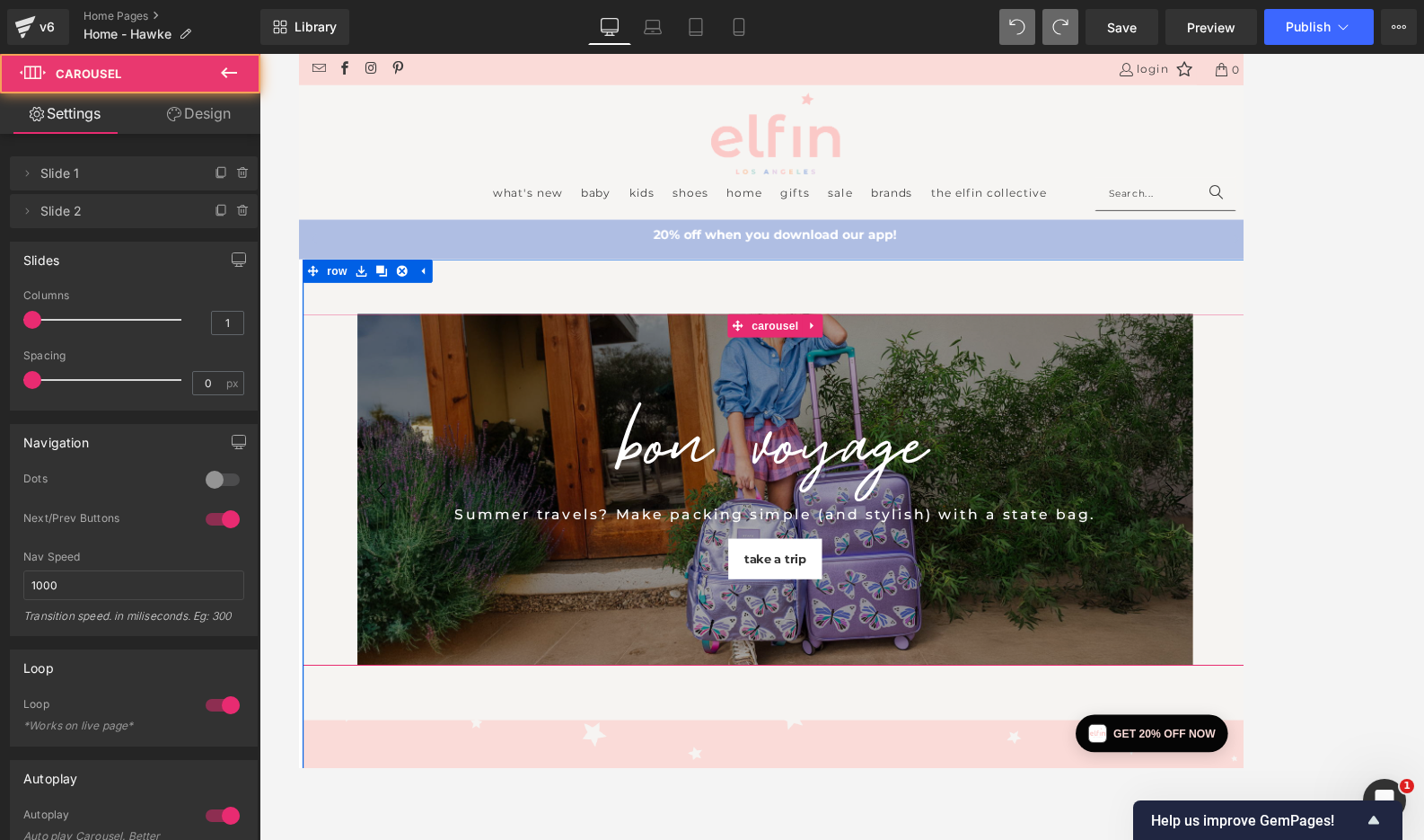
click at [351, 555] on div "BON VOYAGE Heading Summer travels? Make packing simple (and stylish) with a sta…" at bounding box center [845, 555] width 1087 height 405
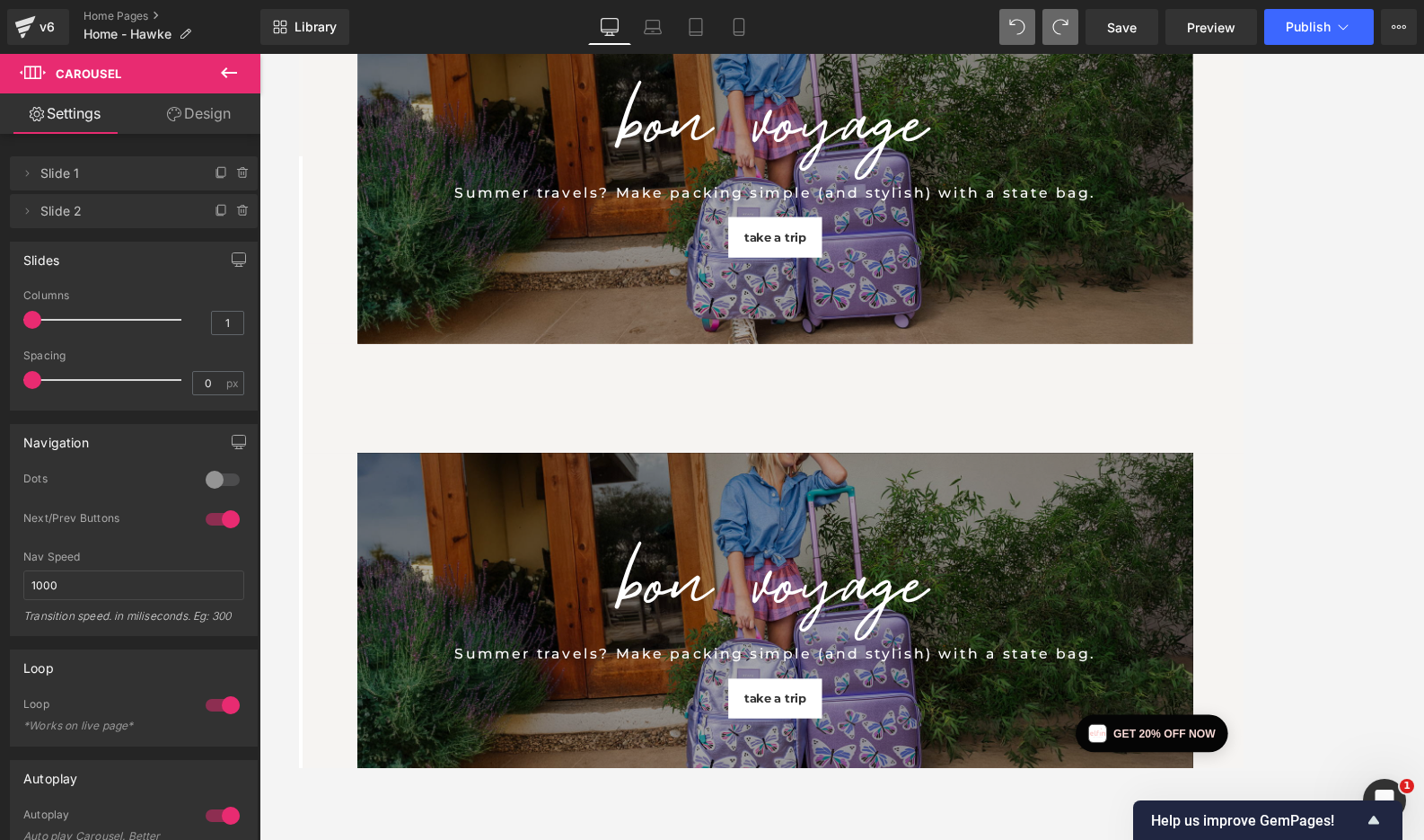
scroll to position [353, 0]
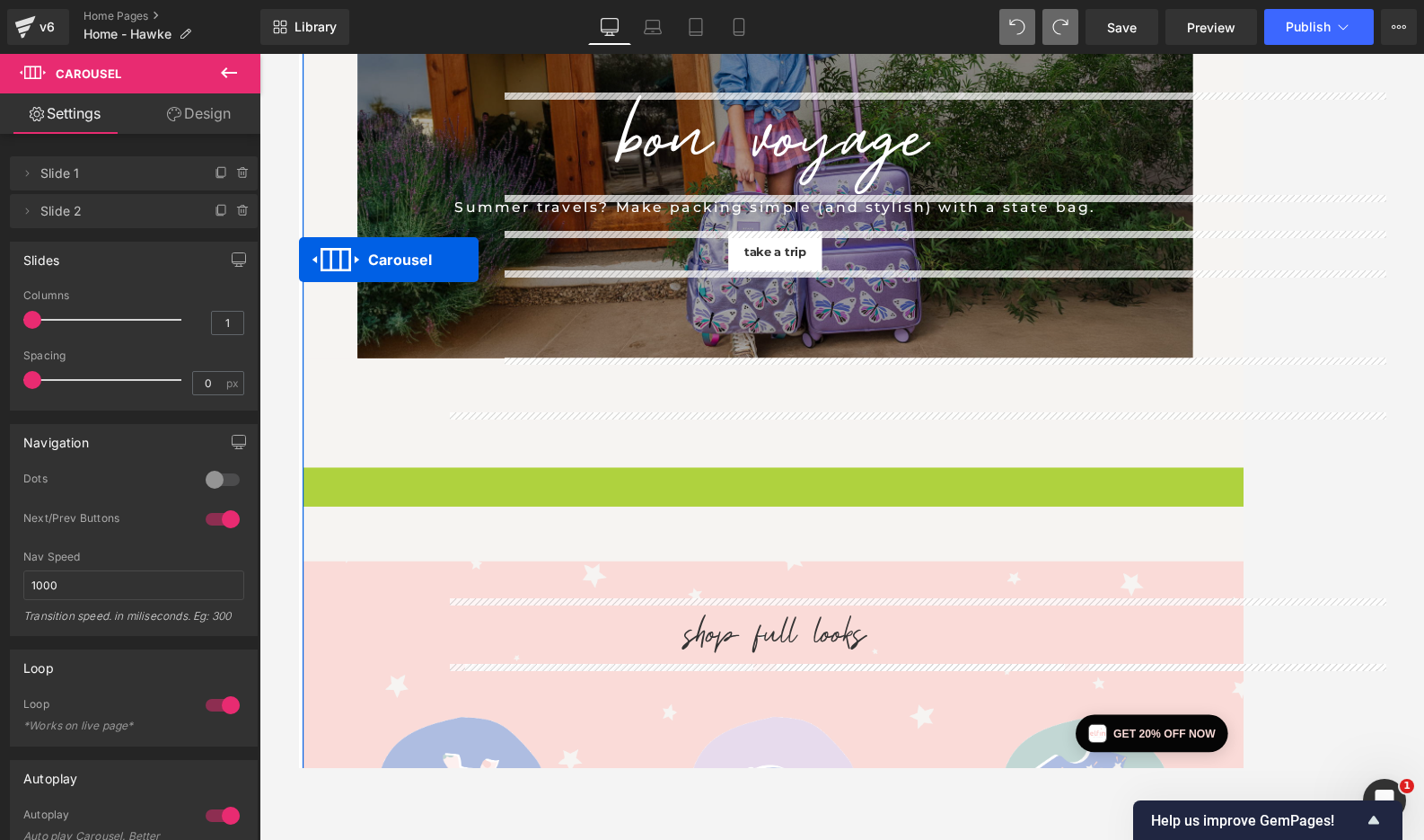
drag, startPoint x: 801, startPoint y: 545, endPoint x: 276, endPoint y: 276, distance: 589.9
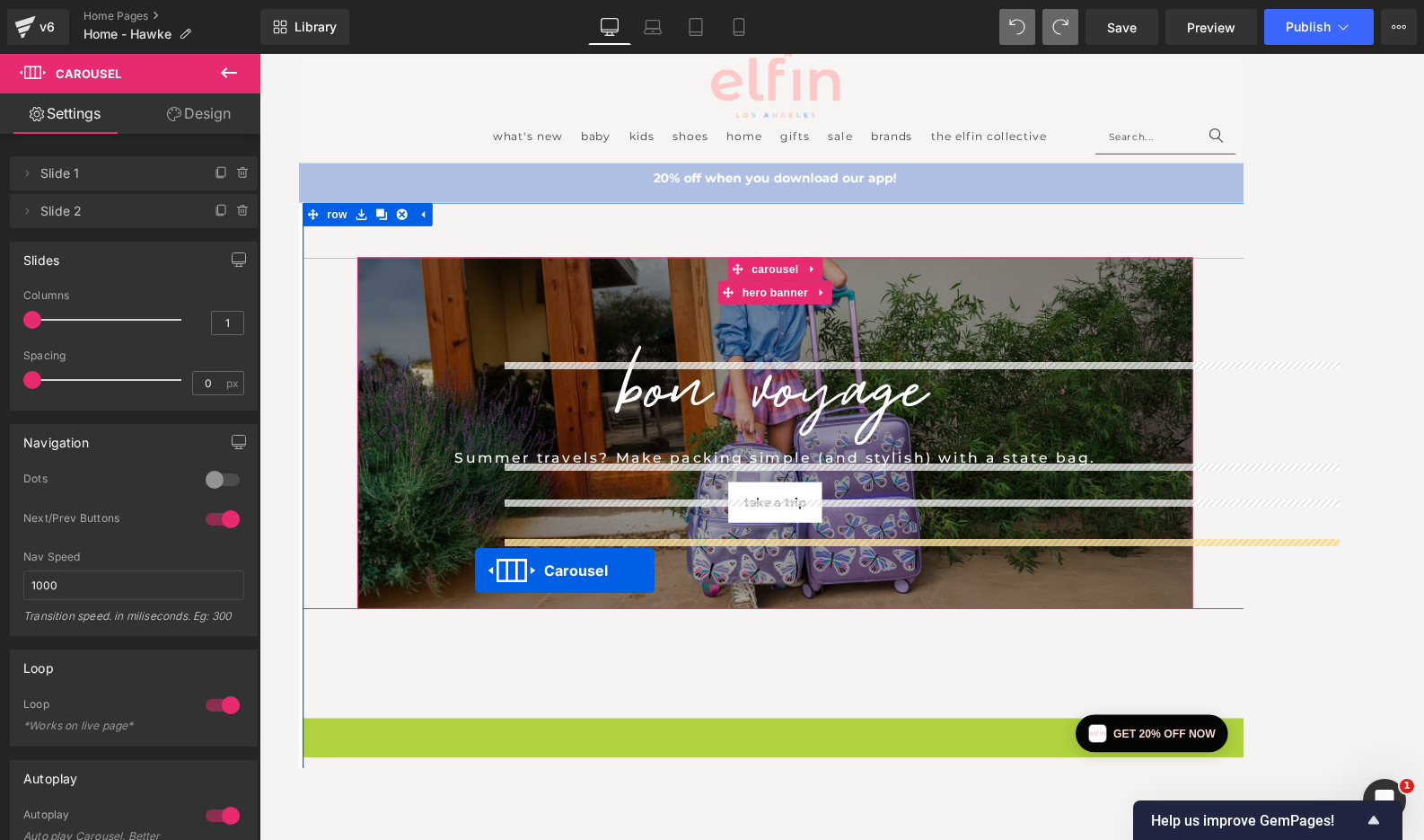
scroll to position [42, 0]
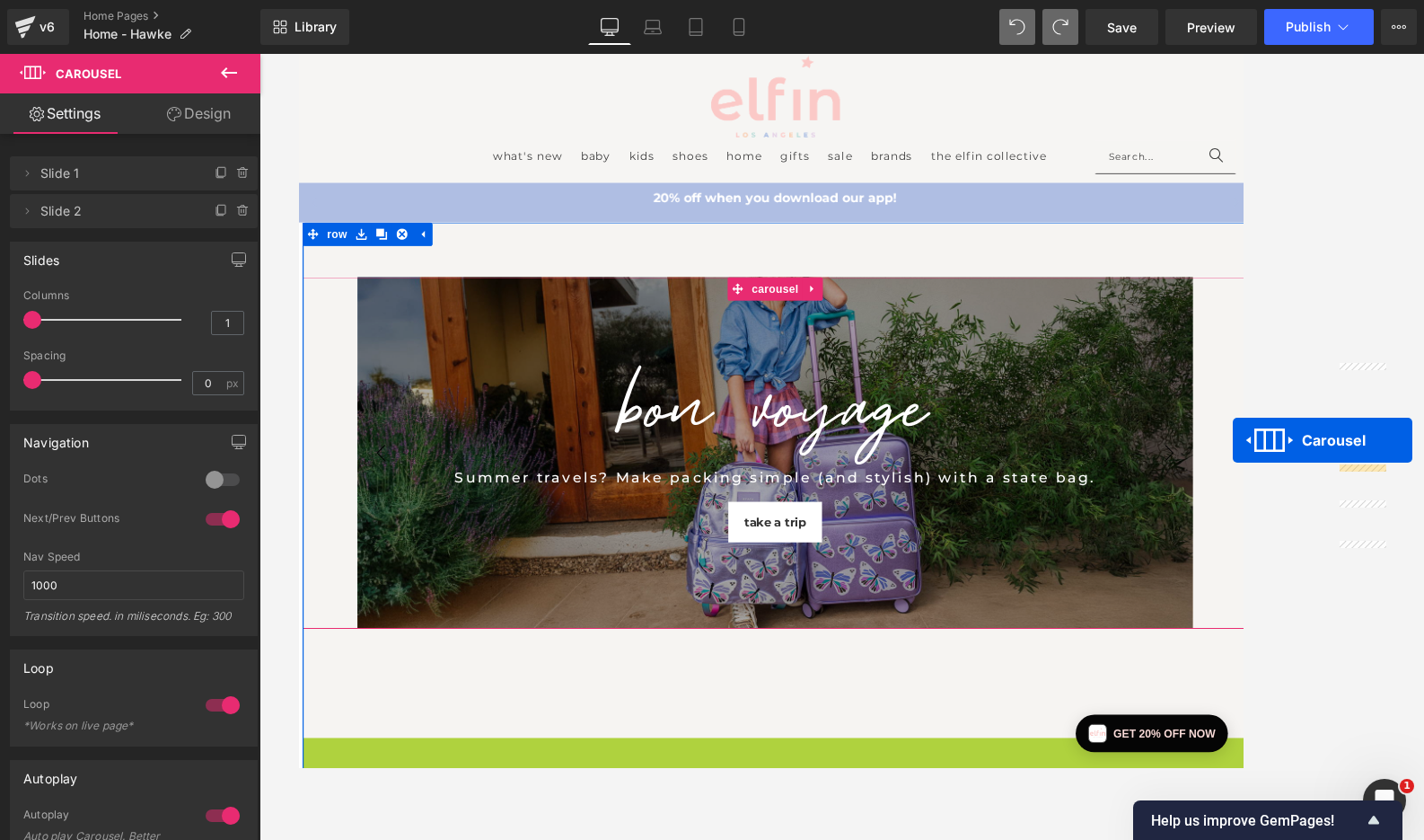
click at [1204, 499] on div "BON VOYAGE Heading Summer travels? Make packing simple (and stylish) with a sta…" at bounding box center [845, 513] width 1087 height 405
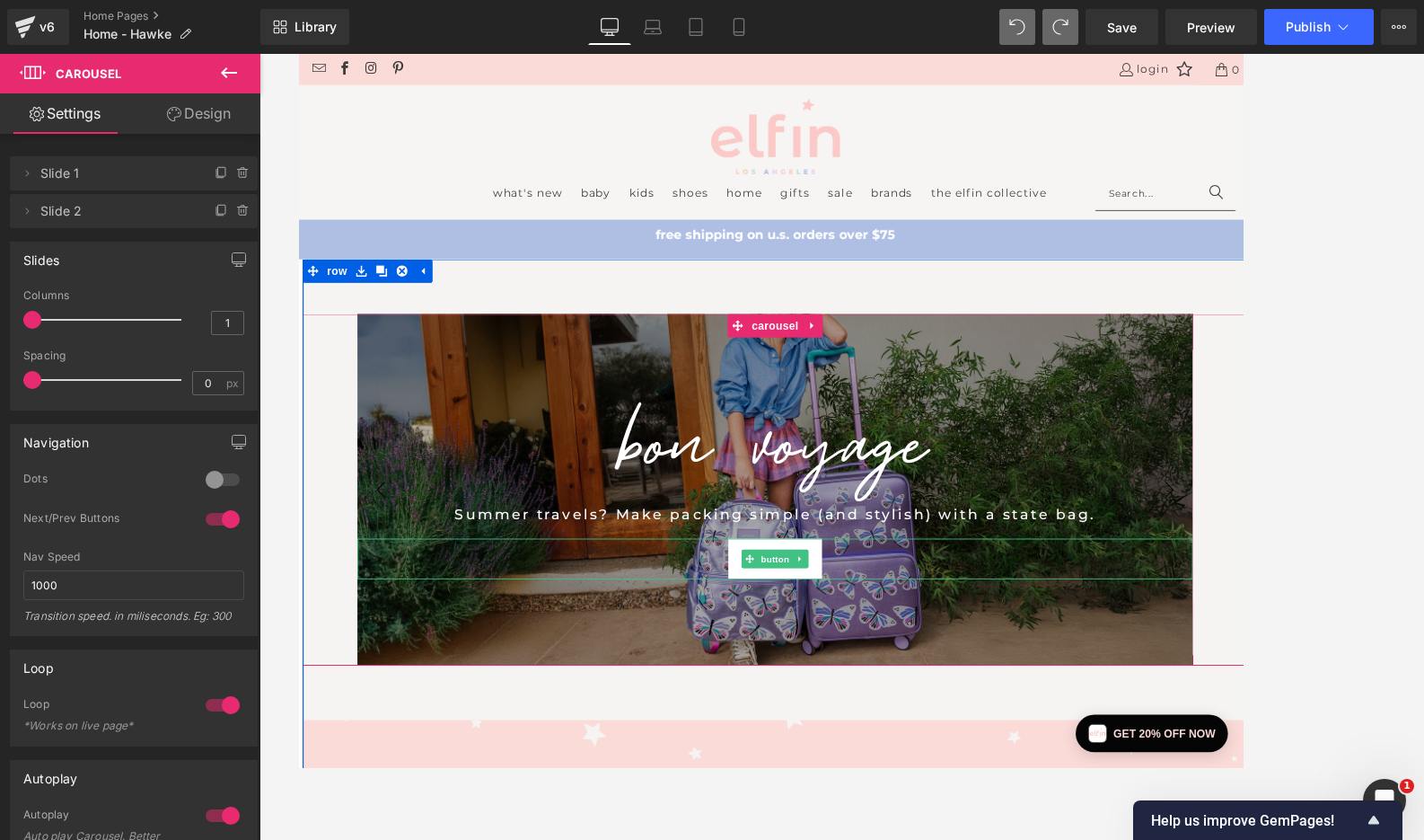
scroll to position [0, 0]
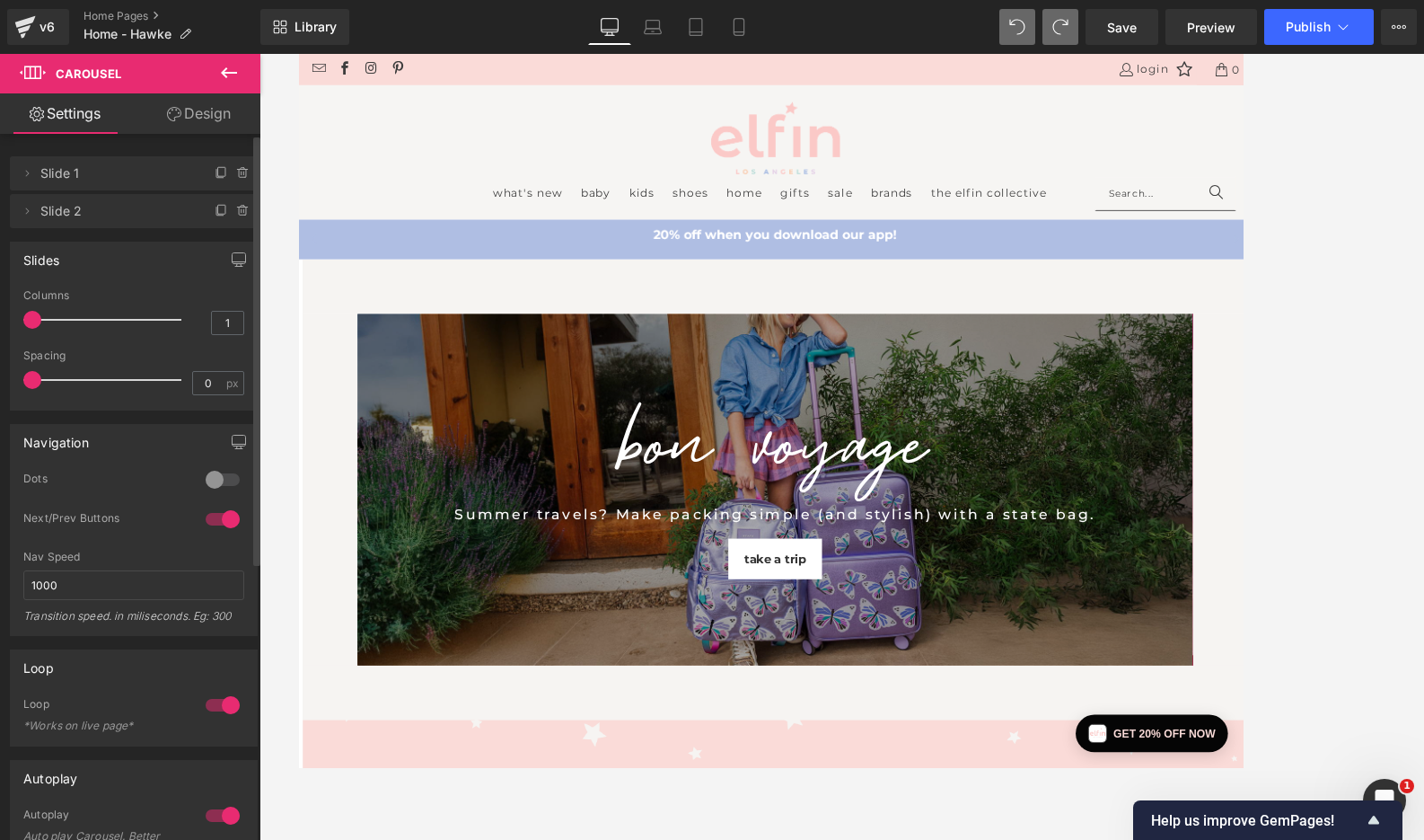
click at [102, 171] on span "Slide 1" at bounding box center [115, 173] width 151 height 34
click at [23, 169] on icon at bounding box center [26, 173] width 15 height 15
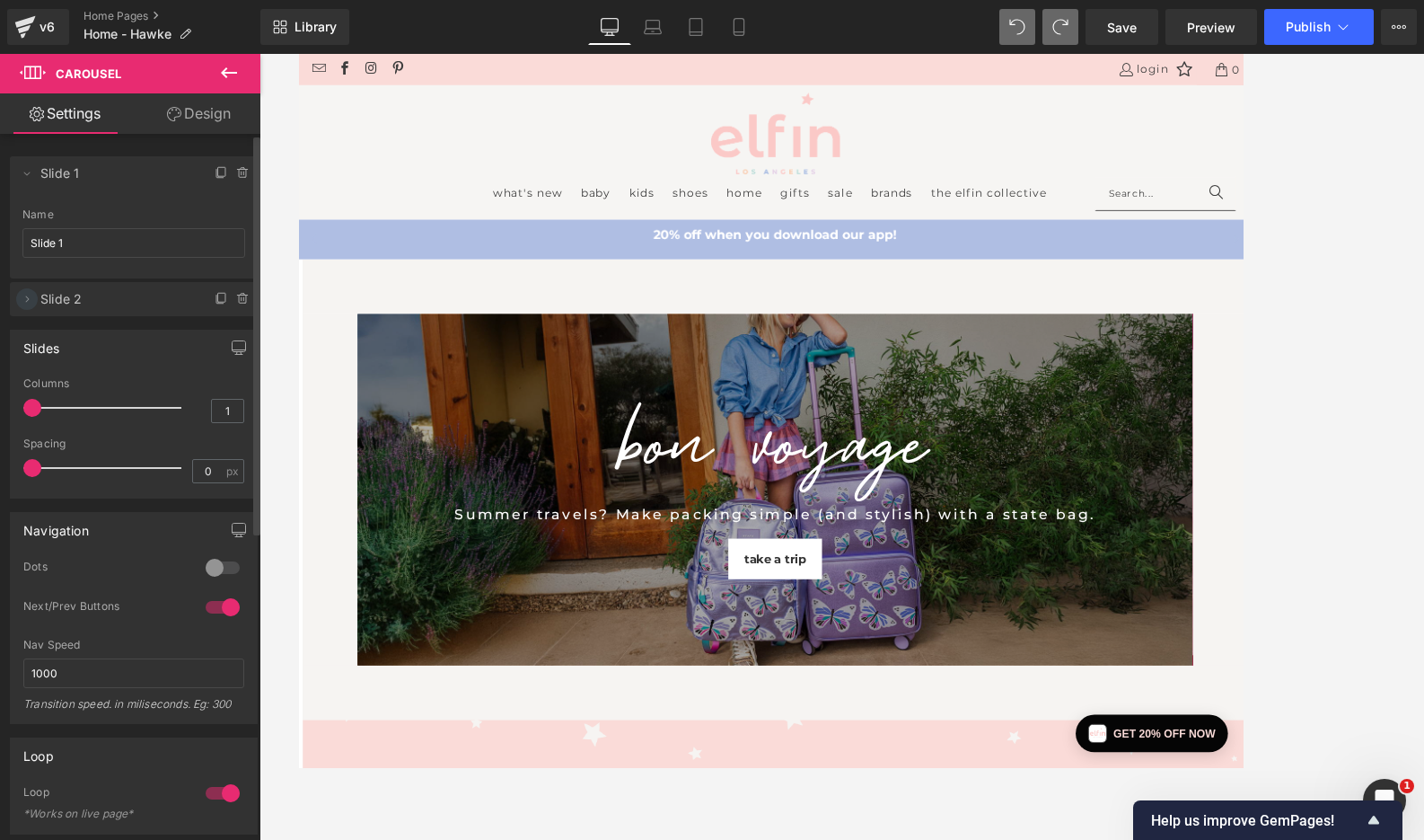
click at [23, 292] on icon at bounding box center [26, 298] width 15 height 15
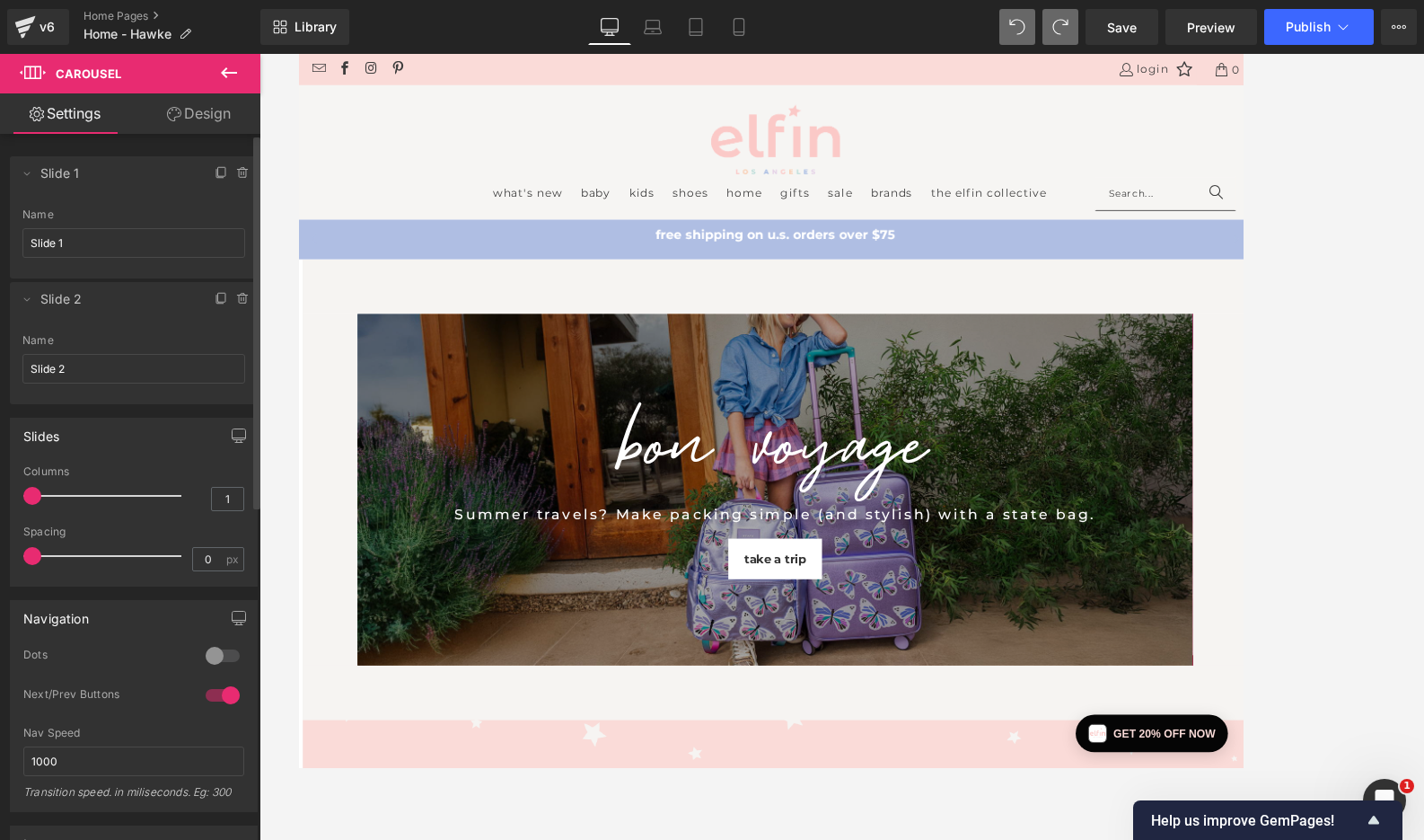
click at [76, 304] on span "Slide 2" at bounding box center [115, 298] width 151 height 34
drag, startPoint x: 28, startPoint y: 493, endPoint x: 45, endPoint y: 494, distance: 17.0
click at [45, 494] on div at bounding box center [107, 496] width 149 height 36
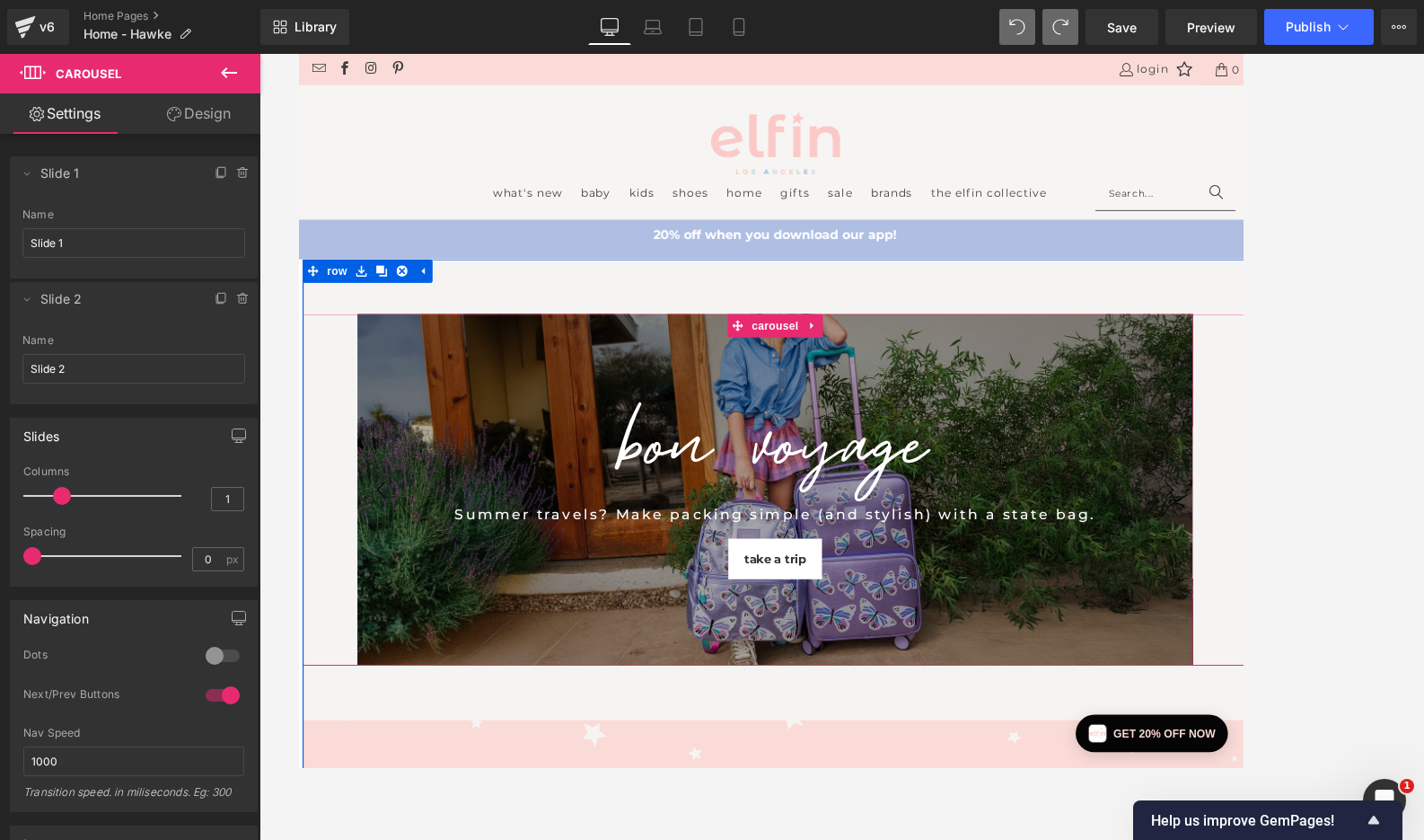
click at [349, 636] on div "BON VOYAGE Heading Summer travels? Make packing simple (and stylish) with a sta…" at bounding box center [845, 555] width 1087 height 405
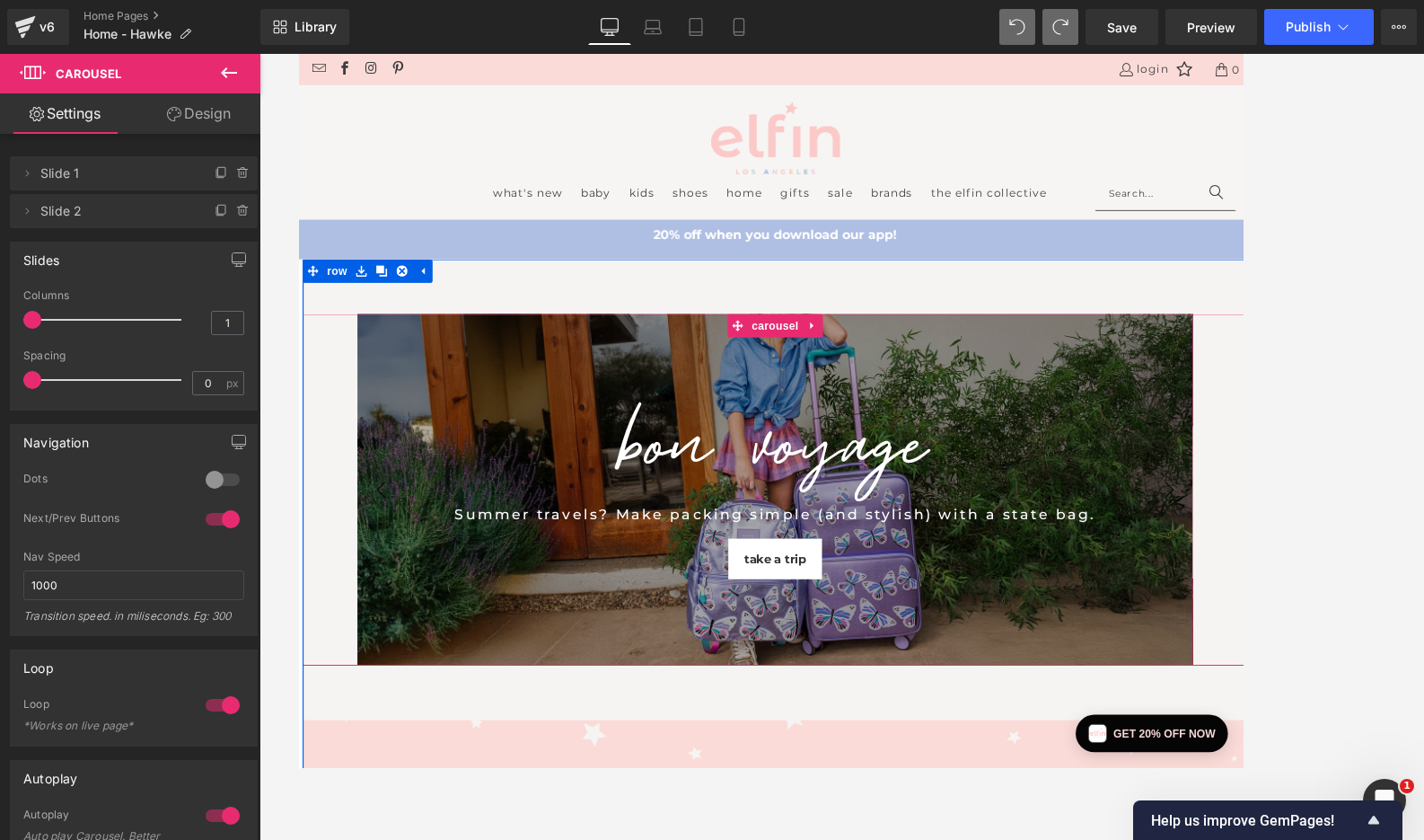
click at [348, 628] on div "BON VOYAGE Heading Summer travels? Make packing simple (and stylish) with a sta…" at bounding box center [845, 555] width 1087 height 405
click at [467, 416] on div "BON VOYAGE Heading Summer travels? Make packing simple (and stylish) with a sta…" at bounding box center [846, 555] width 961 height 405
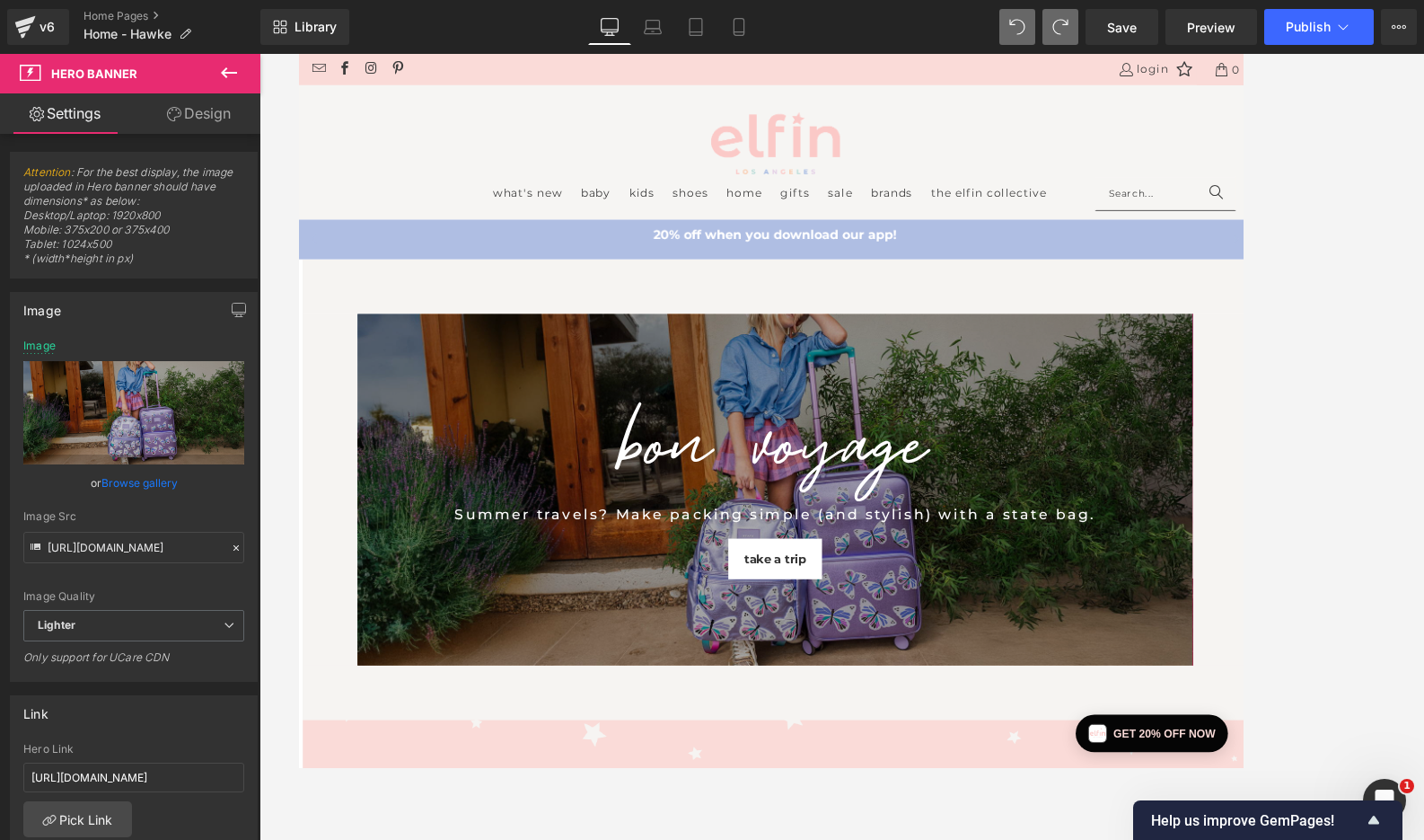
click at [226, 72] on icon at bounding box center [229, 72] width 17 height 11
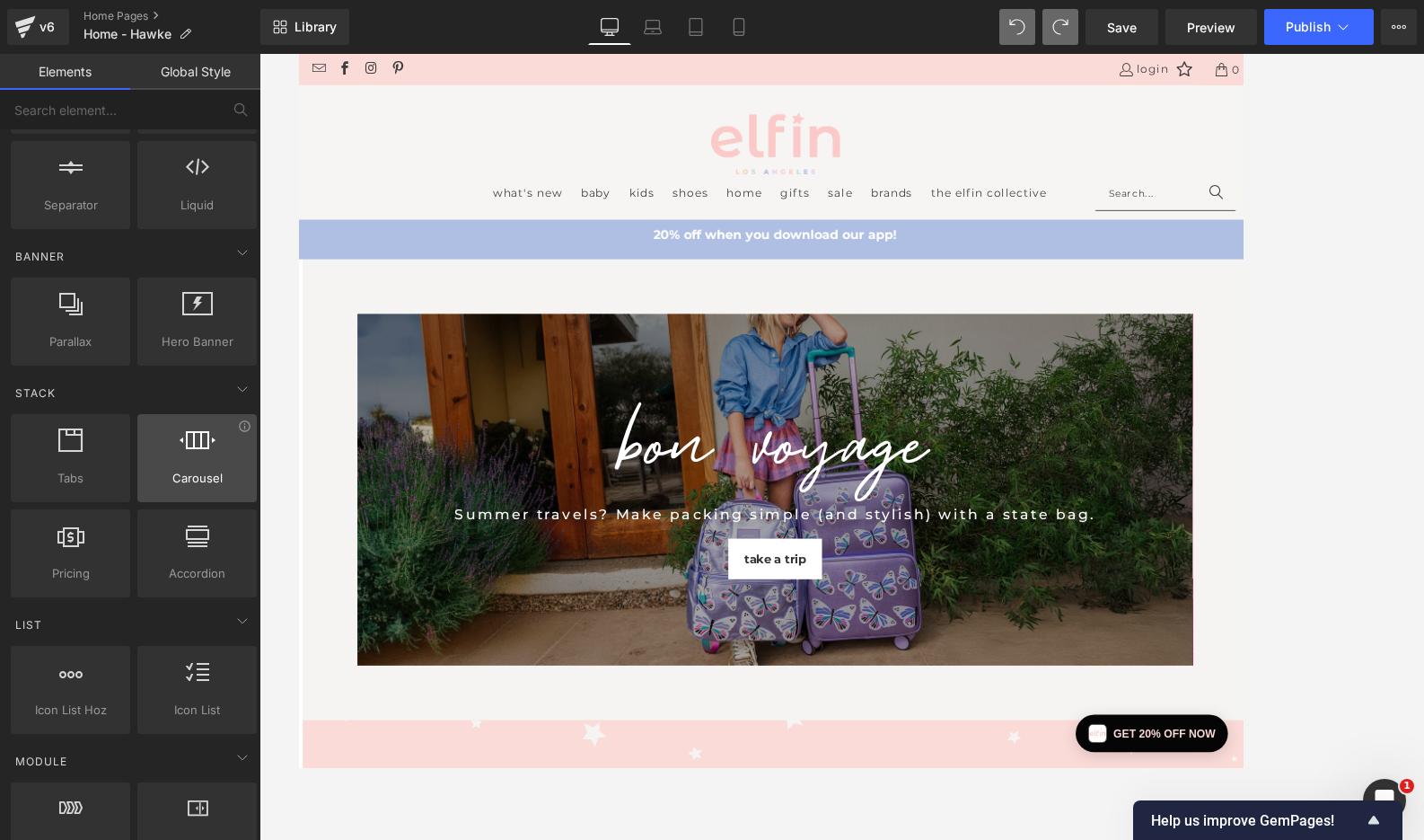
click at [166, 457] on div at bounding box center [197, 448] width 109 height 40
click at [201, 457] on div at bounding box center [197, 448] width 109 height 40
click at [1204, 36] on span "Preview" at bounding box center [1212, 26] width 49 height 19
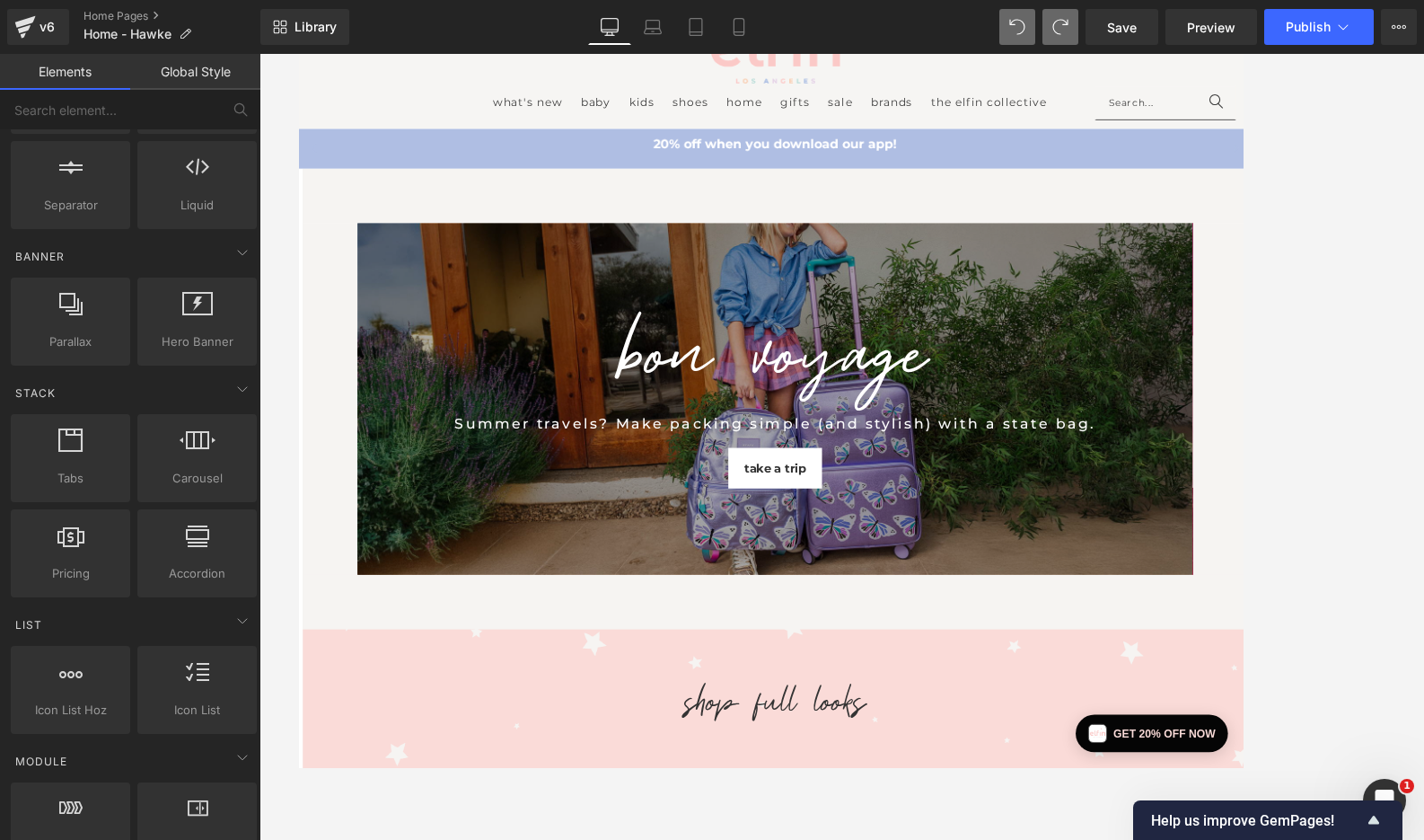
scroll to position [69, 0]
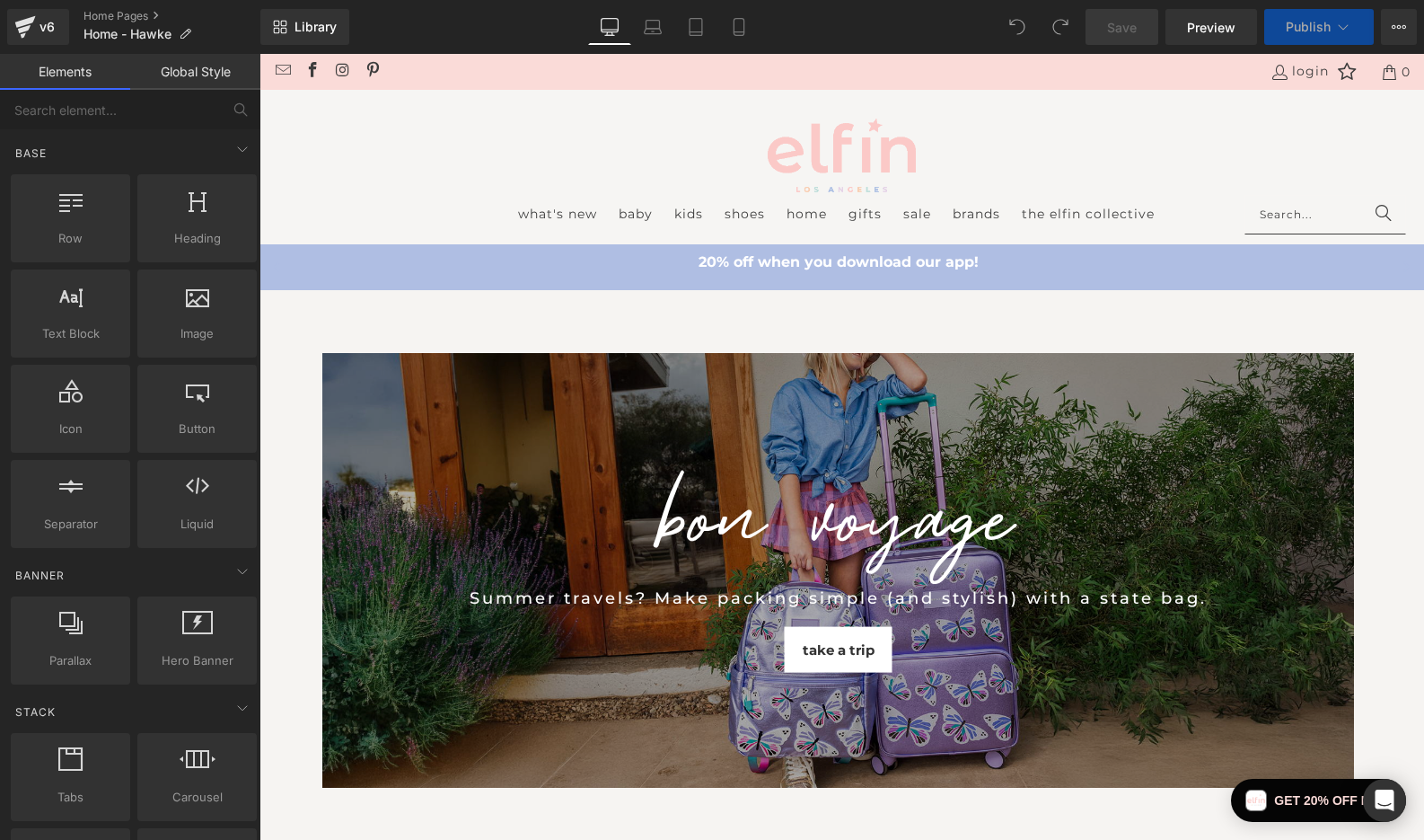
scroll to position [105, 0]
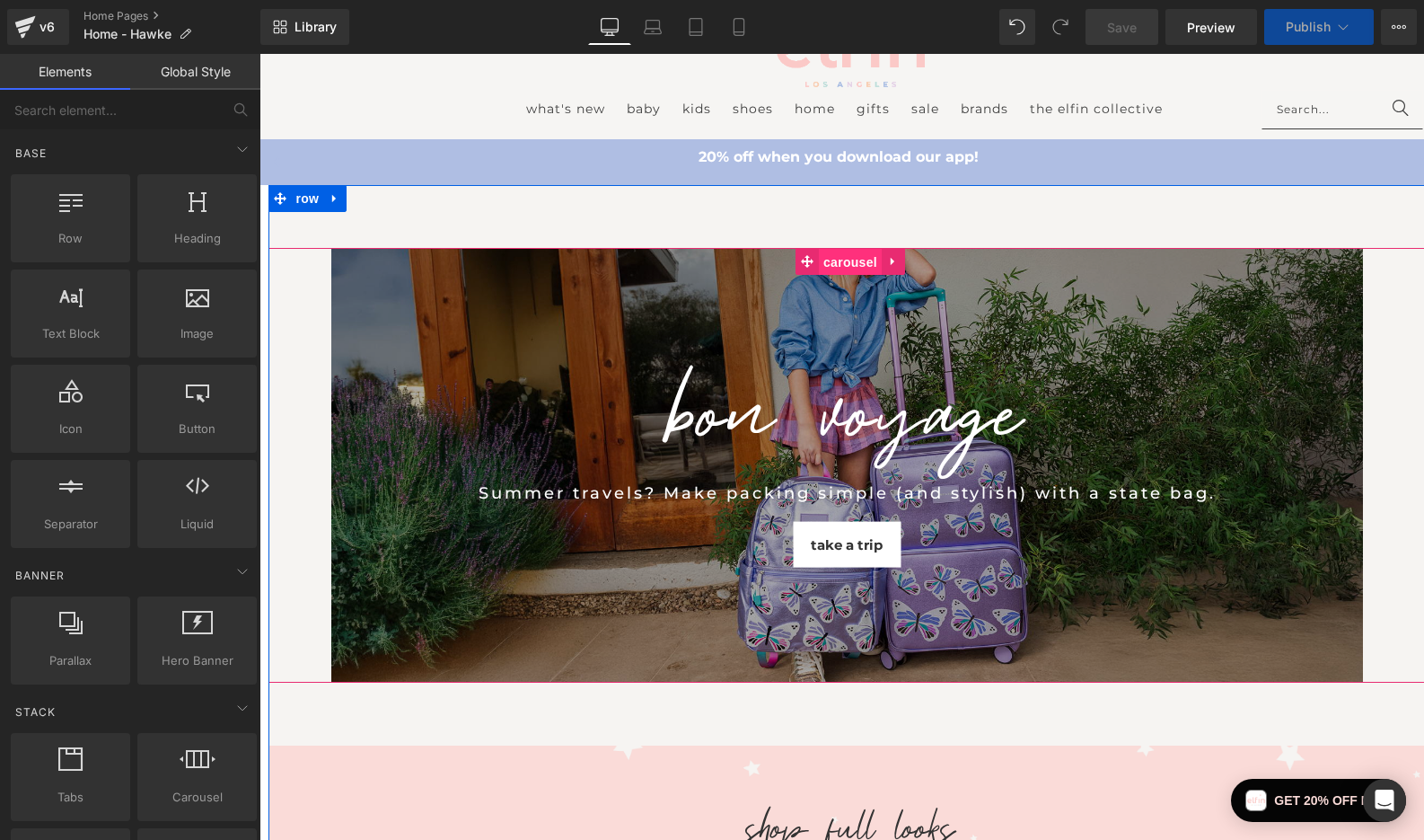
click at [825, 267] on span "Carousel" at bounding box center [851, 262] width 63 height 27
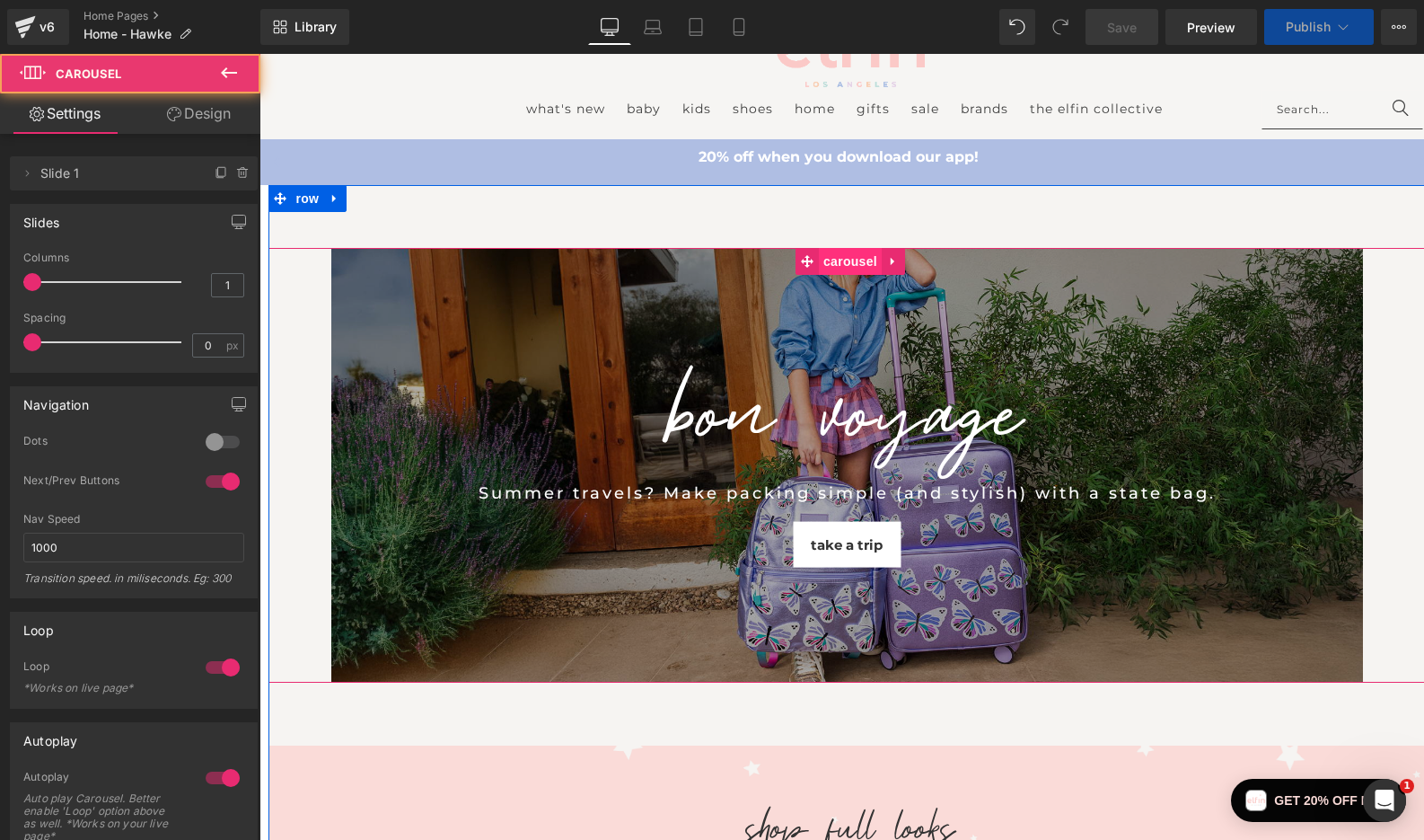
scroll to position [0, 0]
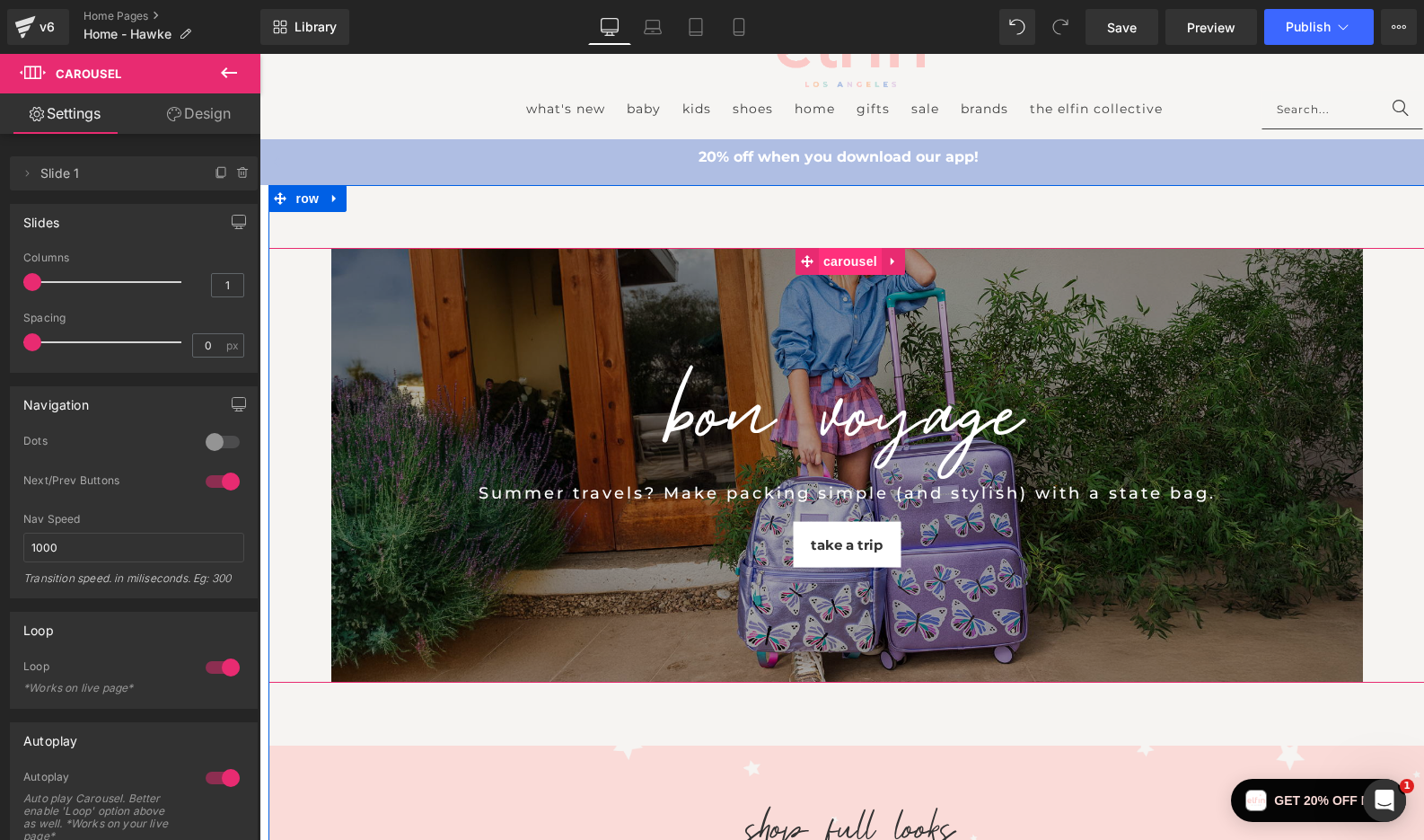
click at [839, 265] on span "Carousel" at bounding box center [851, 261] width 63 height 27
click at [899, 291] on icon at bounding box center [901, 287] width 13 height 14
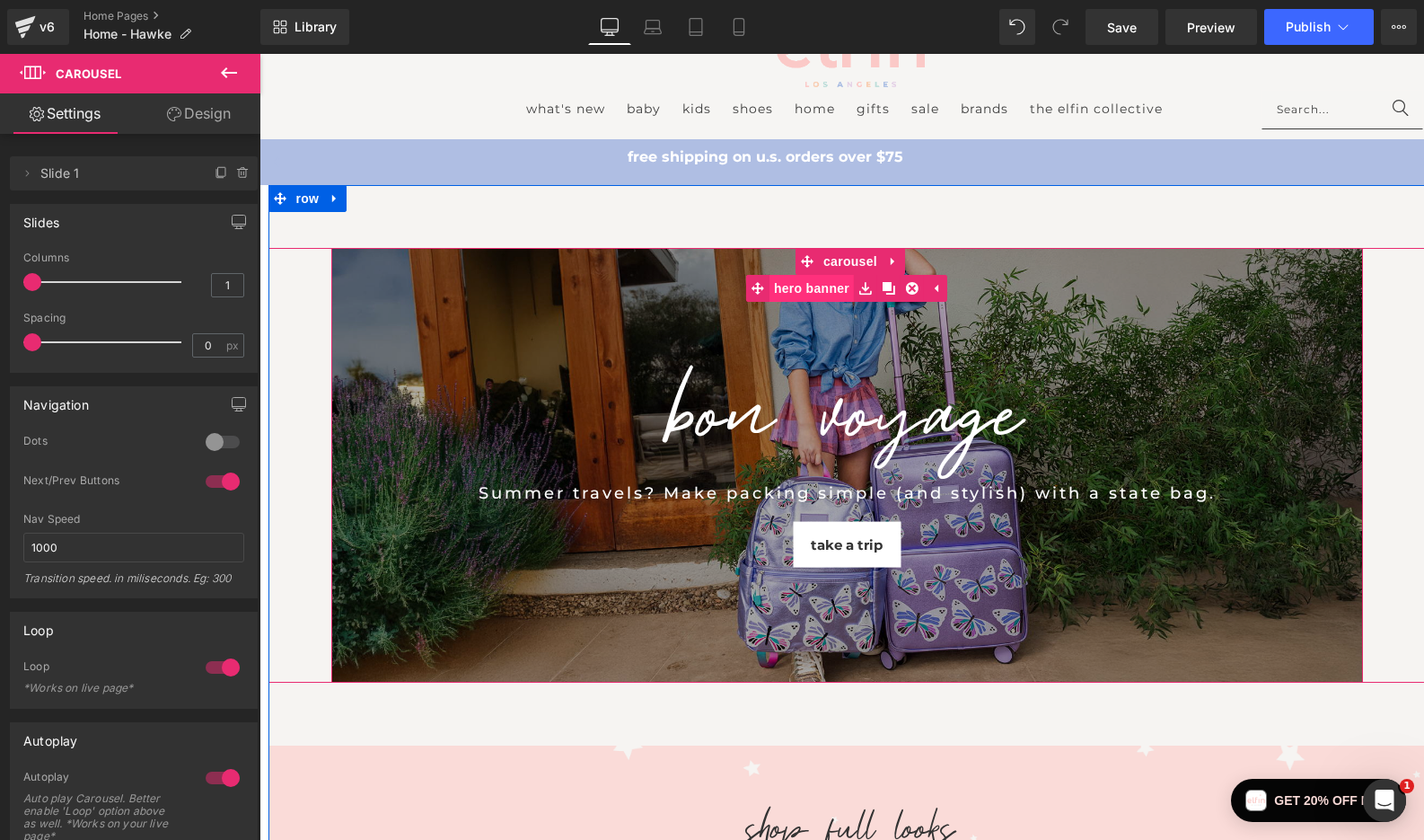
click at [826, 288] on span "Hero Banner" at bounding box center [812, 288] width 84 height 27
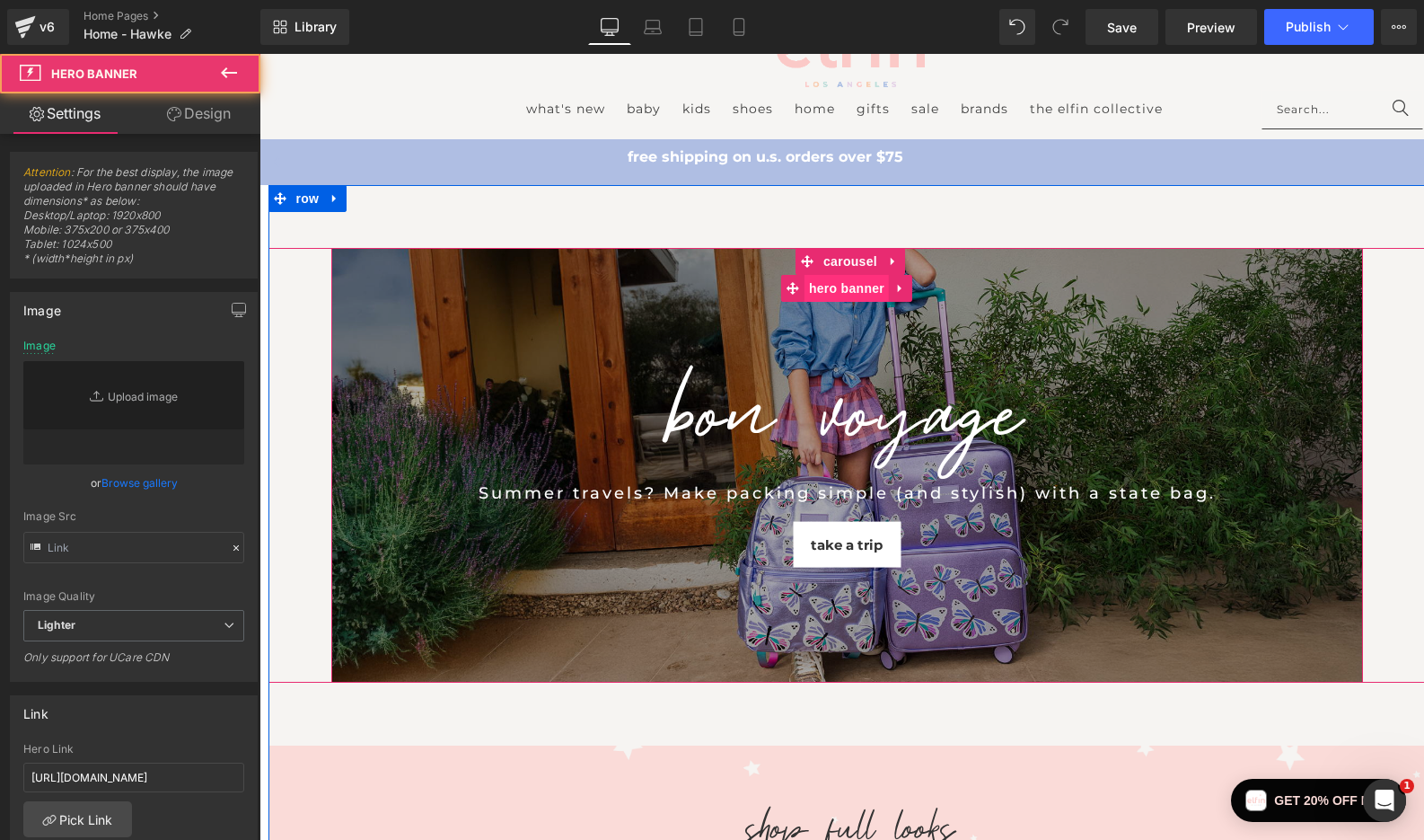
type input "[URL][DOMAIN_NAME]"
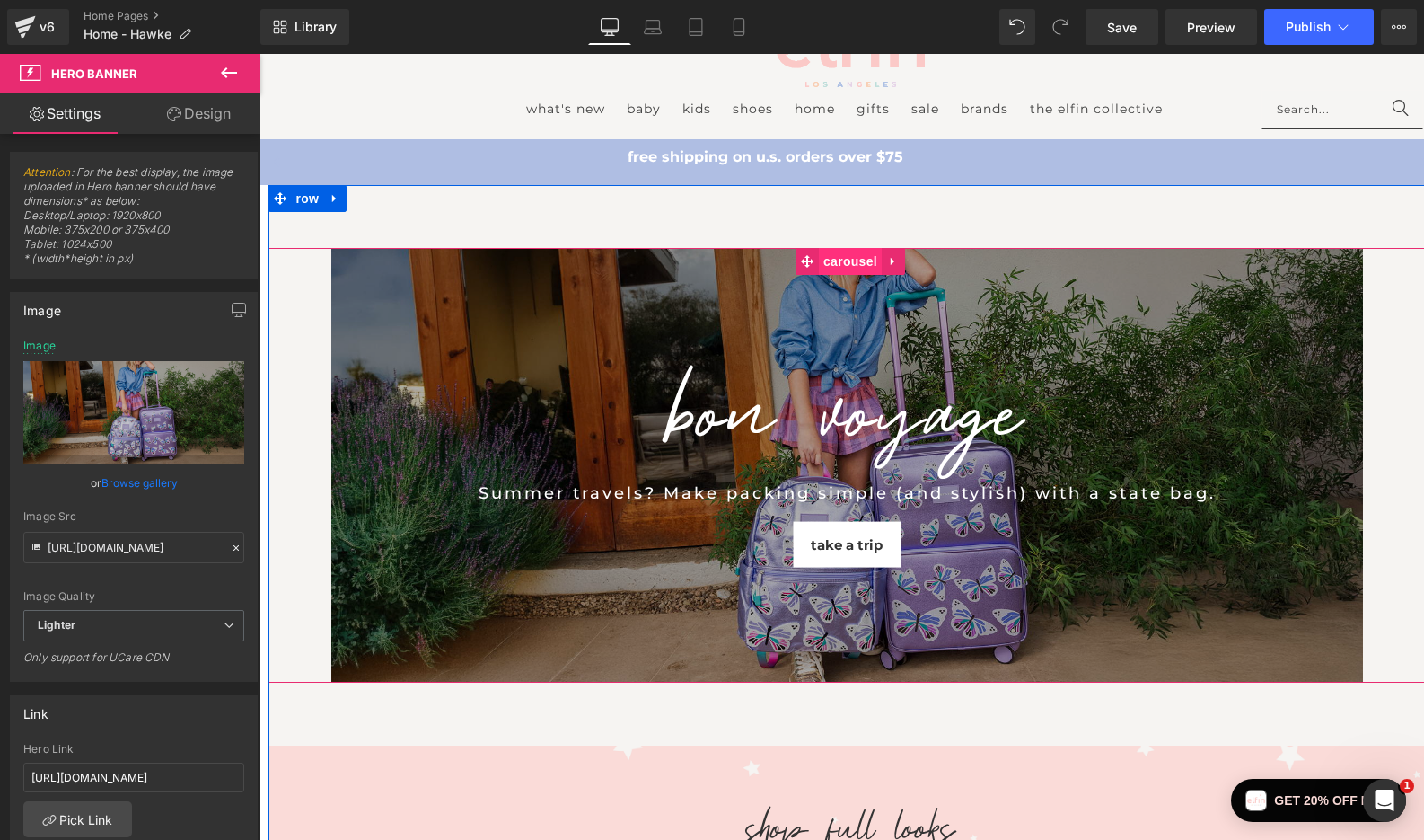
click at [835, 260] on span "Carousel" at bounding box center [851, 261] width 63 height 27
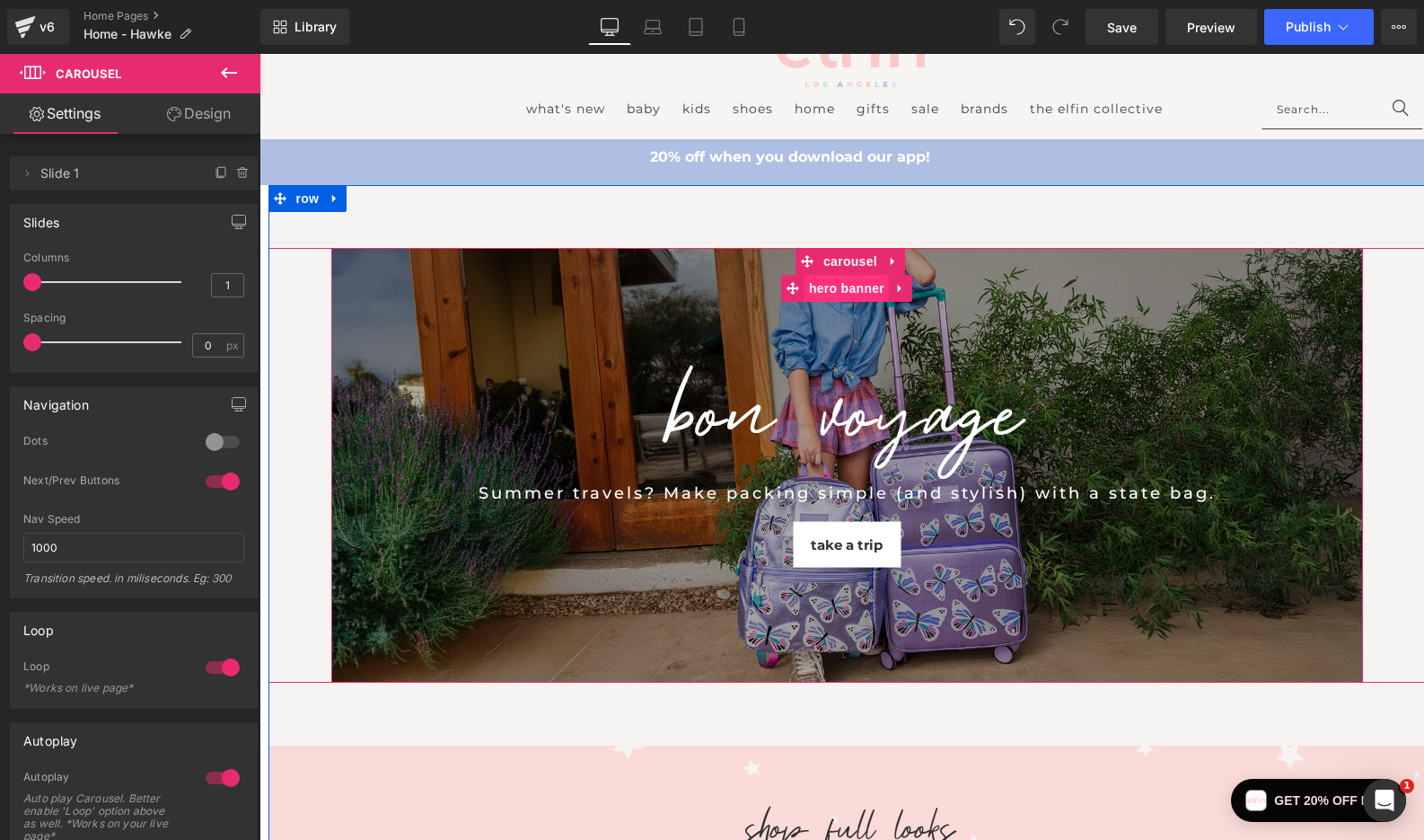
click at [843, 287] on span "Hero Banner" at bounding box center [847, 288] width 84 height 27
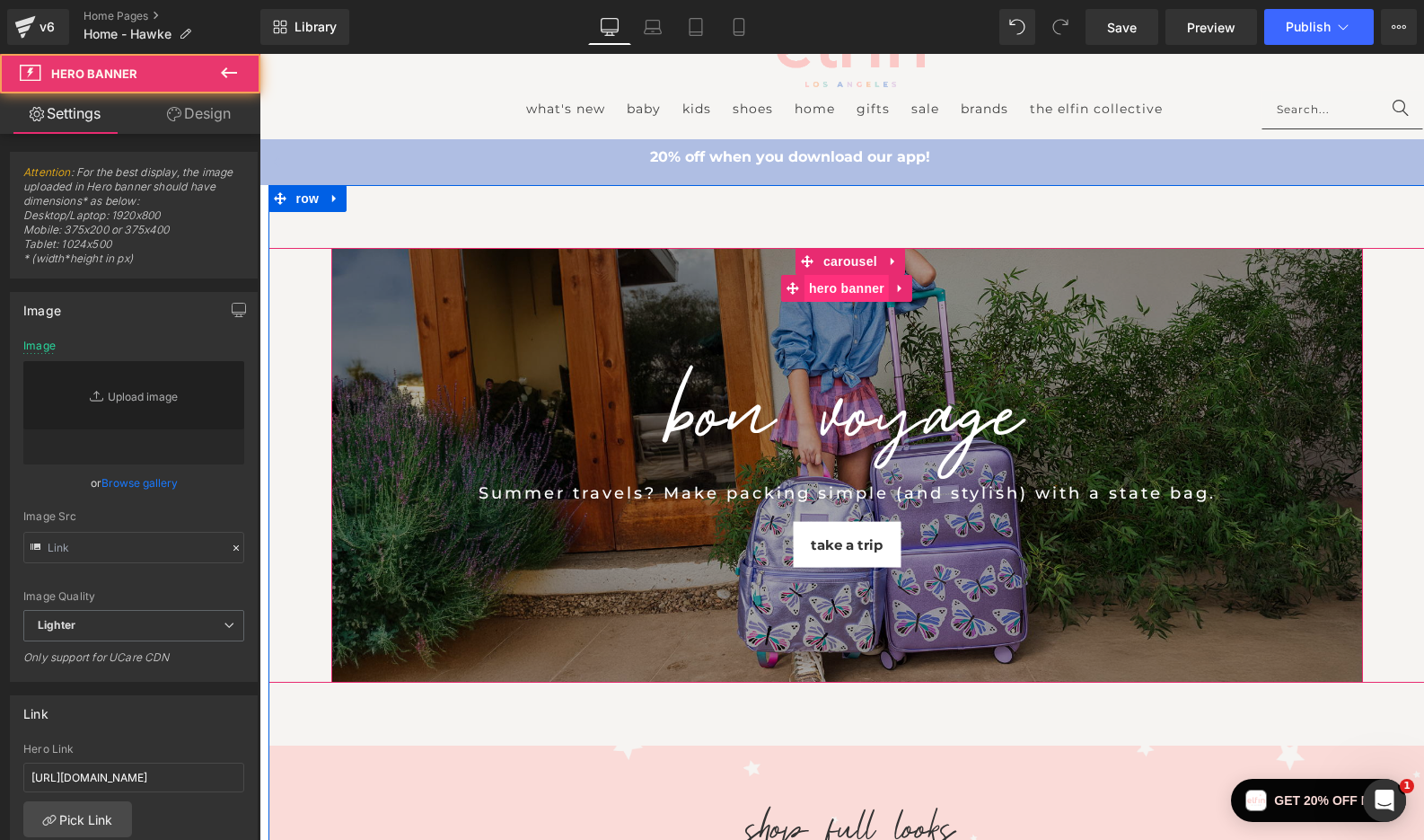
type input "[URL][DOMAIN_NAME]"
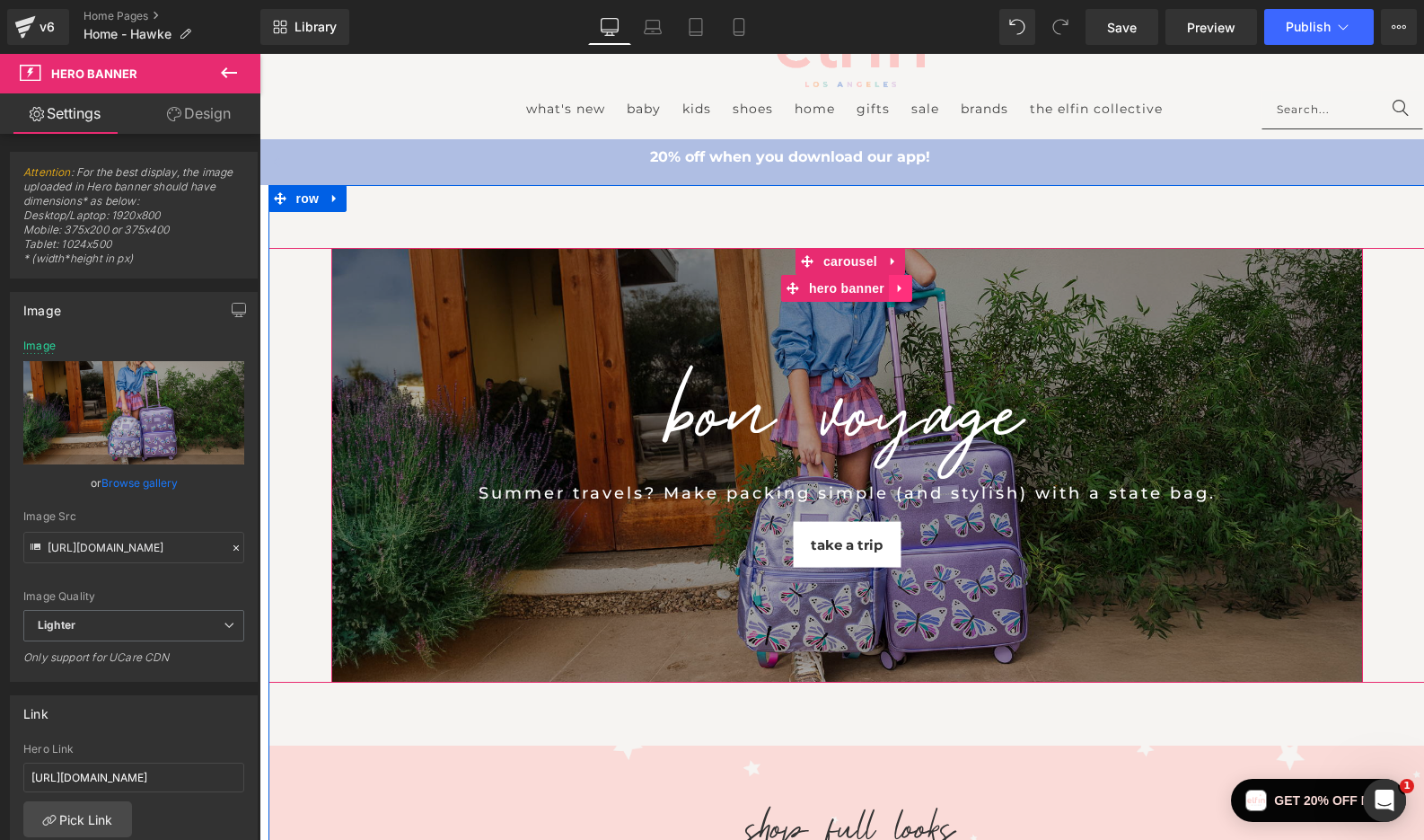
click at [900, 285] on icon at bounding box center [901, 287] width 13 height 14
click at [889, 285] on icon at bounding box center [889, 287] width 13 height 13
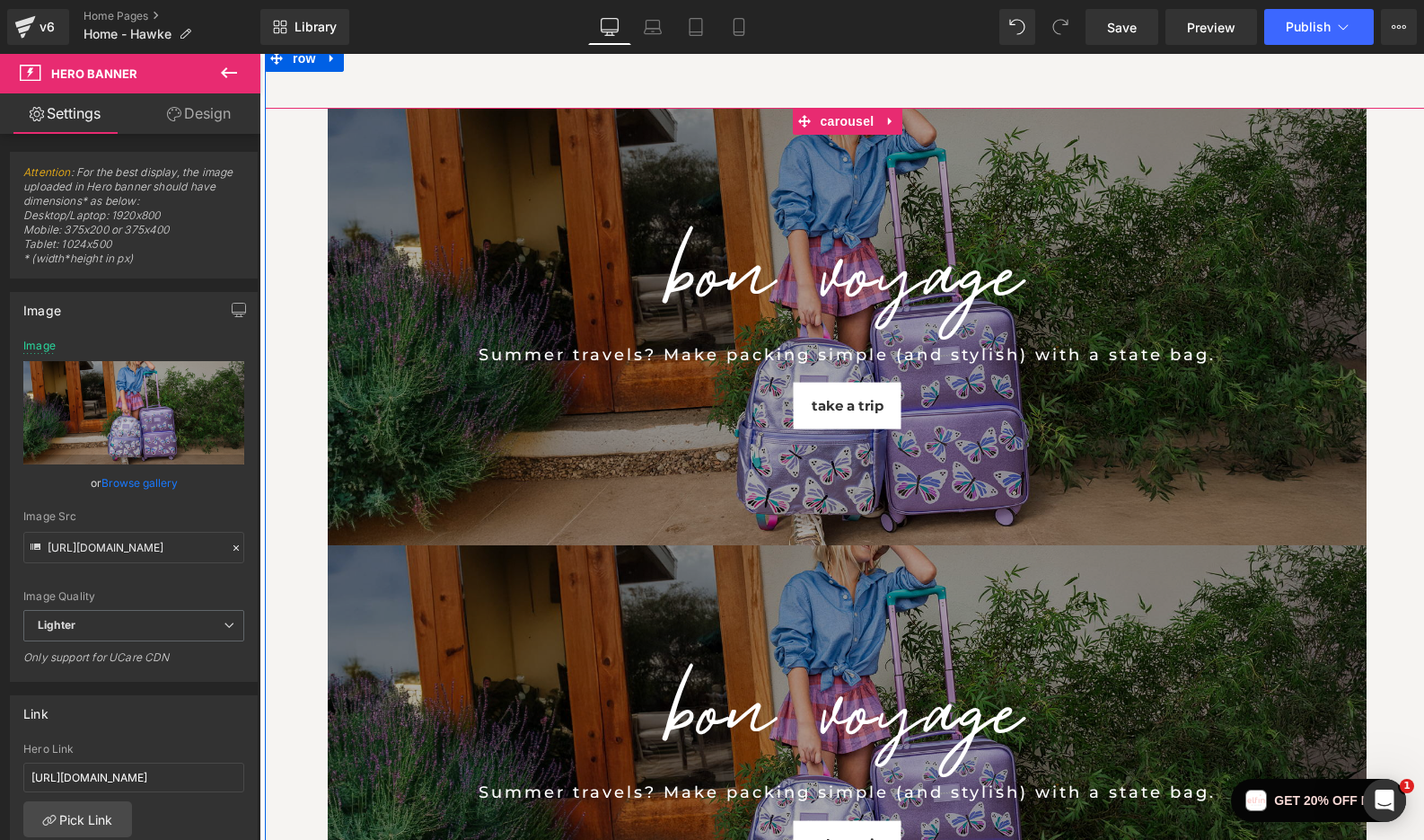
scroll to position [112, 0]
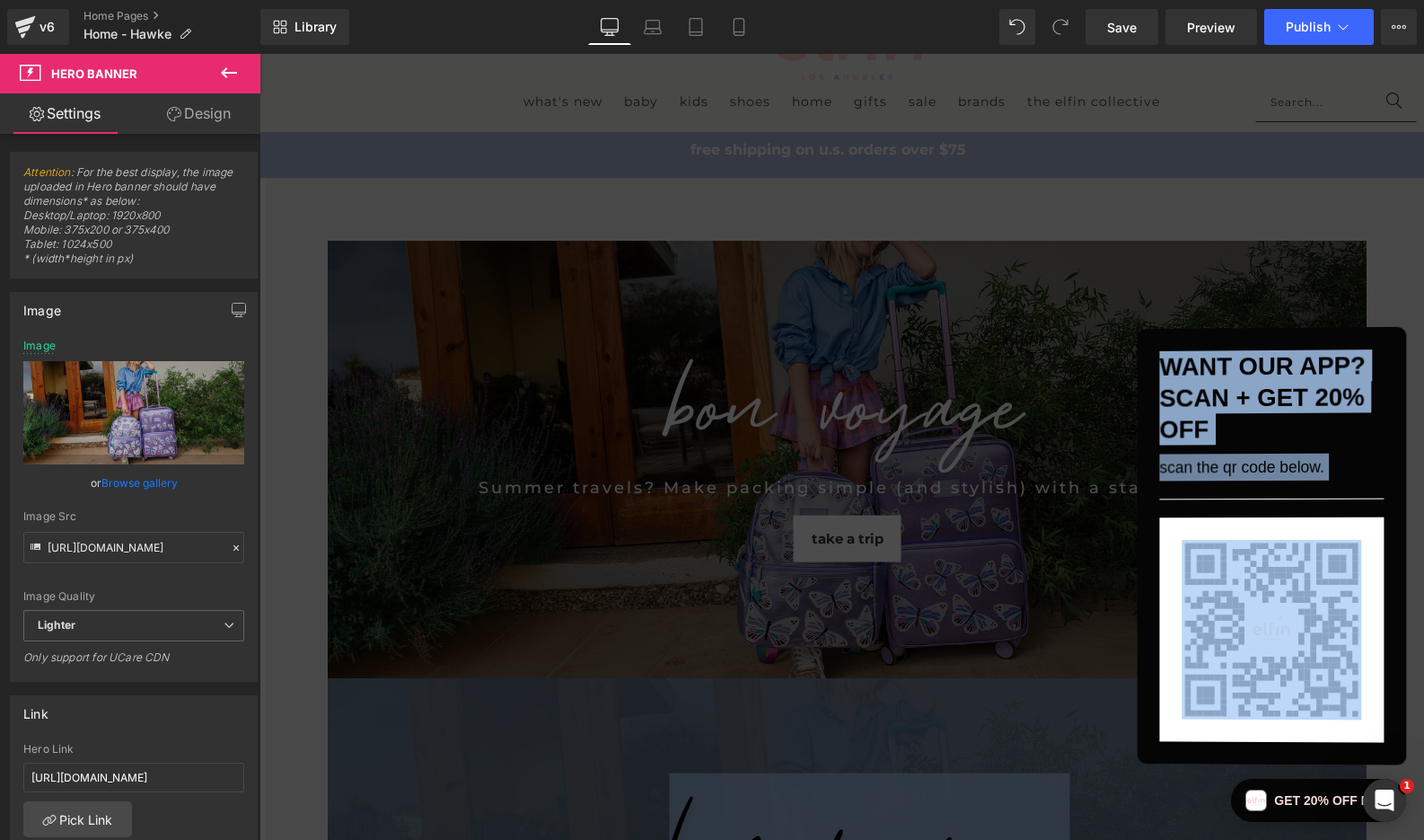
drag, startPoint x: 1090, startPoint y: 723, endPoint x: 1228, endPoint y: 564, distance: 210.5
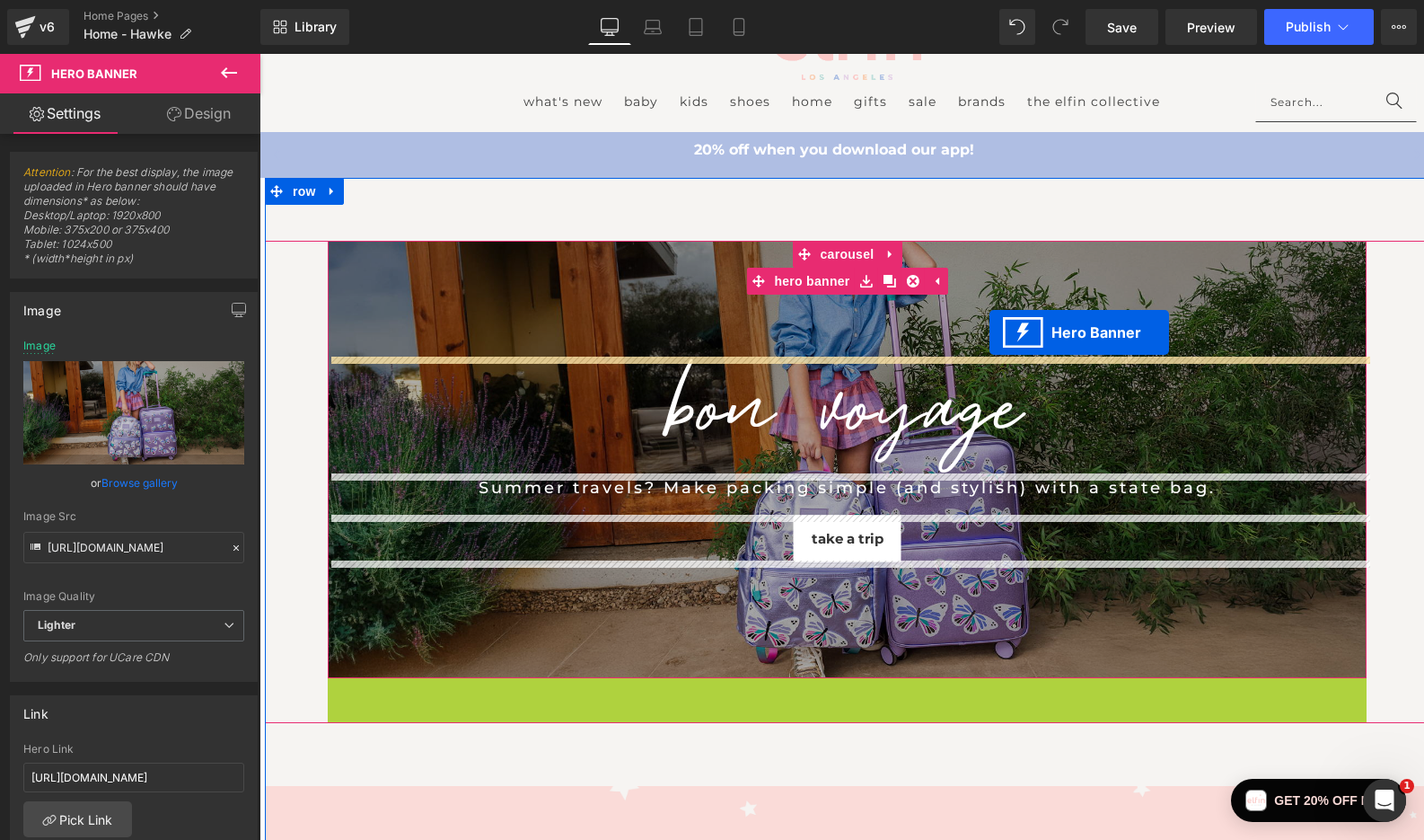
drag, startPoint x: 794, startPoint y: 718, endPoint x: 990, endPoint y: 332, distance: 432.9
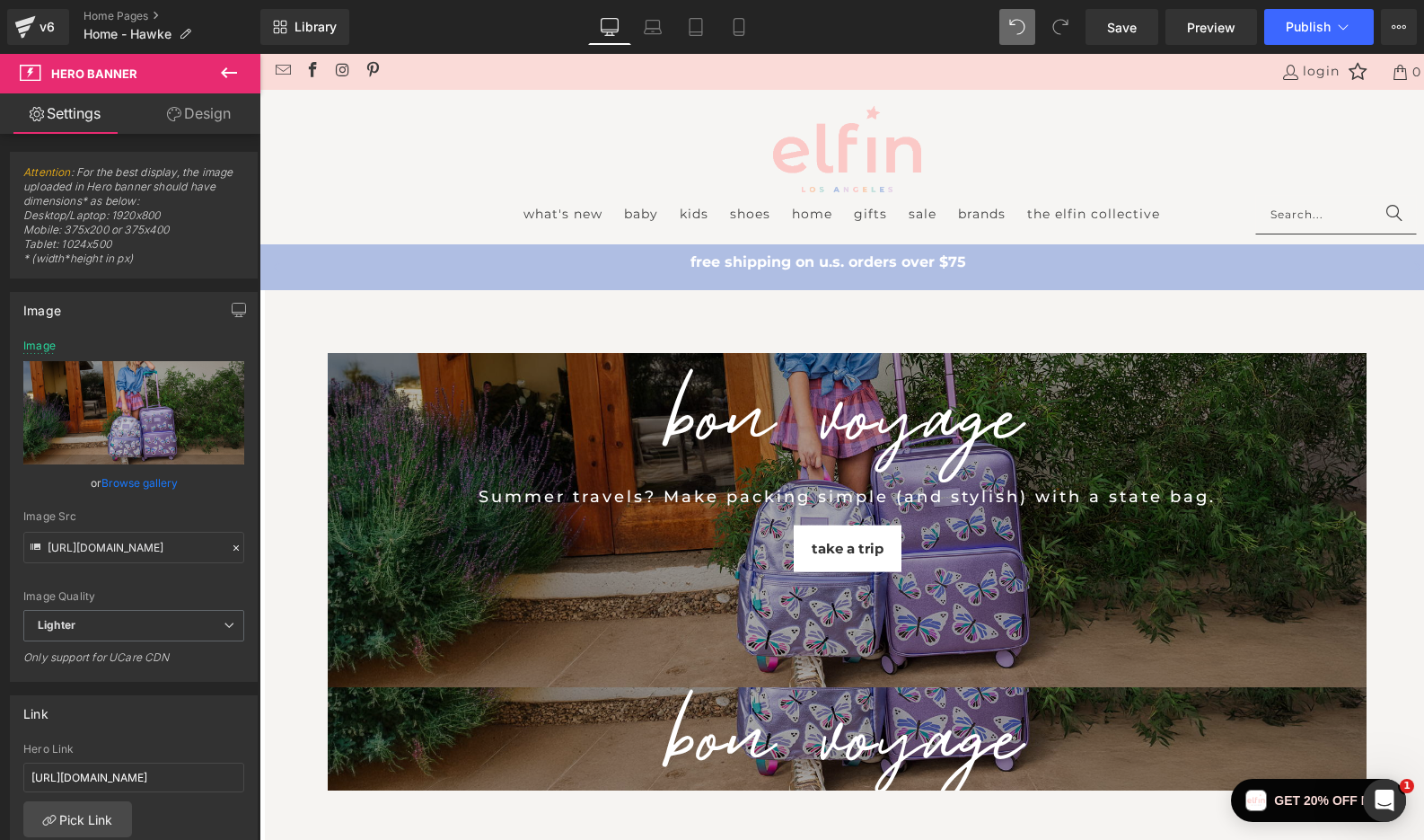
scroll to position [0, 0]
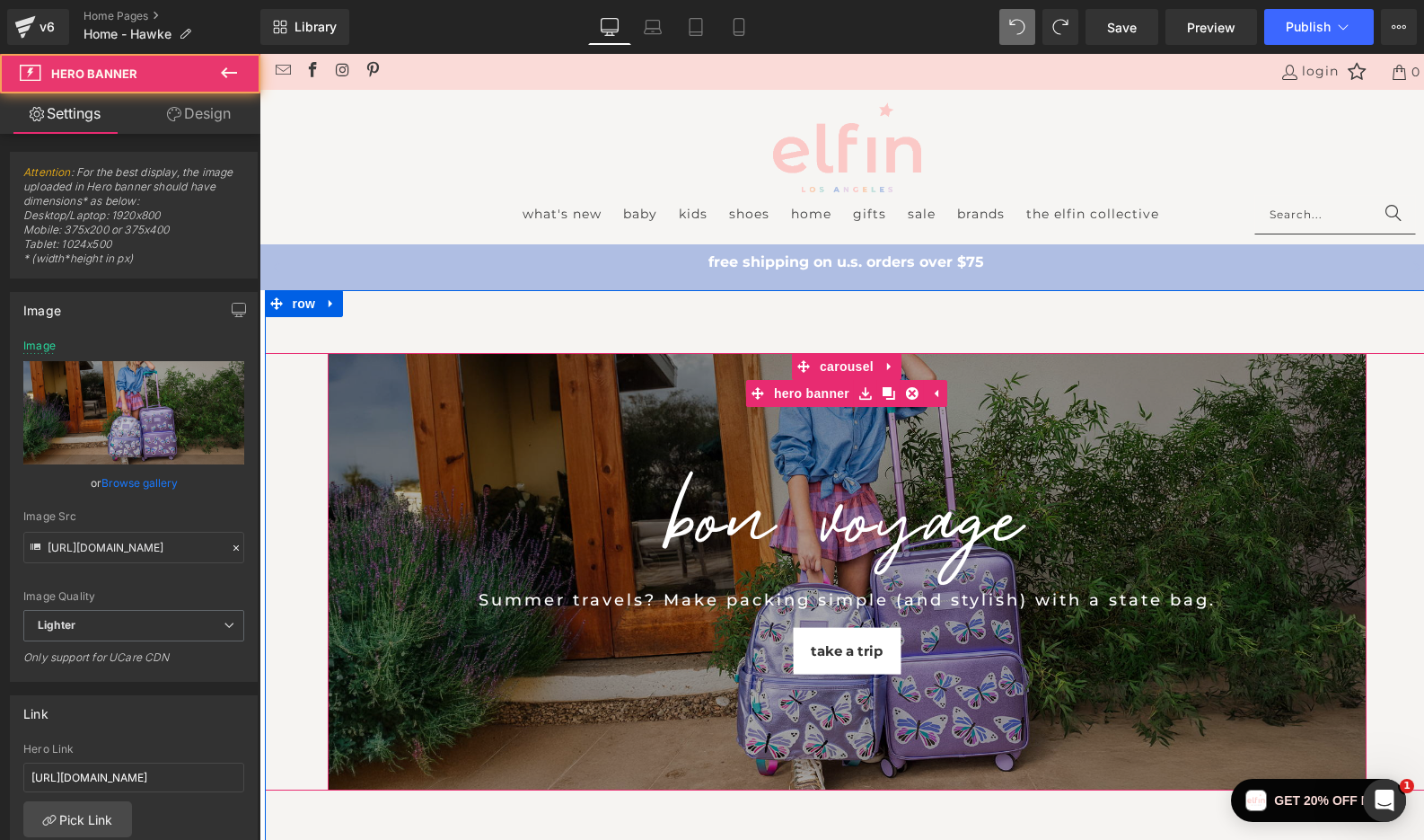
click at [1080, 401] on div "BON VOYAGE Heading Summer travels? Make packing simple (and stylish) with a sta…" at bounding box center [847, 571] width 1040 height 437
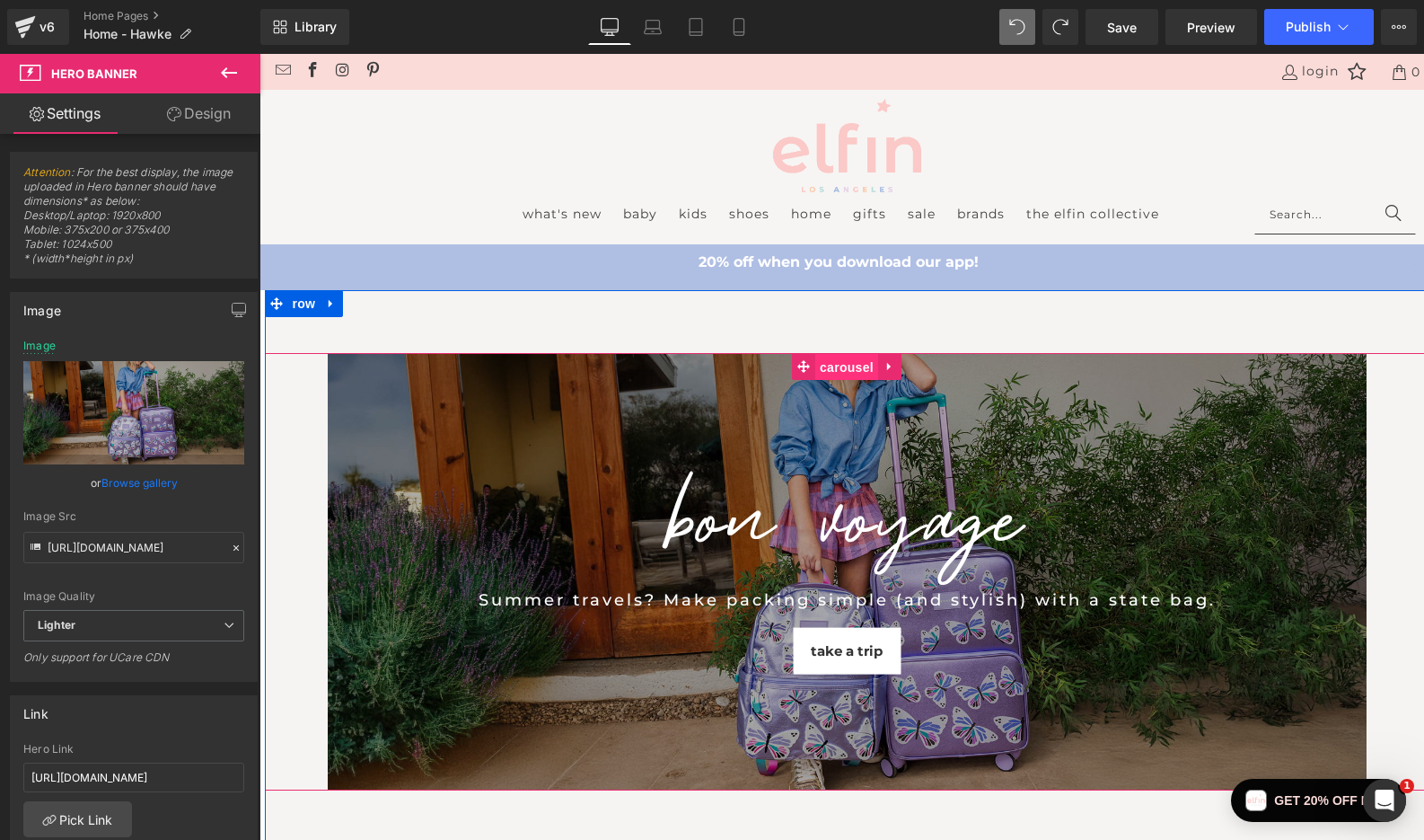
click at [838, 363] on span "Carousel" at bounding box center [847, 368] width 63 height 27
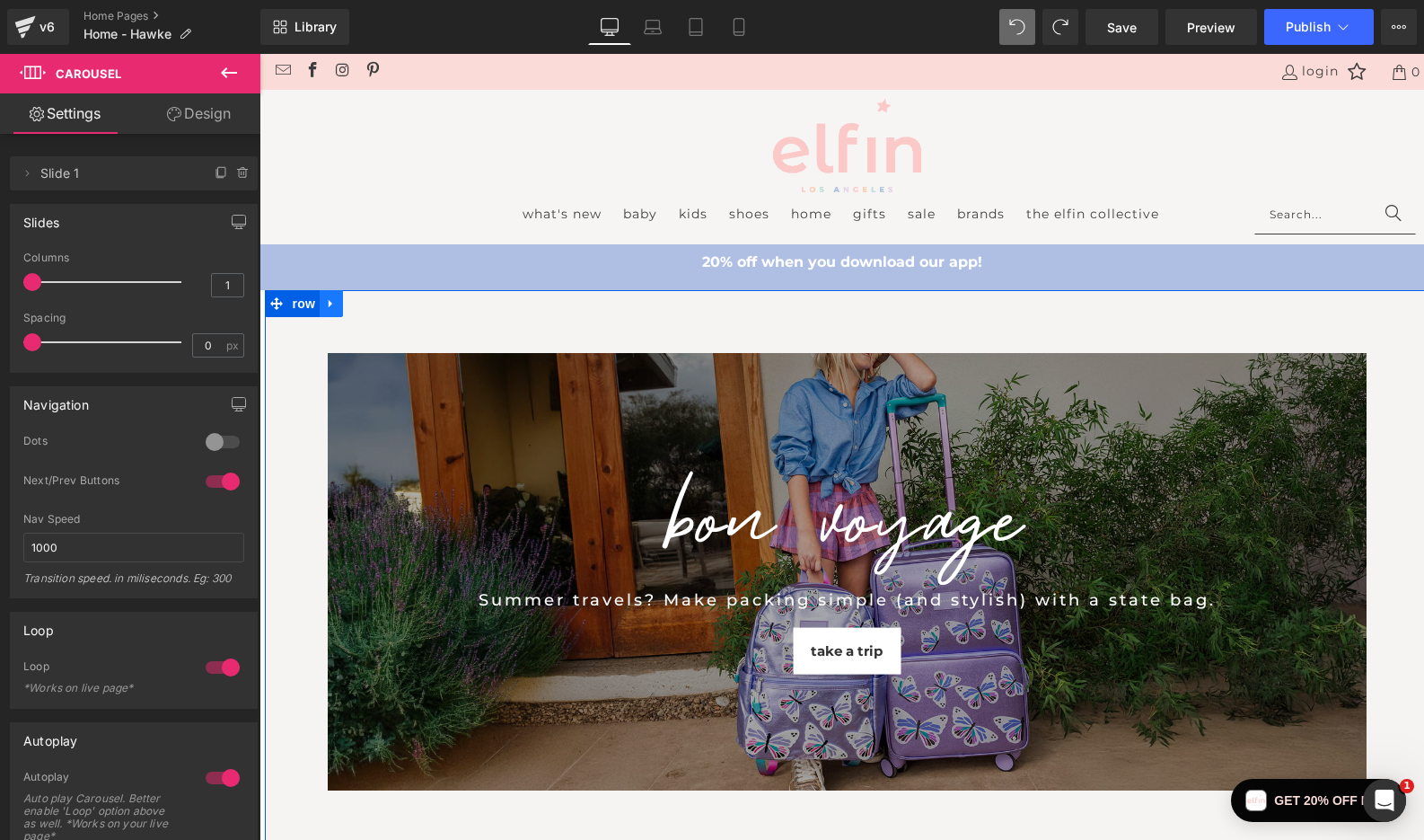
click at [334, 297] on icon at bounding box center [331, 303] width 13 height 14
click at [855, 362] on span "Carousel" at bounding box center [847, 367] width 63 height 27
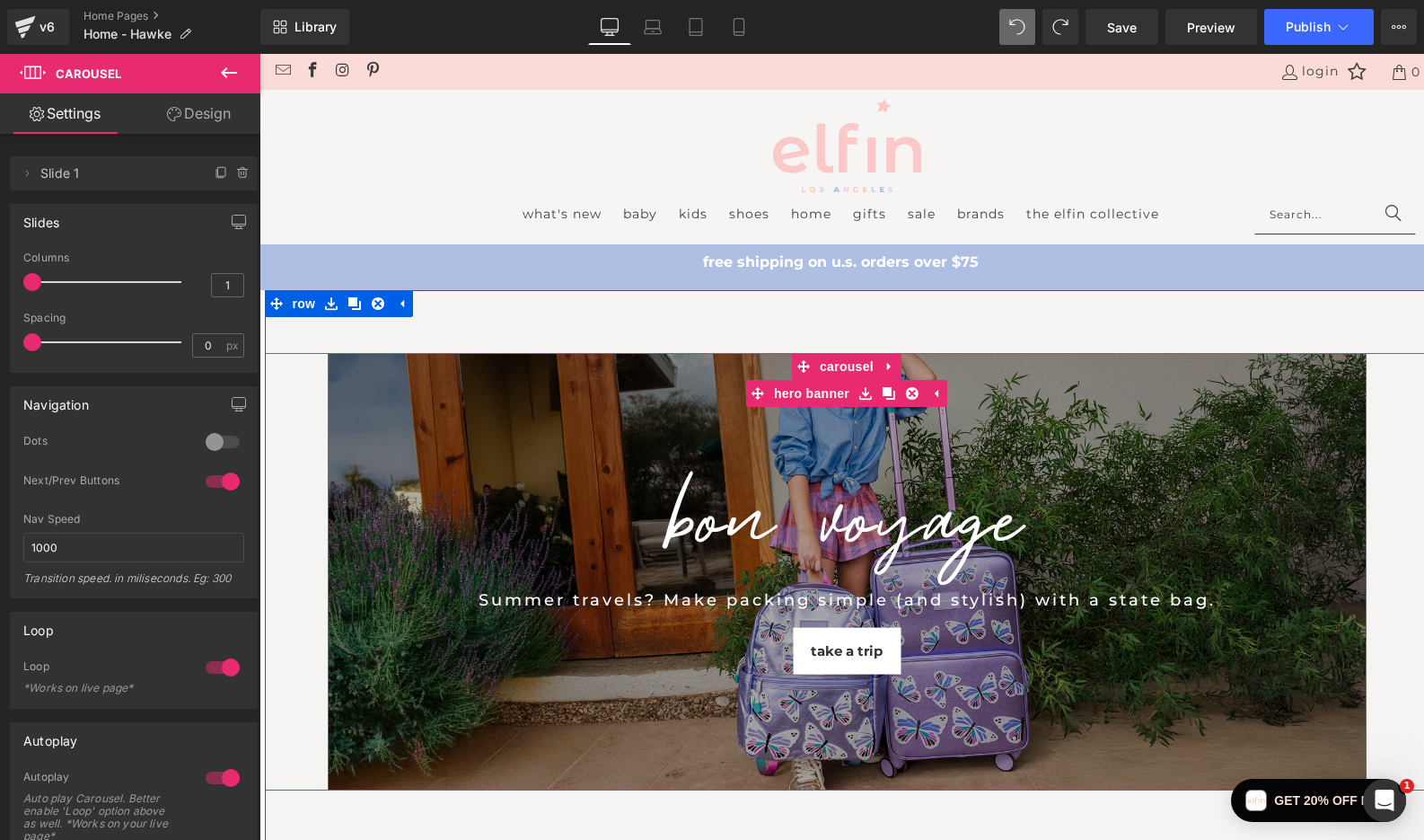
click at [633, 423] on div "BON VOYAGE Heading Summer travels? Make packing simple (and stylish) with a sta…" at bounding box center [847, 571] width 1040 height 437
